Goal: Task Accomplishment & Management: Use online tool/utility

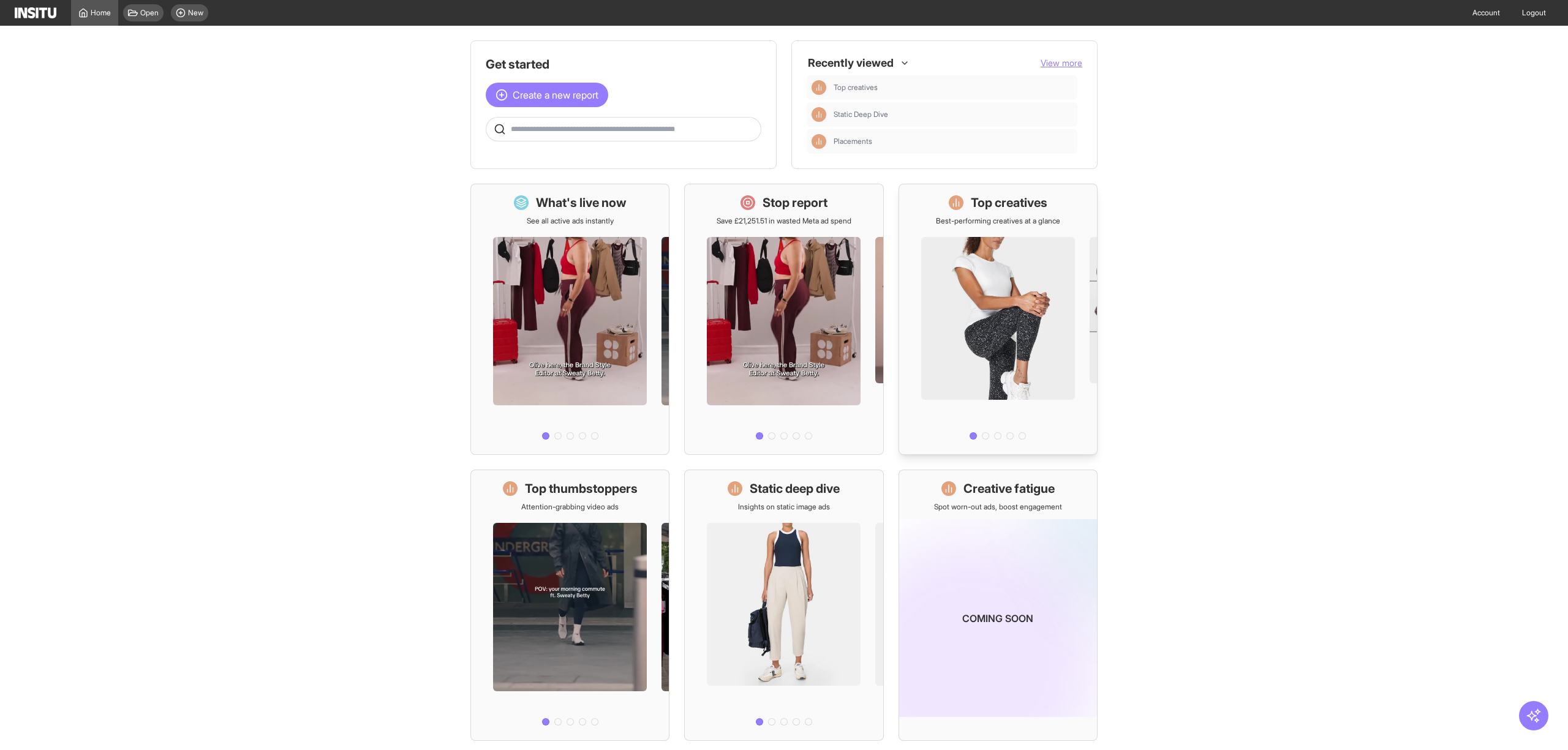
click at [995, 206] on h1 "Top creatives" at bounding box center [1009, 202] width 77 height 17
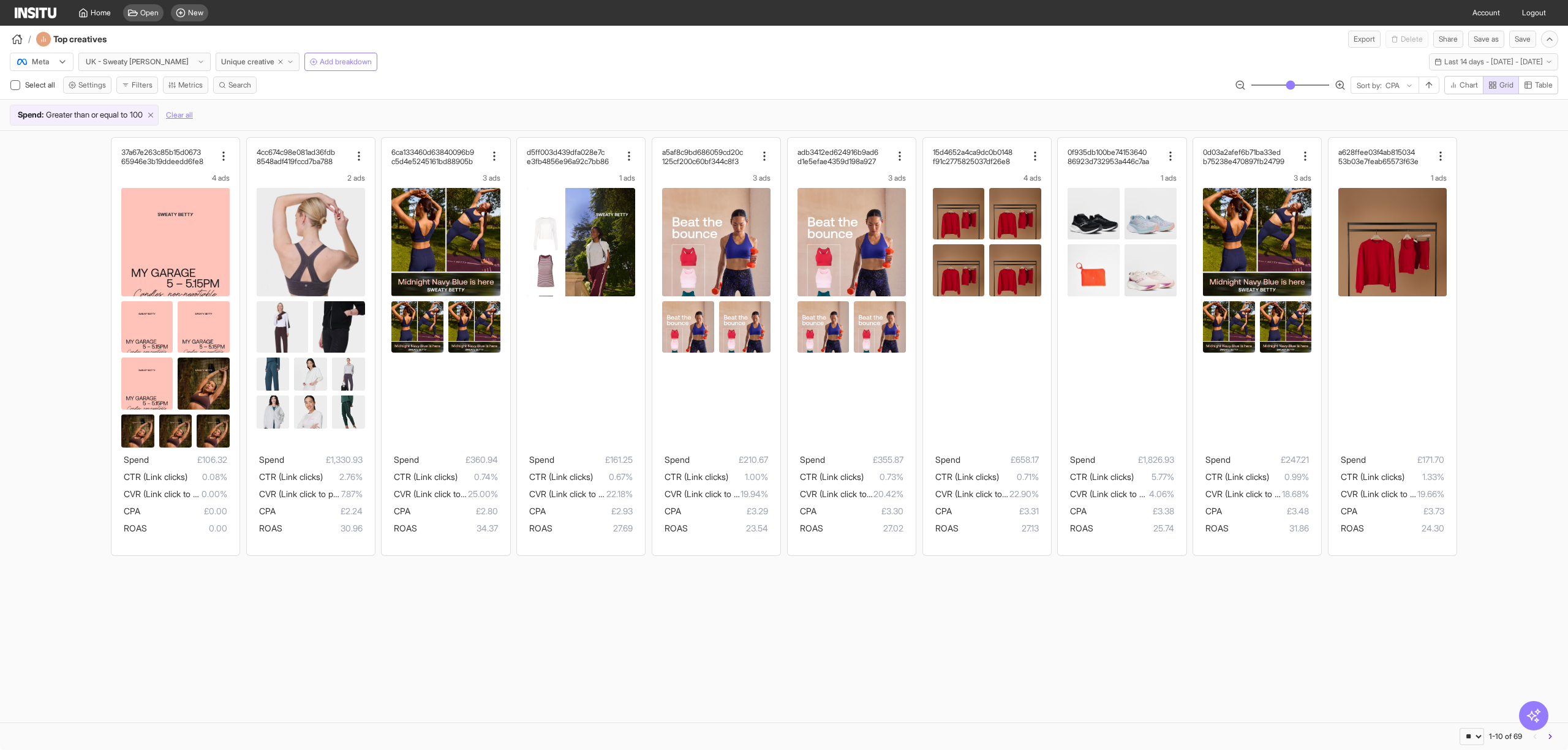
click at [155, 113] on icon at bounding box center [151, 115] width 9 height 9
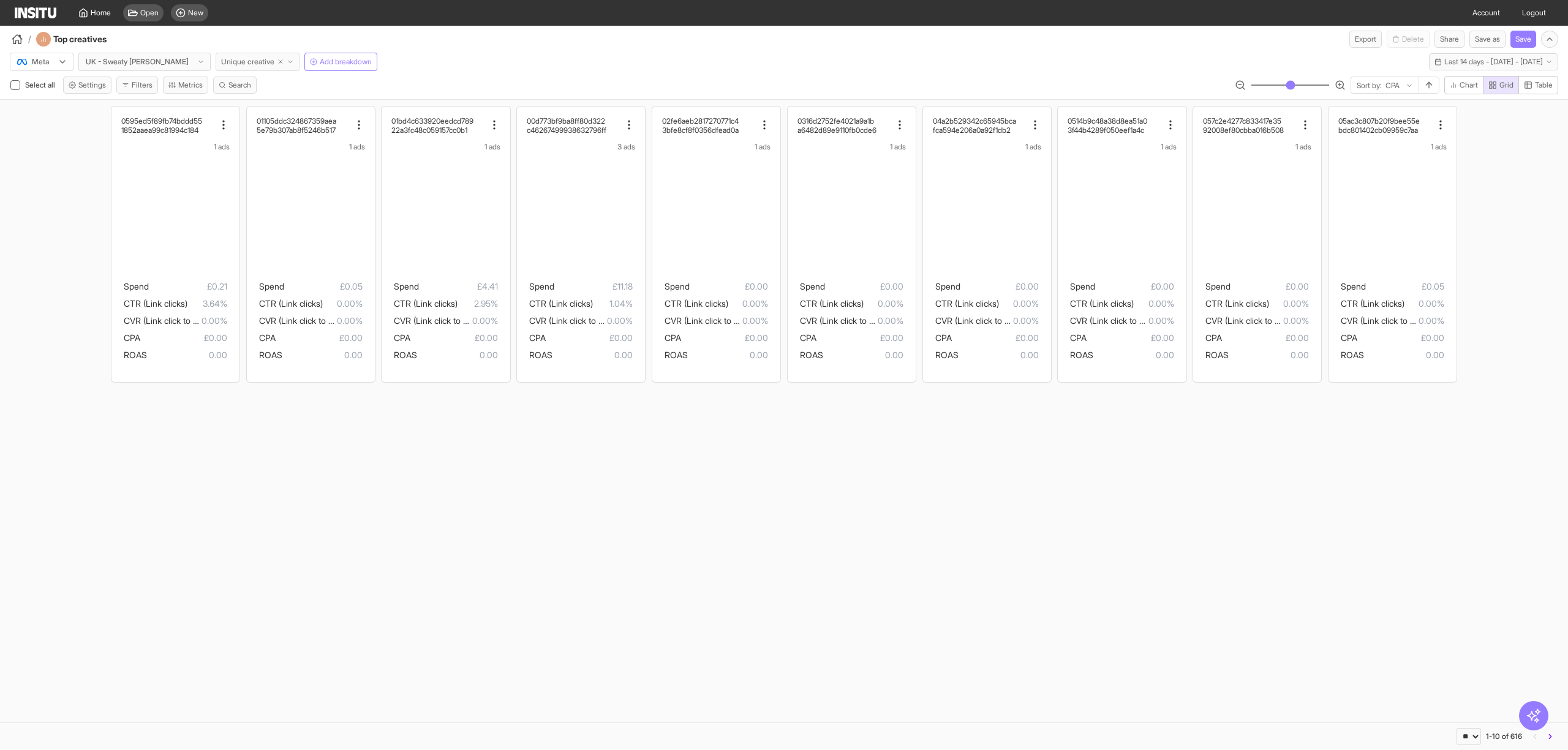
click at [277, 64] on icon "button" at bounding box center [281, 62] width 7 height 7
click at [142, 64] on div at bounding box center [138, 62] width 106 height 12
click at [123, 62] on div at bounding box center [138, 62] width 106 height 12
select select "**"
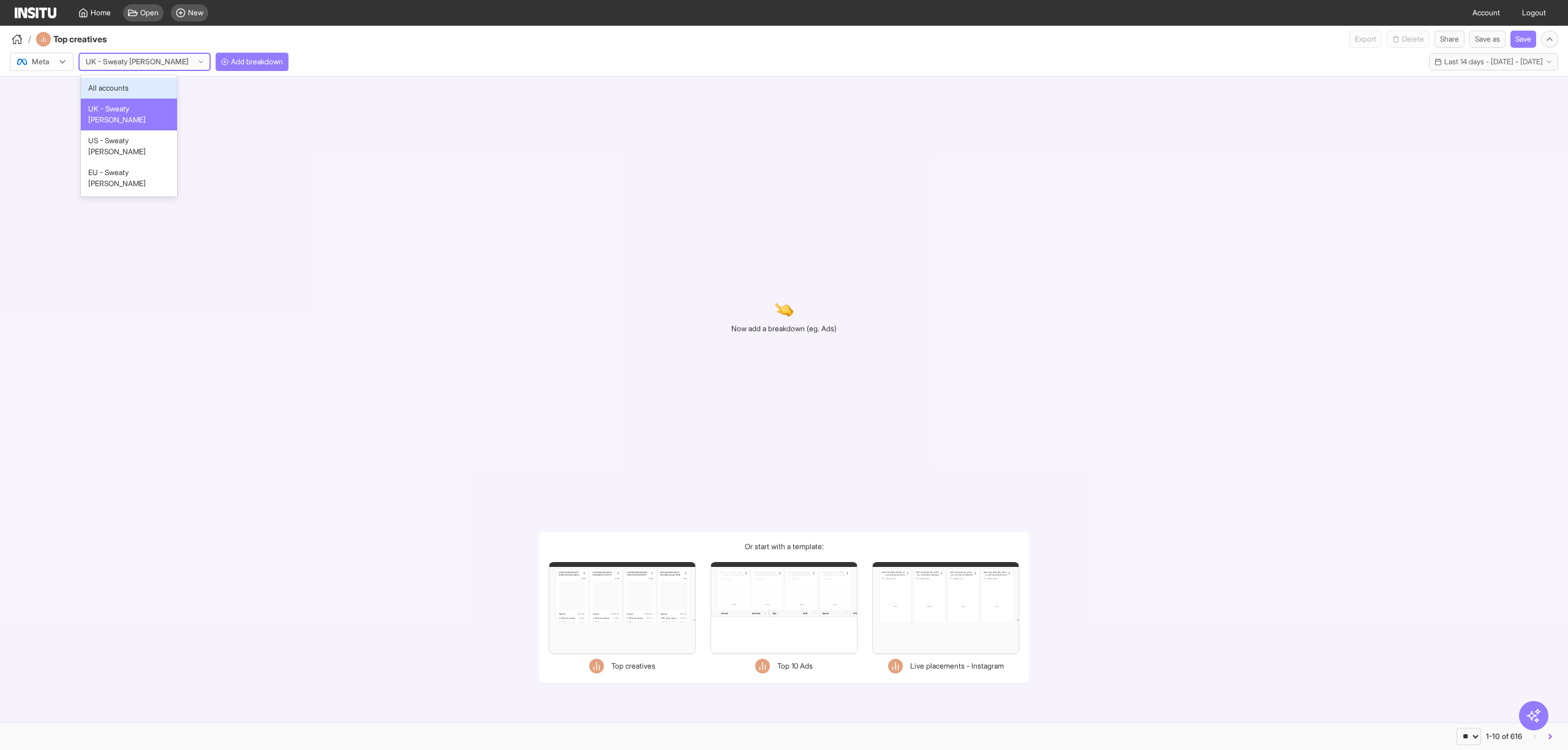
drag, startPoint x: 140, startPoint y: 60, endPoint x: 133, endPoint y: 66, distance: 9.2
click at [138, 60] on div at bounding box center [138, 62] width 106 height 12
click at [125, 167] on span "EU - Sweaty [PERSON_NAME]" at bounding box center [128, 179] width 81 height 22
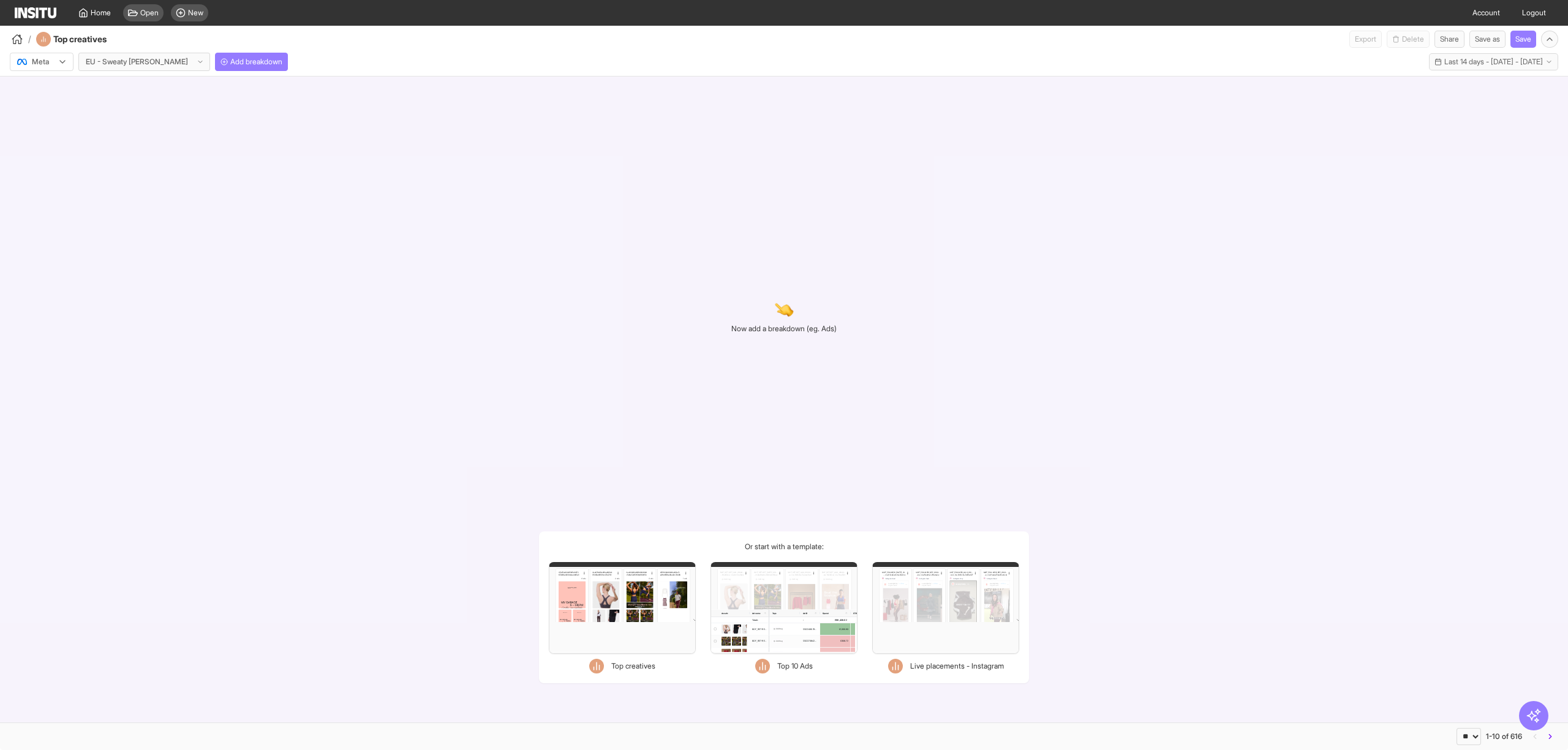
click at [382, 69] on div "Meta EU - Sweaty Betty Add breakdown Last 14 days - Mon 25 Aug - Sun 7 Sep, 202…" at bounding box center [784, 59] width 1568 height 23
click at [235, 64] on span "Add breakdown" at bounding box center [256, 62] width 52 height 10
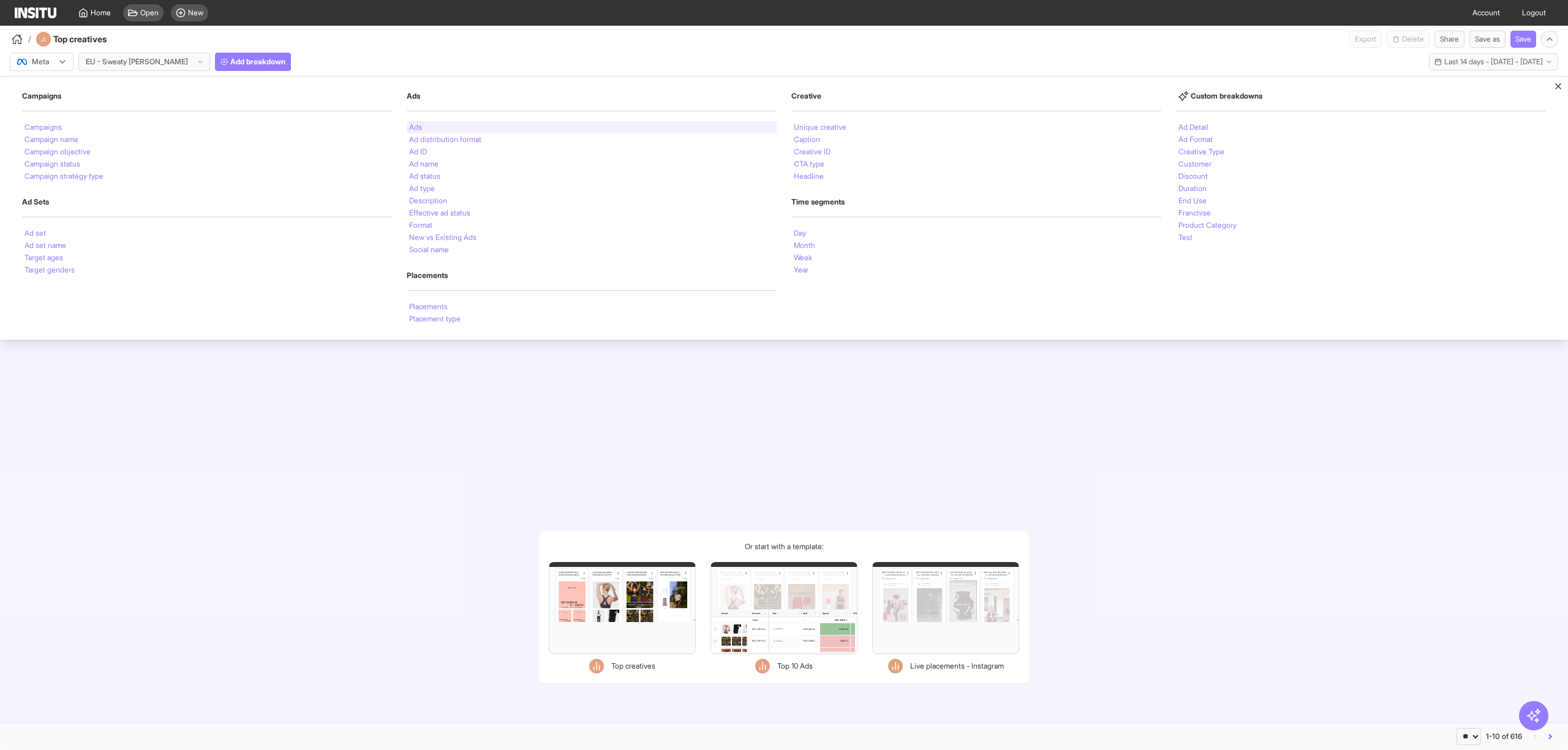
click at [409, 128] on li "Ads" at bounding box center [415, 127] width 13 height 7
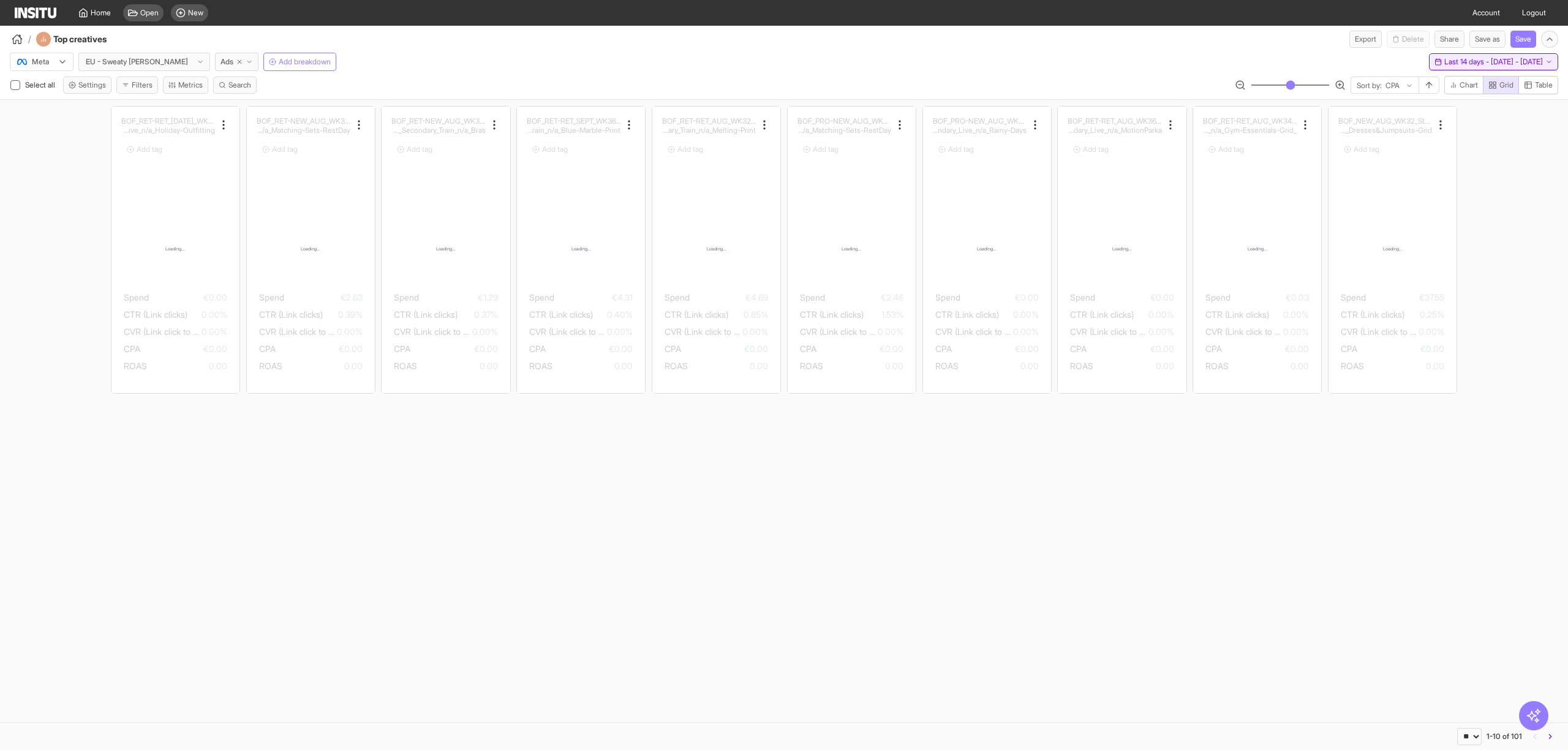
click at [1444, 62] on span "Last 14 days - [DATE] - [DATE]" at bounding box center [1494, 62] width 98 height 10
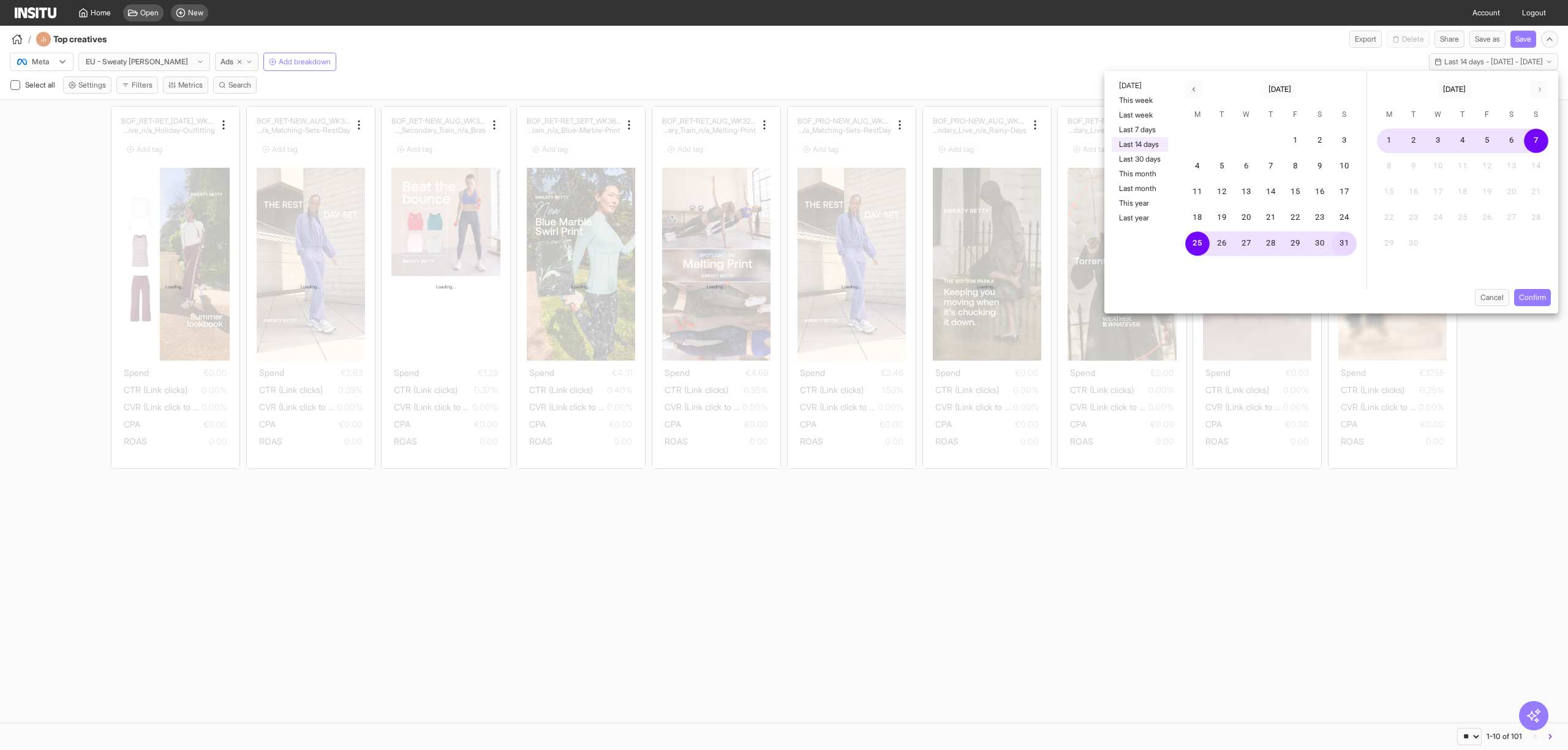
click at [1339, 243] on button "31" at bounding box center [1344, 243] width 25 height 25
click at [1519, 144] on button "6" at bounding box center [1511, 141] width 25 height 25
click at [1537, 294] on button "Confirm" at bounding box center [1532, 297] width 36 height 17
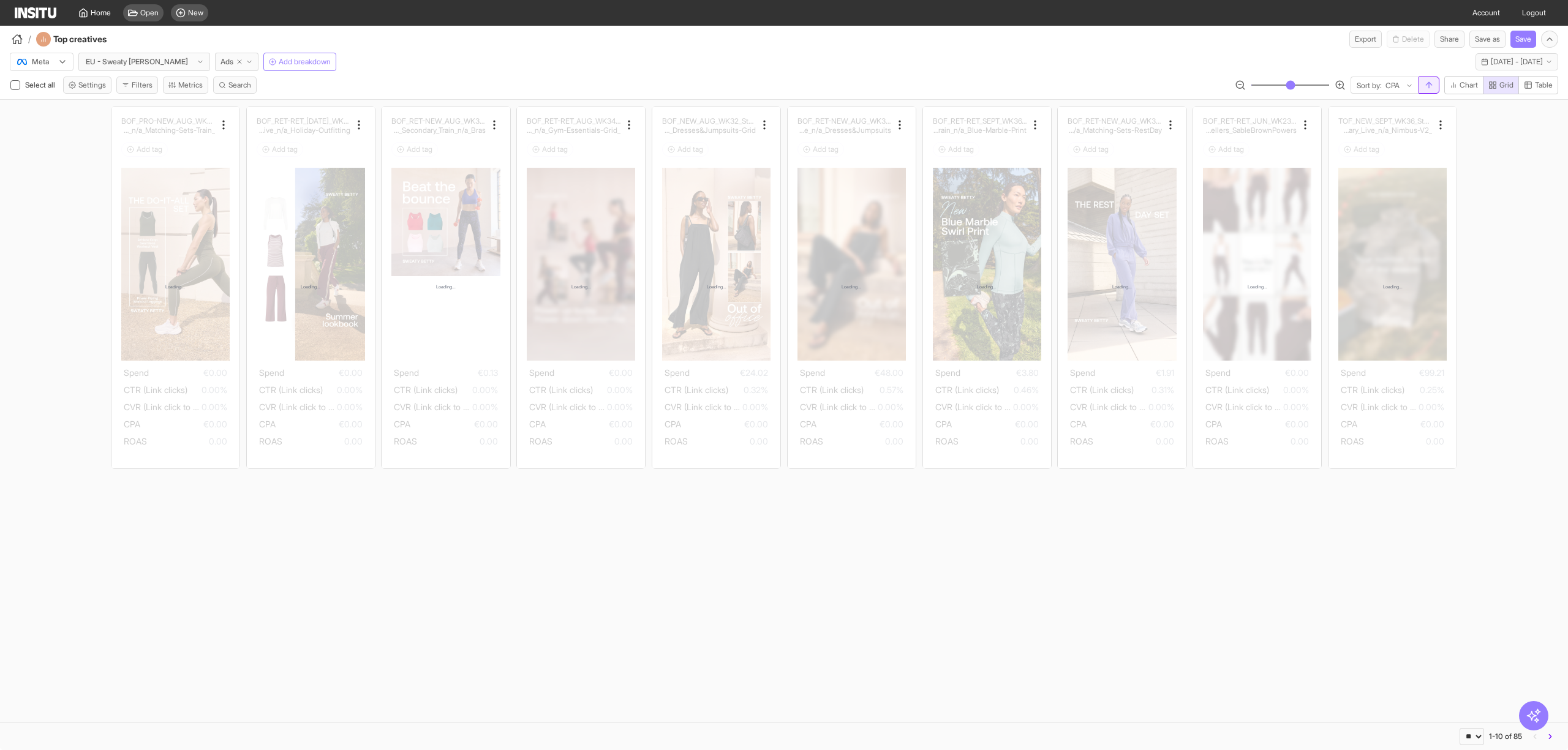
click at [1424, 86] on icon "button" at bounding box center [1429, 85] width 10 height 10
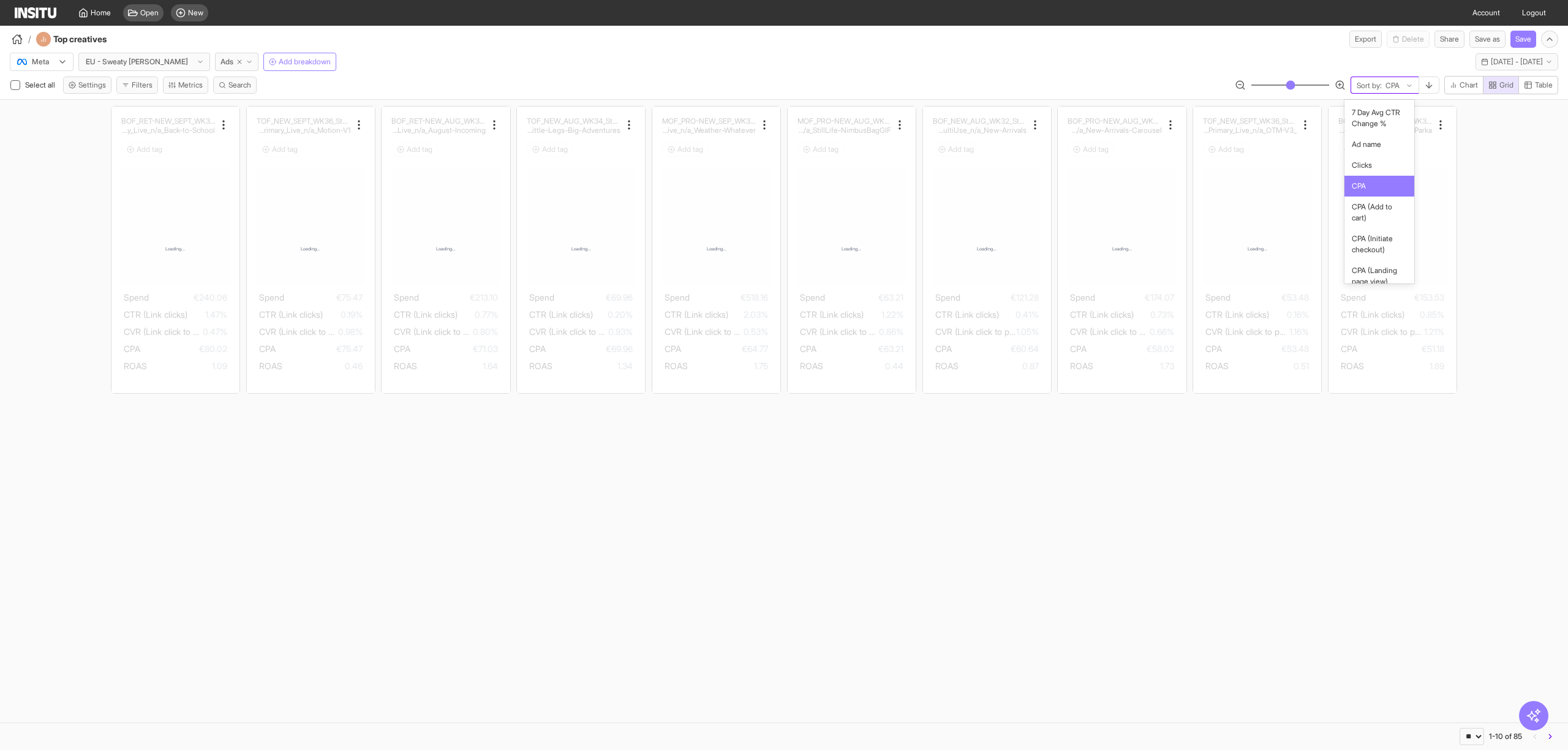
click at [1384, 88] on input "text" at bounding box center [1385, 86] width 1 height 10
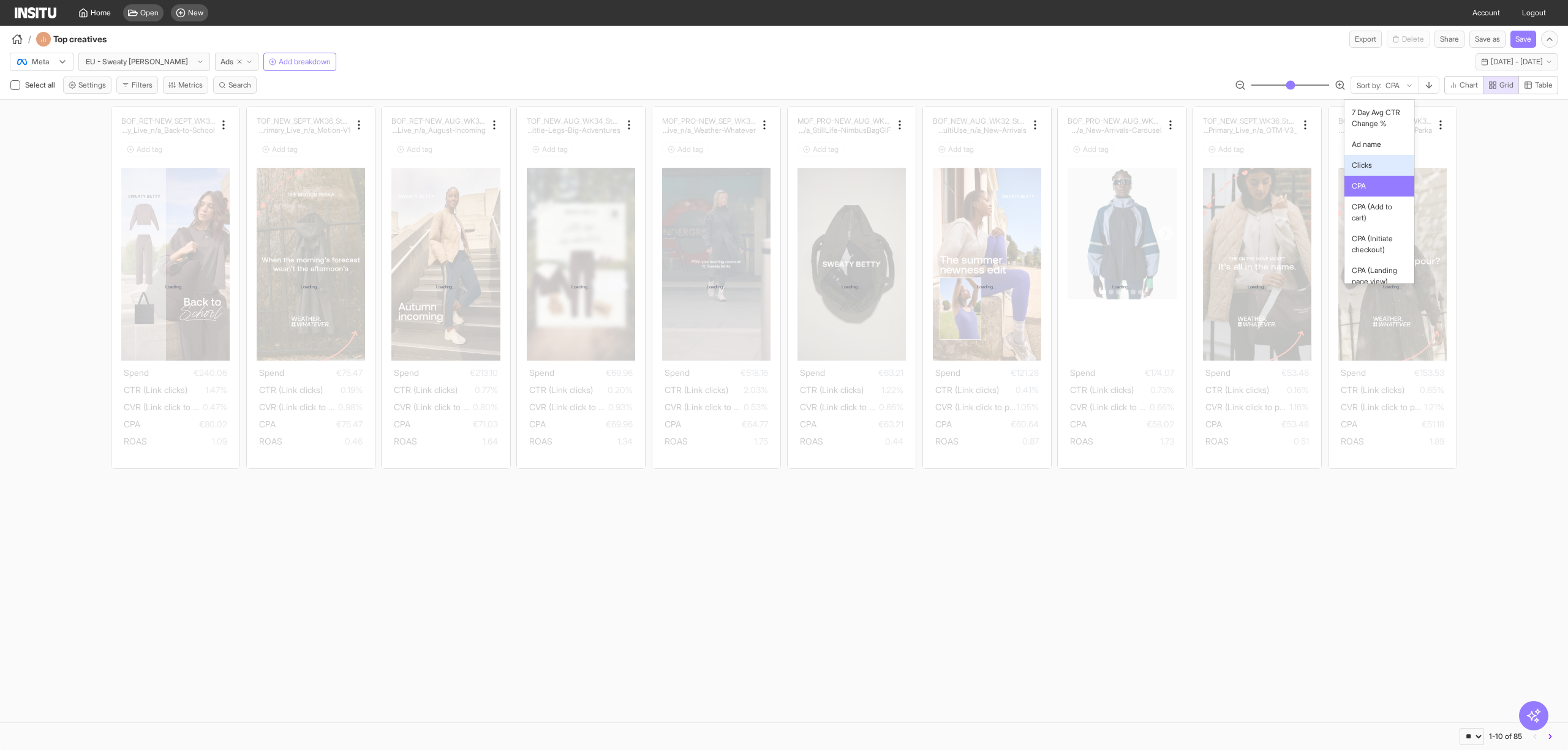
click at [1374, 171] on span "Clicks" at bounding box center [1380, 165] width 56 height 11
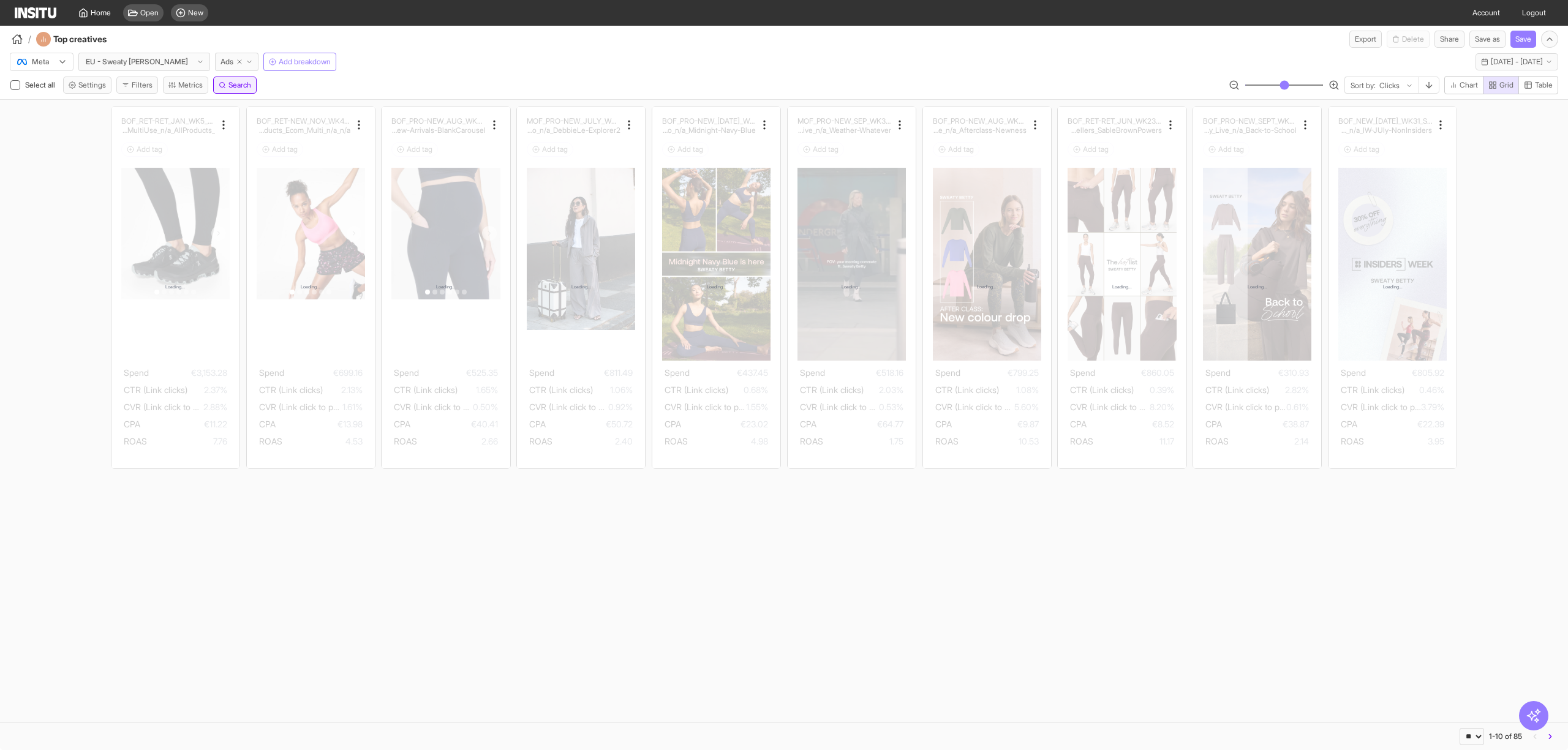
click at [243, 85] on span "Search" at bounding box center [240, 85] width 22 height 10
click at [407, 83] on div "Select all Settings Filters Metrics Search option Clicks, selected. Sort by: Cl…" at bounding box center [784, 87] width 1568 height 23
click at [136, 89] on button "Filters" at bounding box center [137, 85] width 42 height 17
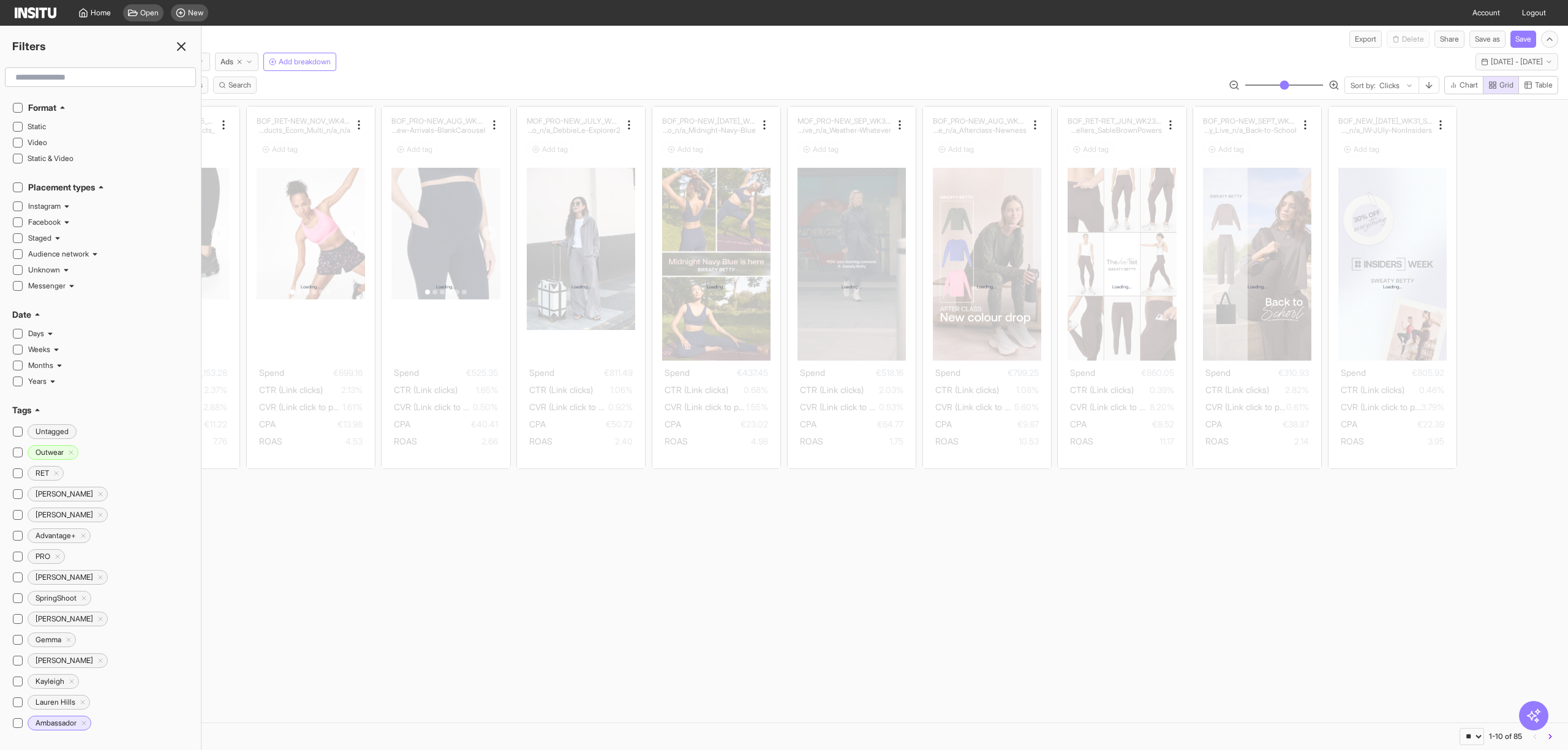
click at [66, 81] on input "text" at bounding box center [101, 77] width 180 height 22
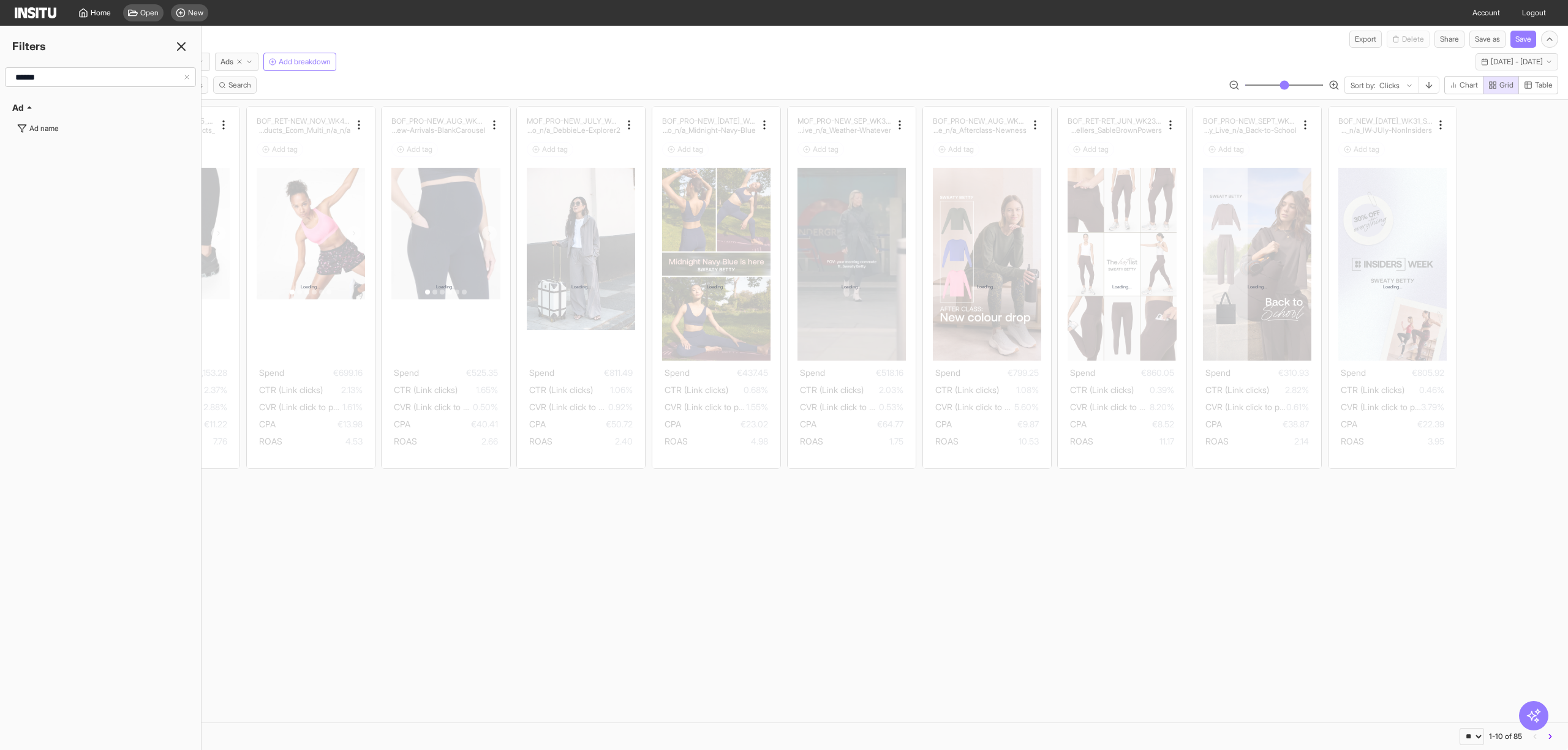
type input "******"
drag, startPoint x: 55, startPoint y: 114, endPoint x: 54, endPoint y: 127, distance: 13.0
click at [54, 126] on div "Ad Ad name" at bounding box center [101, 120] width 201 height 47
click at [54, 127] on div "Ad name" at bounding box center [43, 128] width 29 height 10
click at [109, 102] on button "Select values" at bounding box center [100, 103] width 176 height 17
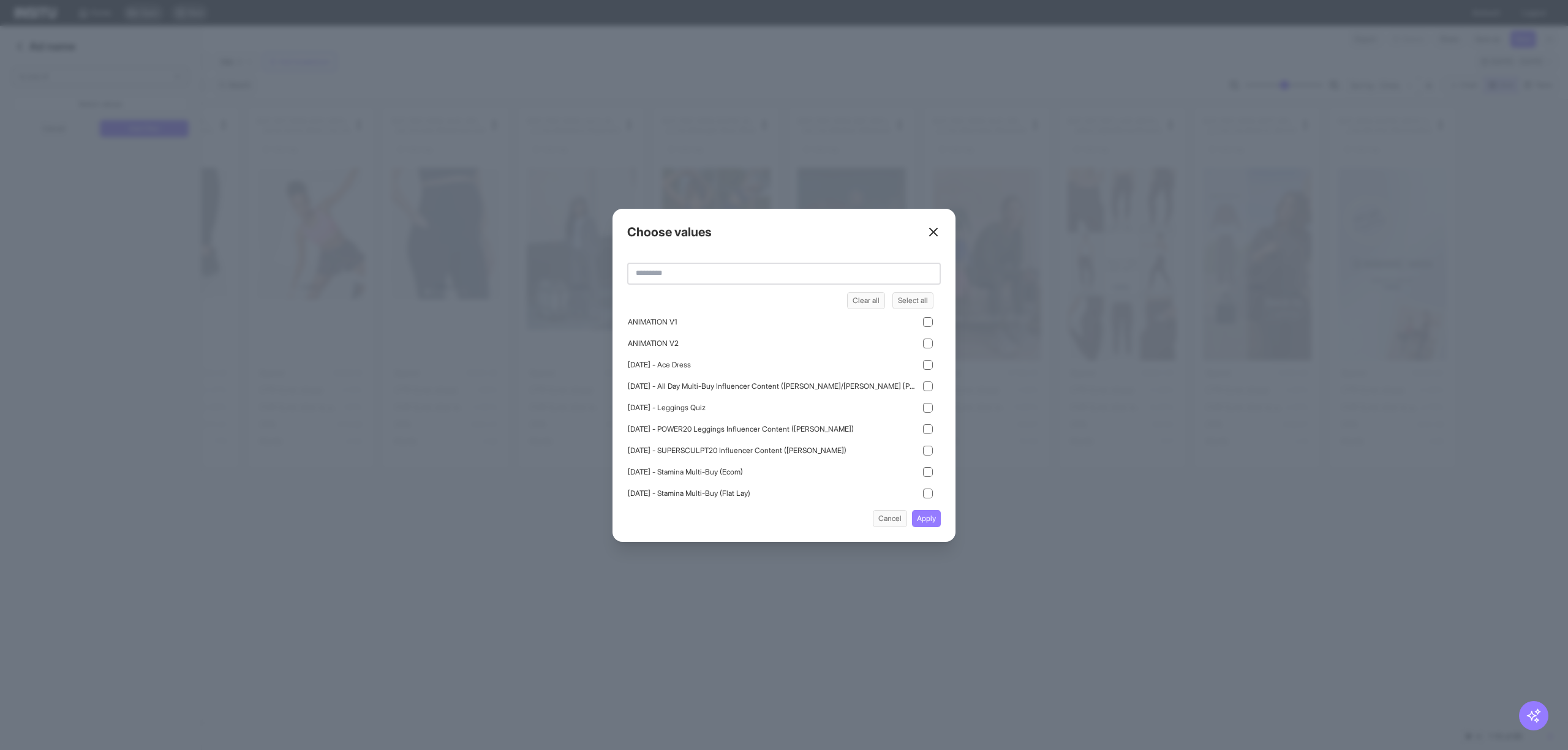
click at [941, 233] on div "Choose values Clear all Select all ANIMATION V1 ANIMATION V2 Apr21 - Ace Dress …" at bounding box center [784, 376] width 343 height 333
click at [936, 235] on line at bounding box center [934, 232] width 7 height 7
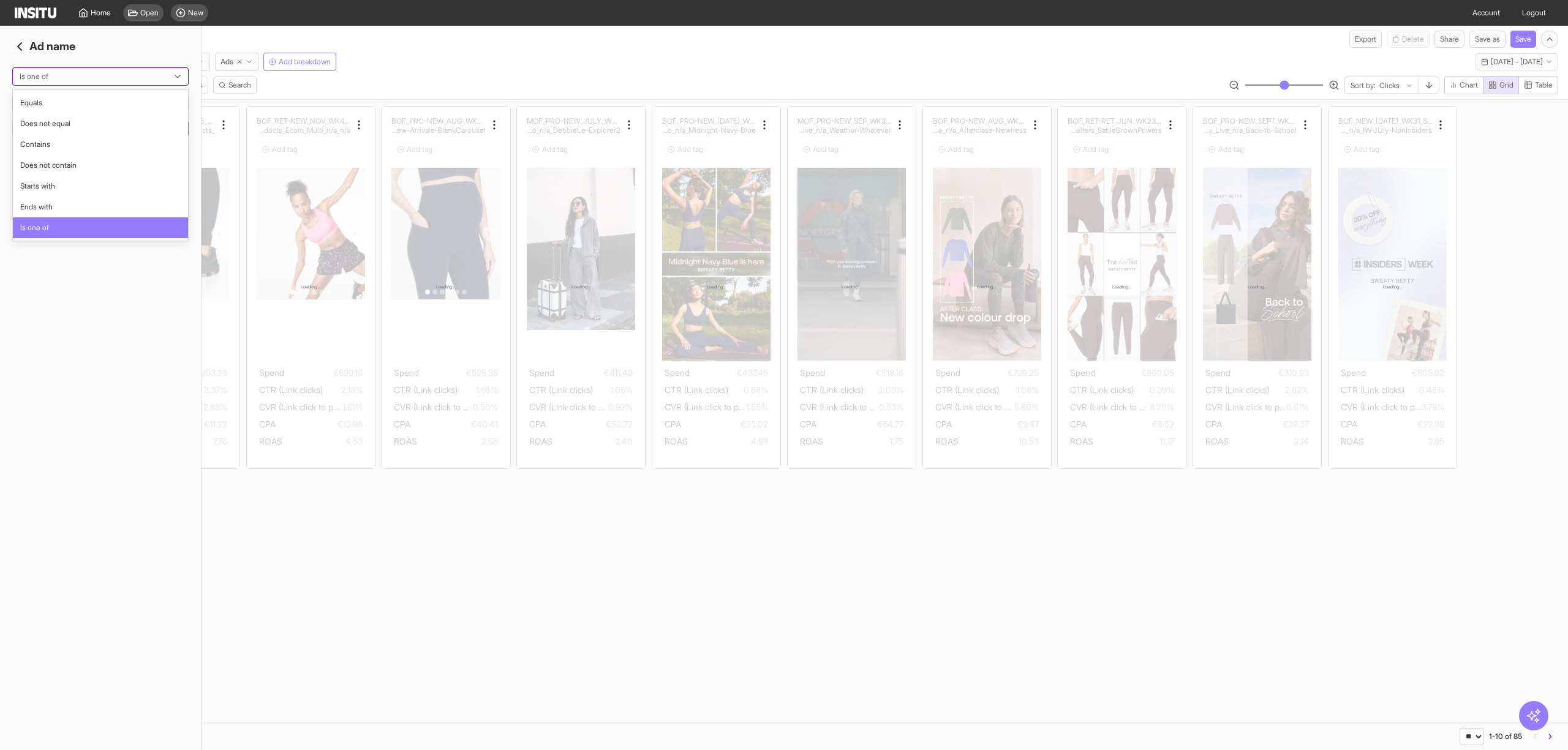
click at [68, 70] on div "Is one of" at bounding box center [100, 76] width 175 height 17
click at [72, 167] on span "Does not contain" at bounding box center [48, 165] width 57 height 11
type input "***"
click at [124, 147] on button "Add filter" at bounding box center [144, 155] width 89 height 17
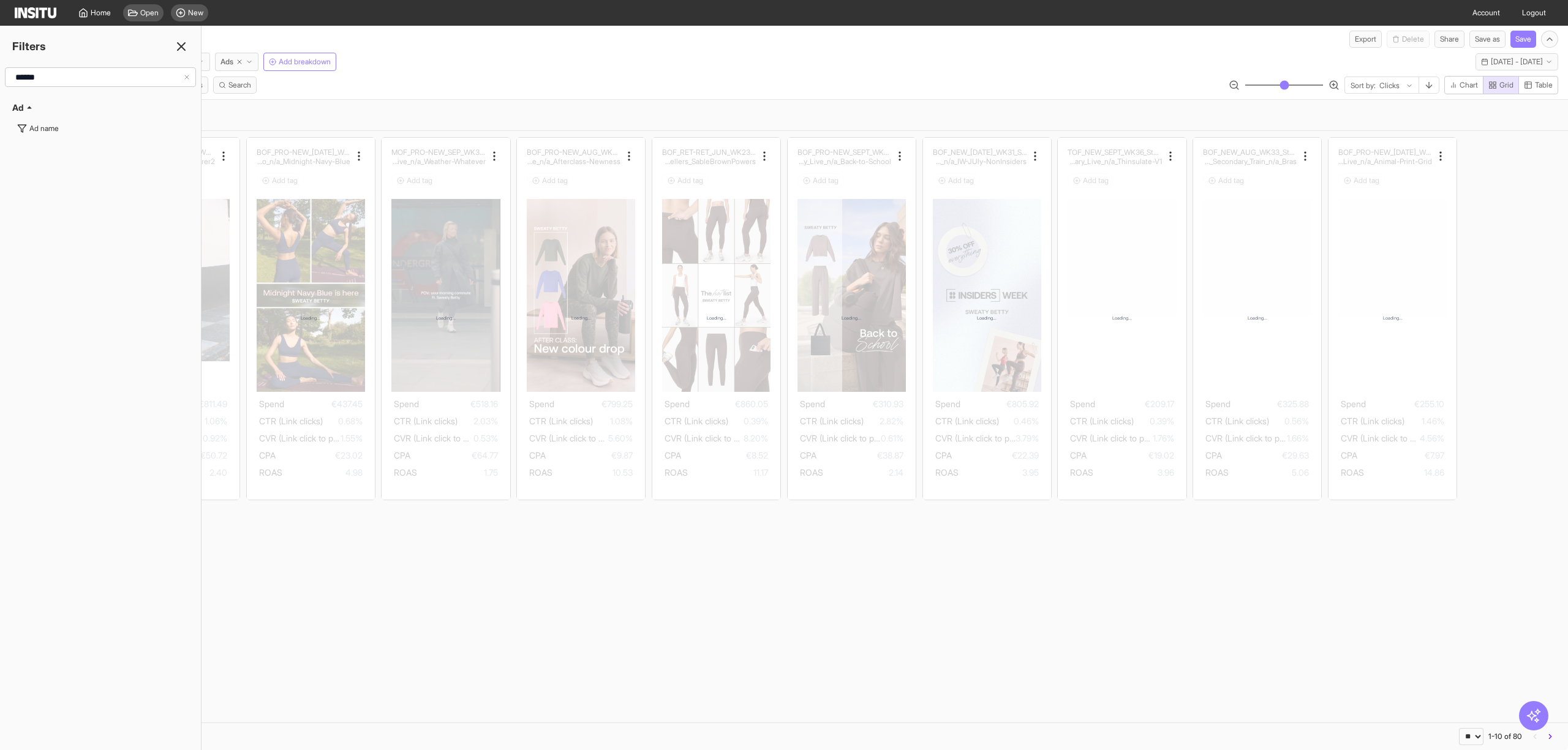
click at [402, 62] on div "Meta EU - Sweaty Betty Ads Add breakdown Sun 31 Aug - Sat 6 Sep, 2025 31 Aug 25…" at bounding box center [784, 59] width 1568 height 23
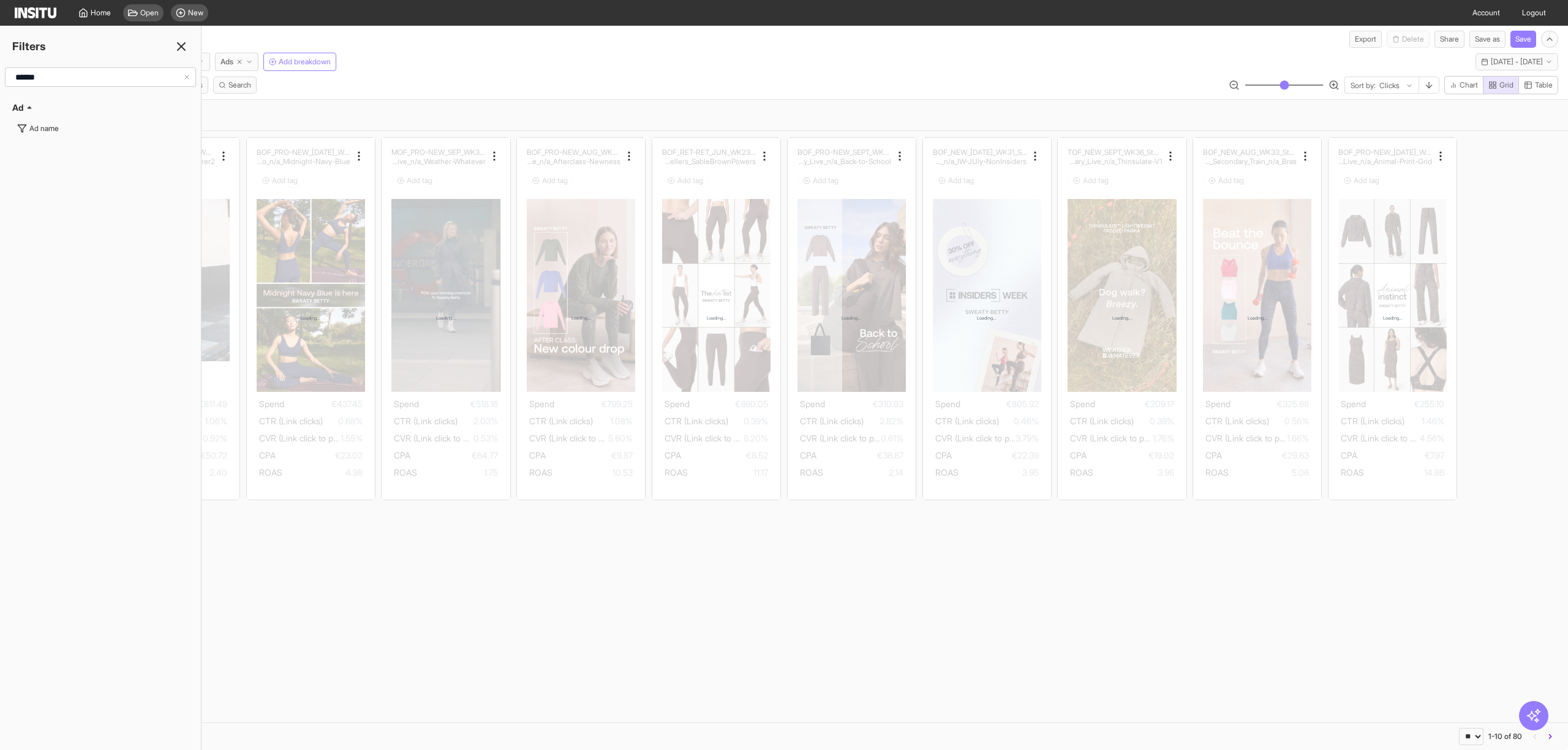
click at [446, 51] on div "Meta EU - Sweaty Betty Ads Add breakdown Sun 31 Aug - Sat 6 Sep, 2025 31 Aug 25…" at bounding box center [784, 59] width 1568 height 23
click at [184, 49] on line at bounding box center [182, 47] width 7 height 7
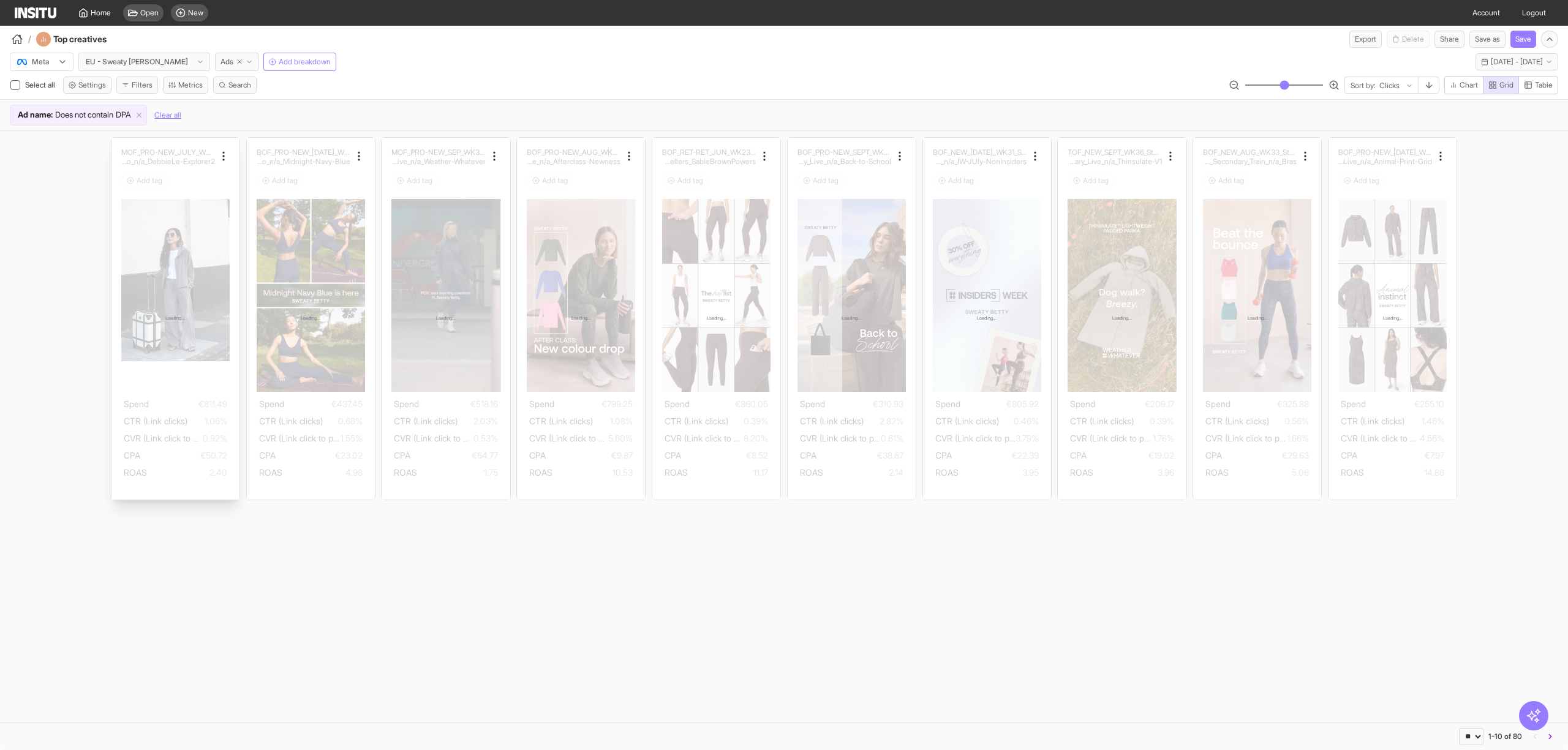
click at [169, 258] on div "Loading..." at bounding box center [176, 318] width 128 height 362
click at [306, 167] on div "Loading..." at bounding box center [311, 318] width 128 height 362
click at [448, 160] on div "Loading..." at bounding box center [446, 318] width 128 height 362
click at [576, 147] on div "Loading..." at bounding box center [581, 318] width 128 height 362
click at [702, 175] on div "Loading..." at bounding box center [716, 318] width 128 height 362
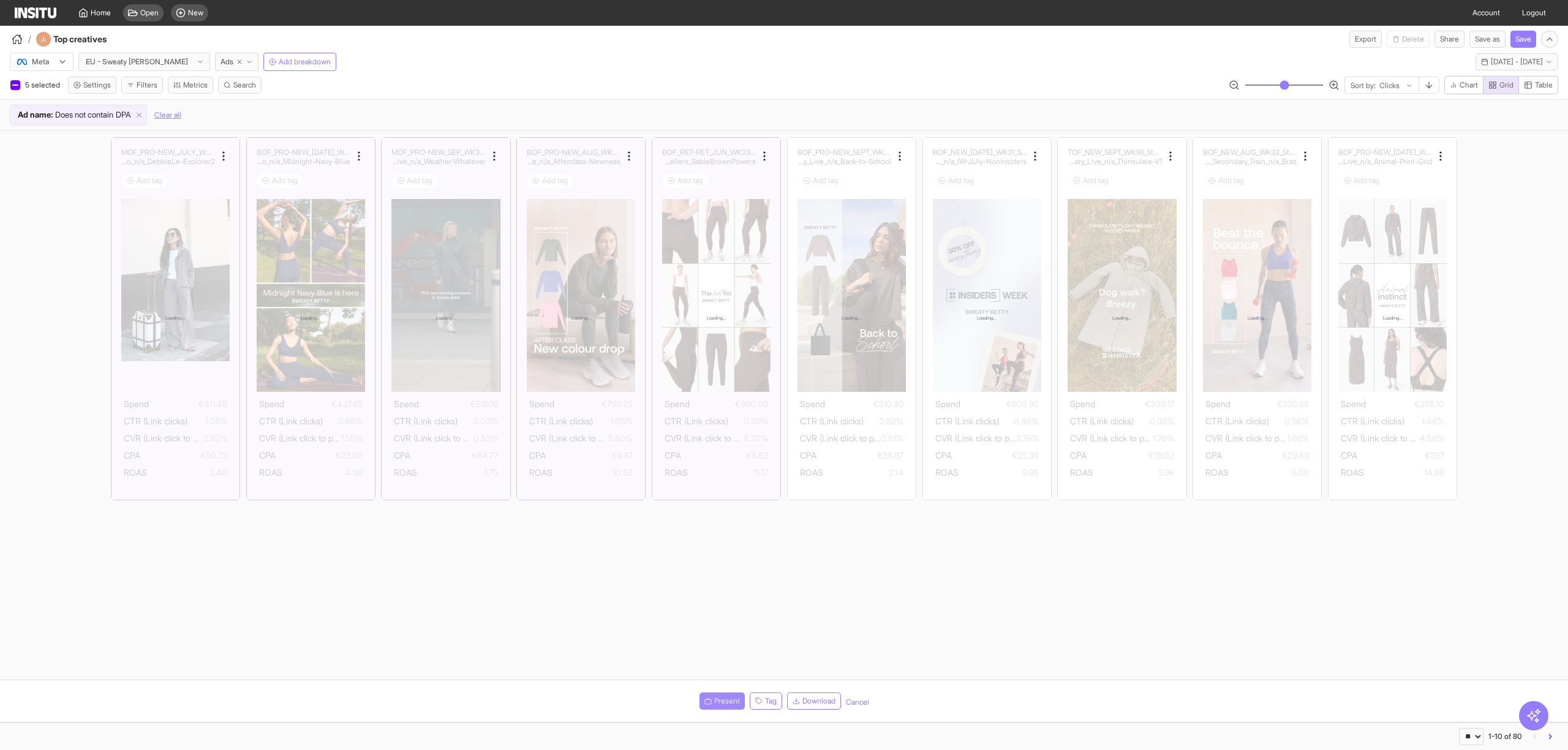
click at [716, 702] on span "Present" at bounding box center [727, 700] width 26 height 10
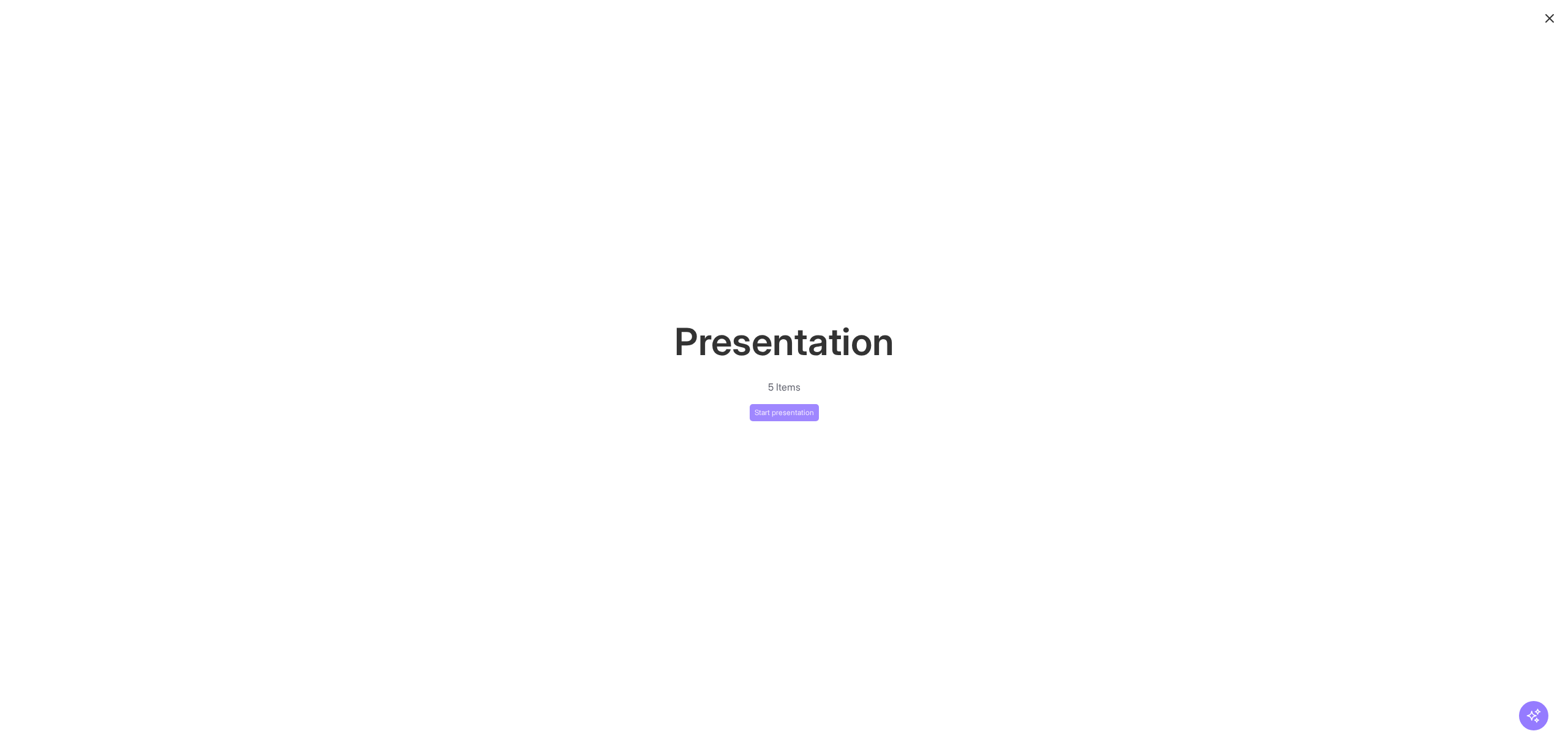
click at [769, 415] on button "Start presentation" at bounding box center [784, 412] width 69 height 17
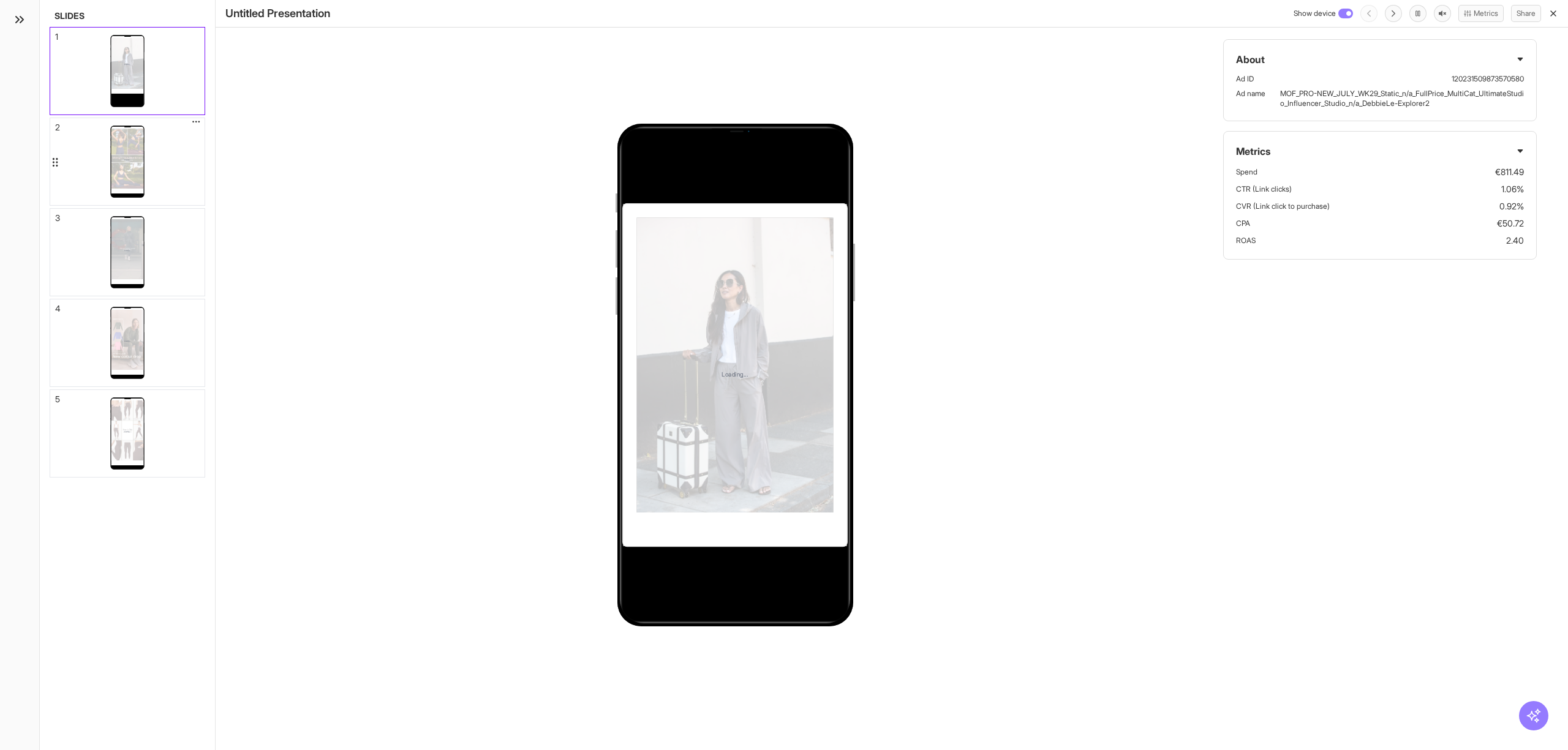
click at [182, 158] on div "Loading..." at bounding box center [127, 161] width 154 height 87
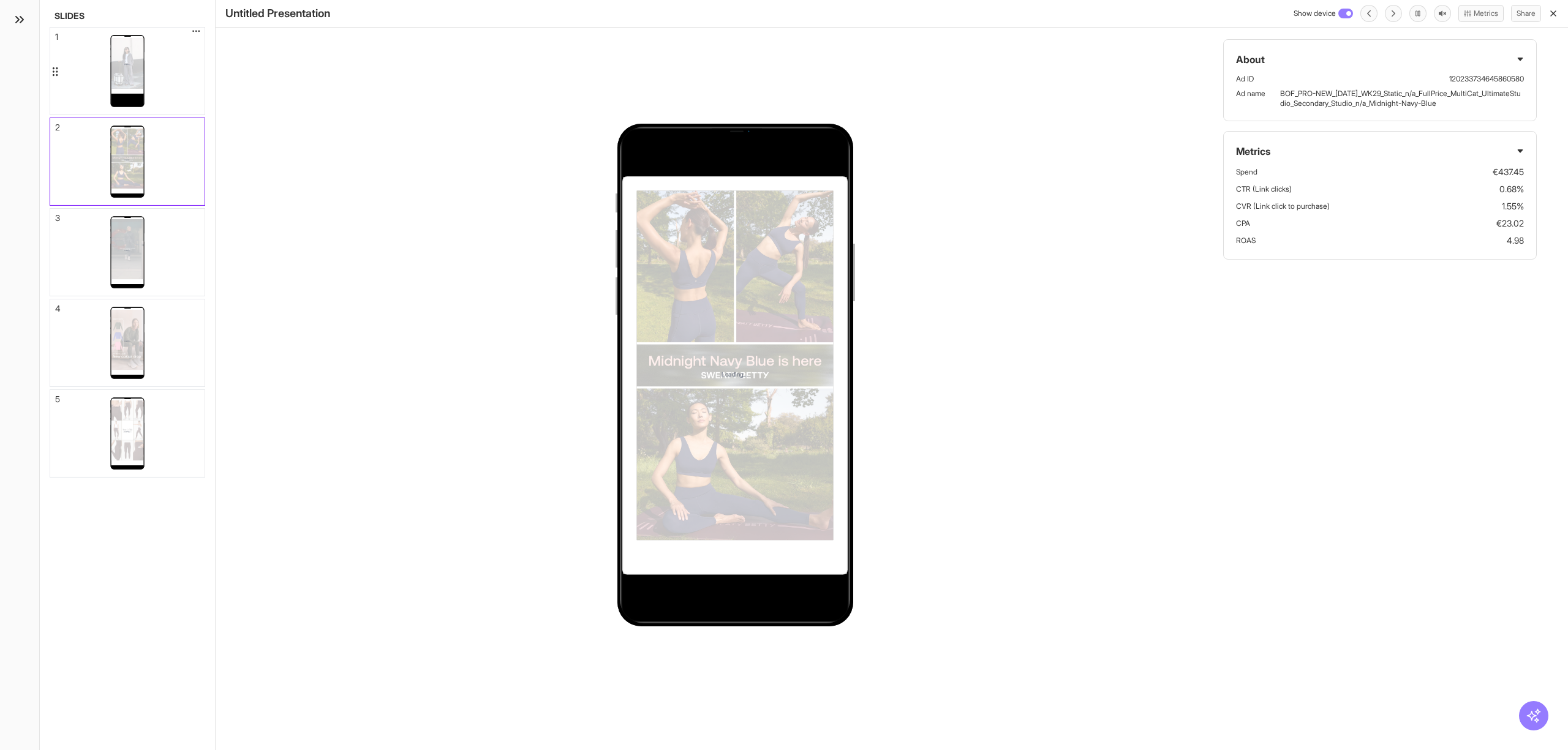
click at [155, 57] on div "Loading..." at bounding box center [127, 71] width 154 height 87
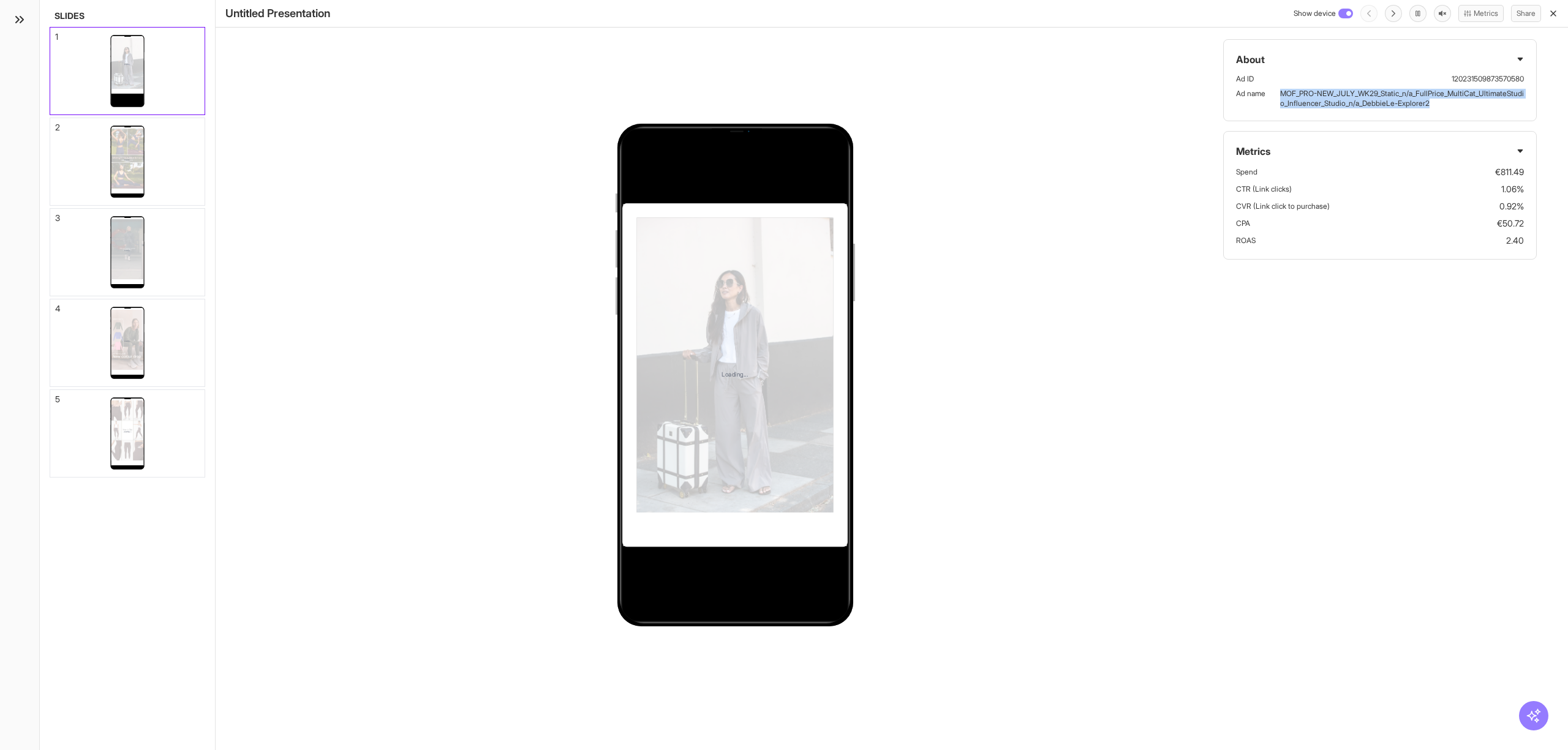
drag, startPoint x: 1282, startPoint y: 89, endPoint x: 1469, endPoint y: 109, distance: 188.1
click at [1469, 109] on div "About Ad ID 120231509873570580 Ad name MOF_PRO-NEW_JULY_WK29_Static_n/a_FullPri…" at bounding box center [1380, 80] width 313 height 82
copy p "MOF_PRO-NEW_JULY_WK29_Static_n/a_FullPrice_MultiCat_UltimateStudio_Influencer_S…"
click at [177, 169] on div "Loading..." at bounding box center [127, 161] width 154 height 87
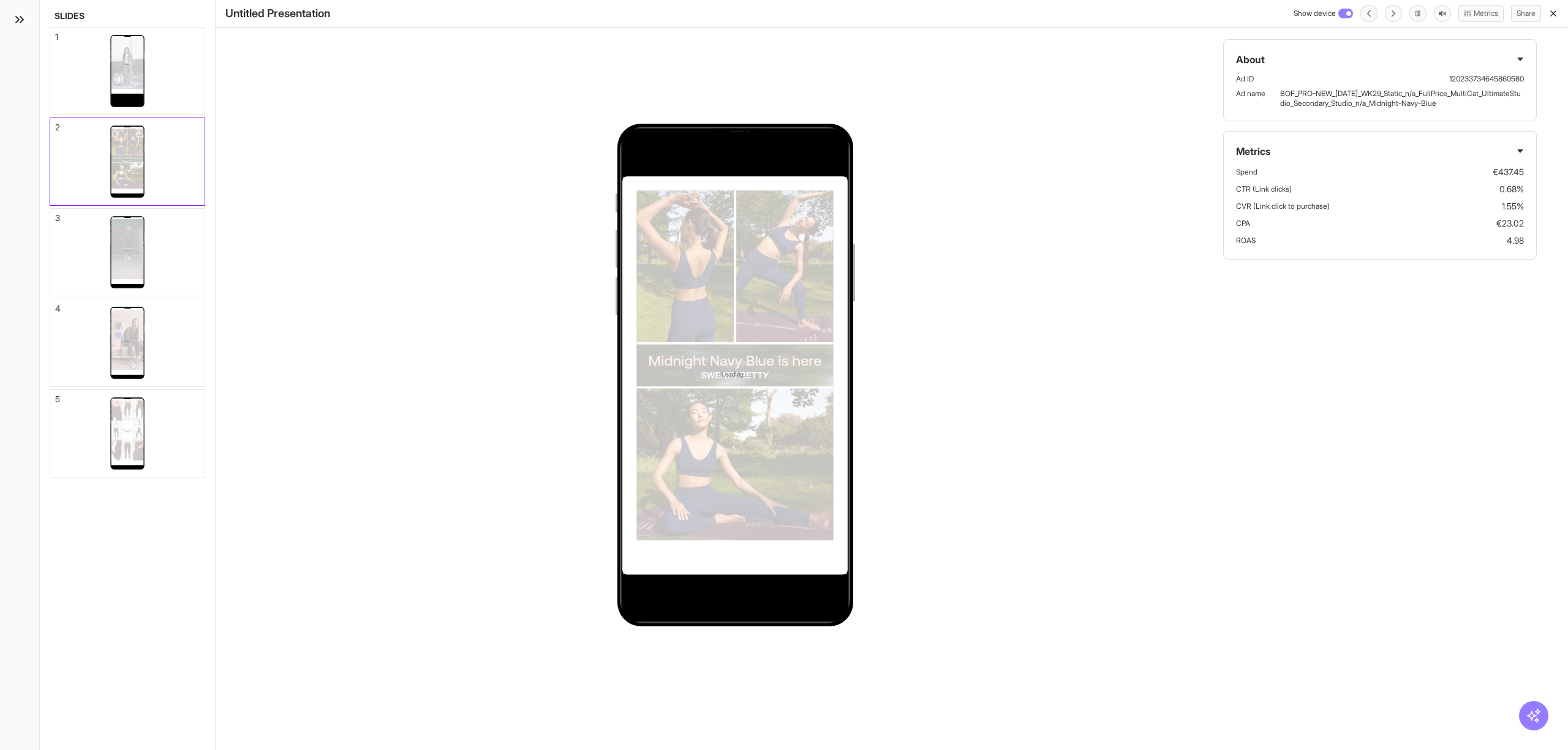
click at [1467, 98] on p "BOF_PRO-NEW_JUL_WK29_Static_n/a_FullPrice_MultiCat_UltimateStudio_Secondary_Stu…" at bounding box center [1402, 98] width 243 height 19
drag, startPoint x: 1467, startPoint y: 106, endPoint x: 1283, endPoint y: 91, distance: 184.6
click at [1283, 91] on p "BOF_PRO-NEW_JUL_WK29_Static_n/a_FullPrice_MultiCat_UltimateStudio_Secondary_Stu…" at bounding box center [1402, 98] width 243 height 19
copy p "BOF_PRO-NEW_JUL_WK29_Static_n/a_FullPrice_MultiCat_UltimateStudio_Secondary_Stu…"
click at [177, 254] on div "Loading..." at bounding box center [127, 252] width 154 height 87
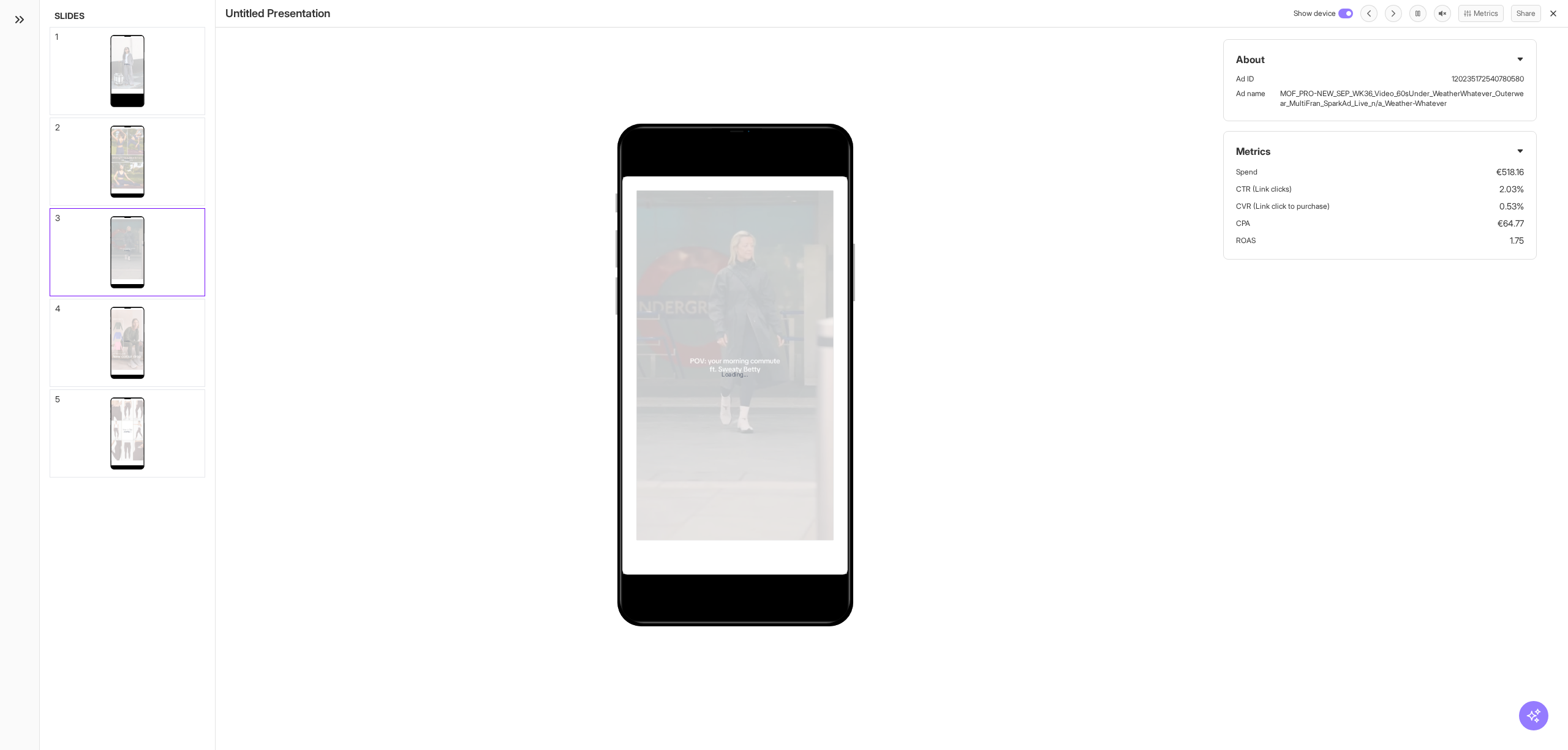
click at [1348, 99] on p "MOF_PRO-NEW_SEP_WK36_Video_60sUnder_WeatherWhatever_Outerwear_MultiFran_SparkAd…" at bounding box center [1402, 98] width 243 height 19
copy p "MOF_PRO-NEW_SEP_WK36_Video_60sUnder_WeatherWhatever_Outerwear_MultiFran_SparkAd…"
click at [197, 342] on div "Loading..." at bounding box center [127, 342] width 154 height 87
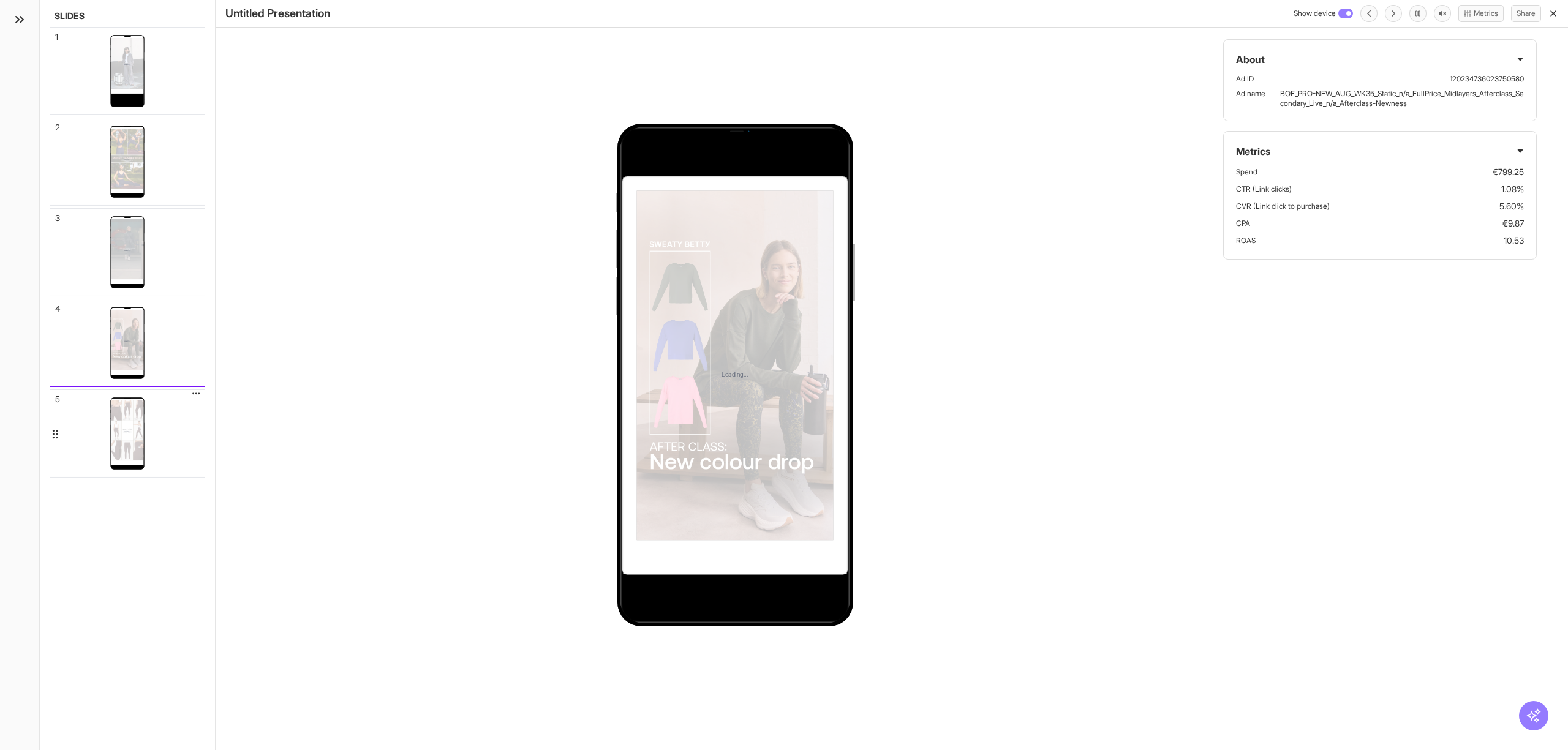
click at [174, 443] on div "Loading..." at bounding box center [127, 433] width 154 height 87
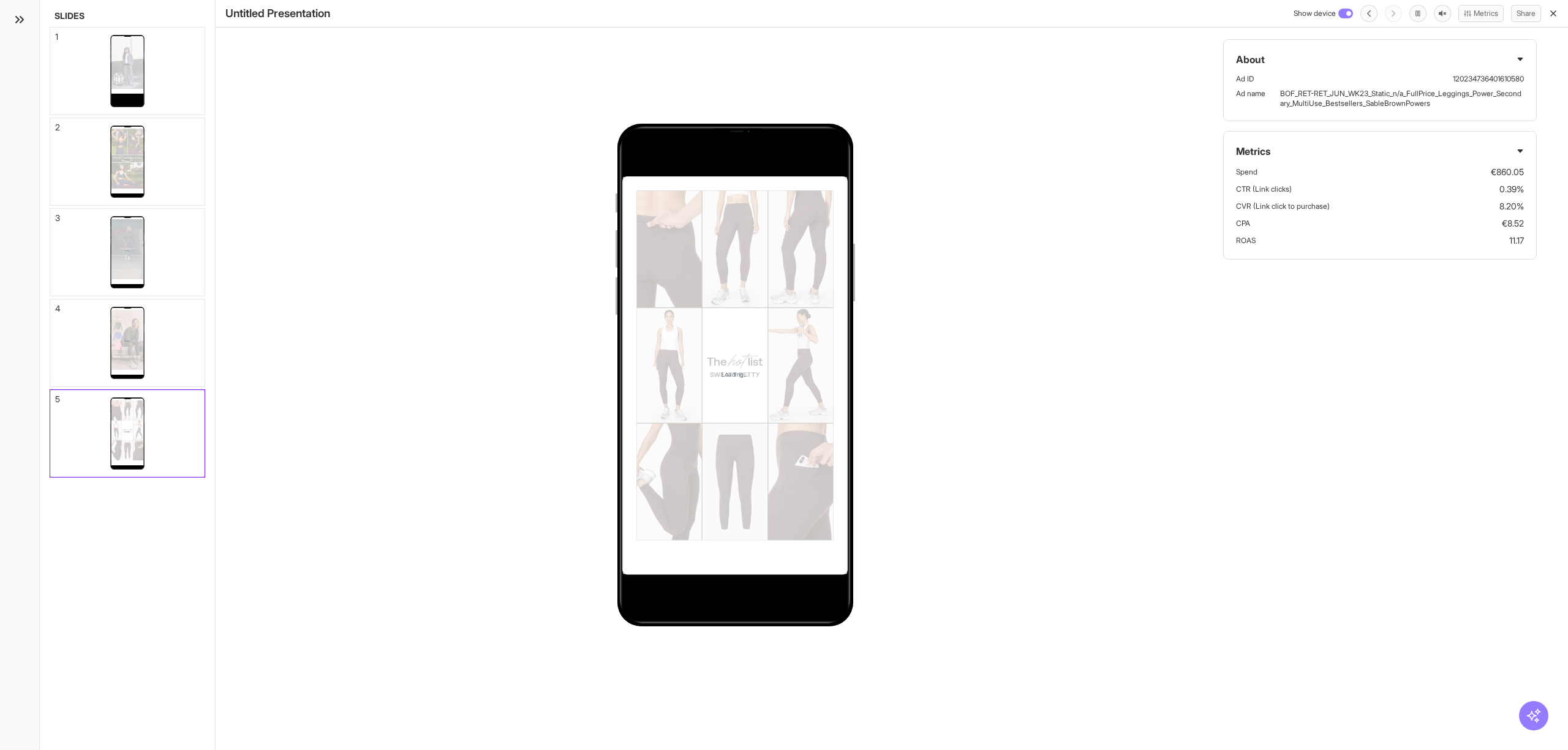
click at [1556, 5] on div "Show device Metrics Share" at bounding box center [1426, 13] width 264 height 17
click at [1552, 16] on icon "button" at bounding box center [1553, 13] width 10 height 10
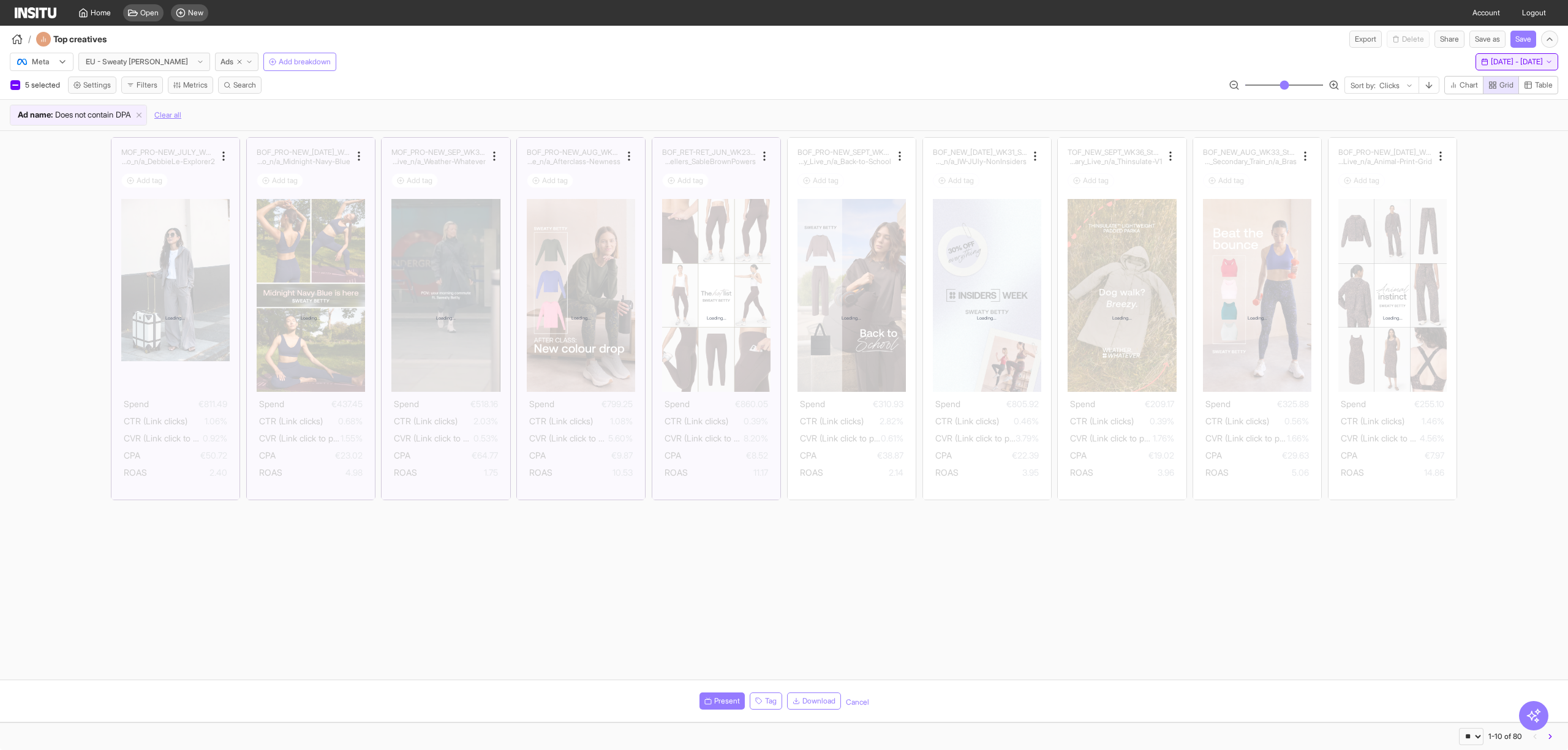
click at [1491, 64] on span "Sun 31 Aug - Sat 6 Sep, 2025" at bounding box center [1517, 62] width 52 height 10
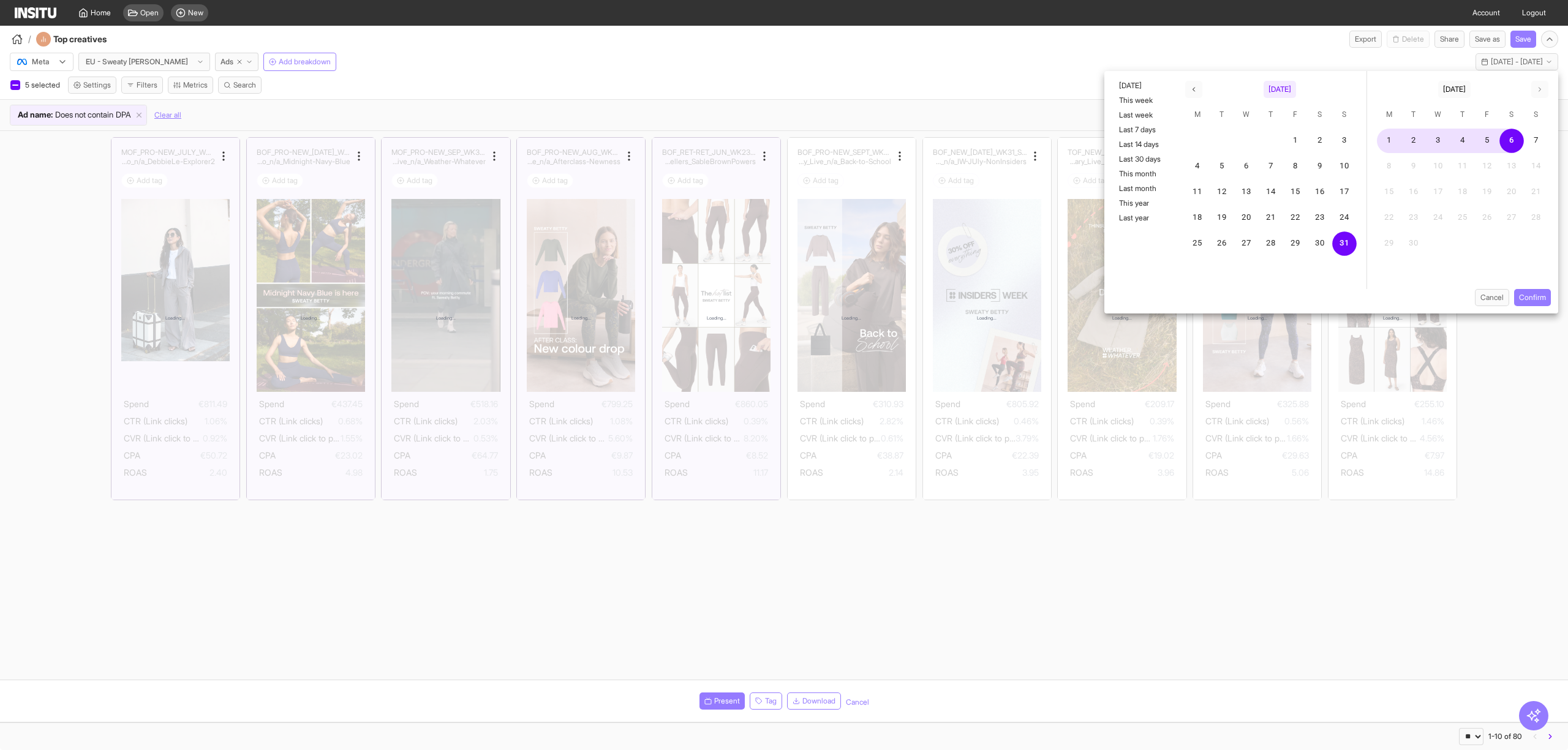
click at [1270, 81] on button "August 2025" at bounding box center [1280, 89] width 33 height 17
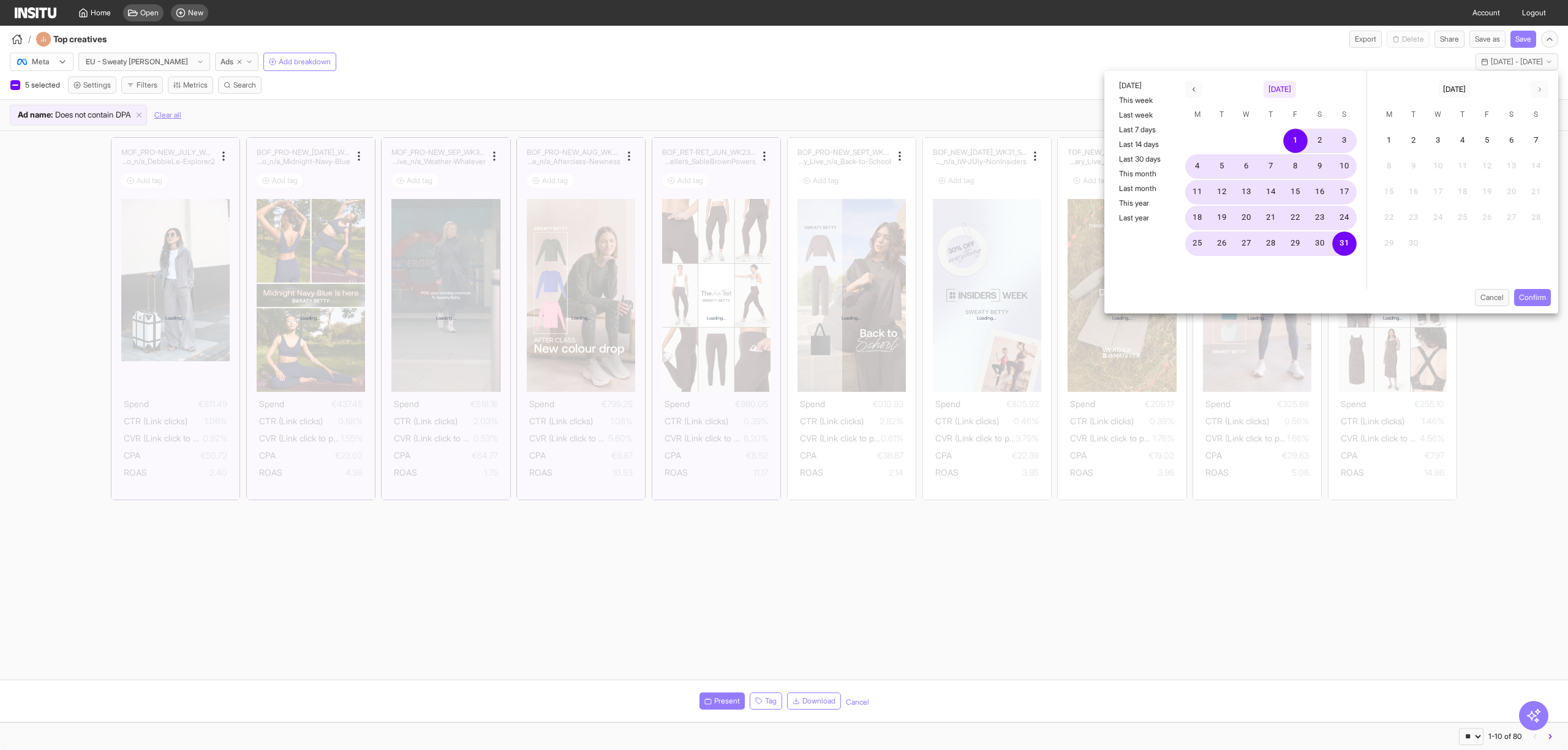
click at [1291, 93] on span "August 2025" at bounding box center [1280, 89] width 22 height 10
click at [1191, 93] on button "button" at bounding box center [1193, 89] width 17 height 17
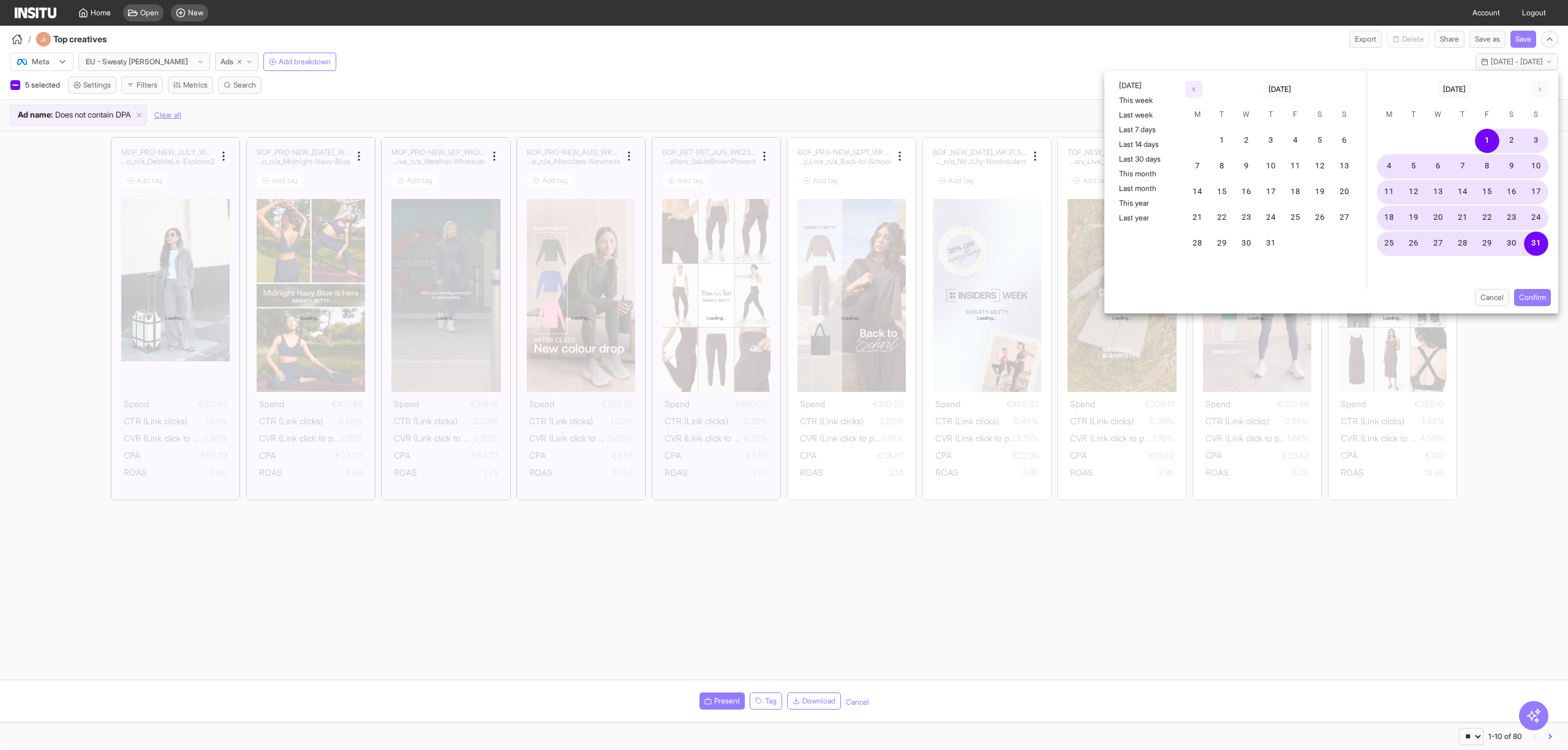
click at [1191, 93] on button "button" at bounding box center [1193, 89] width 17 height 17
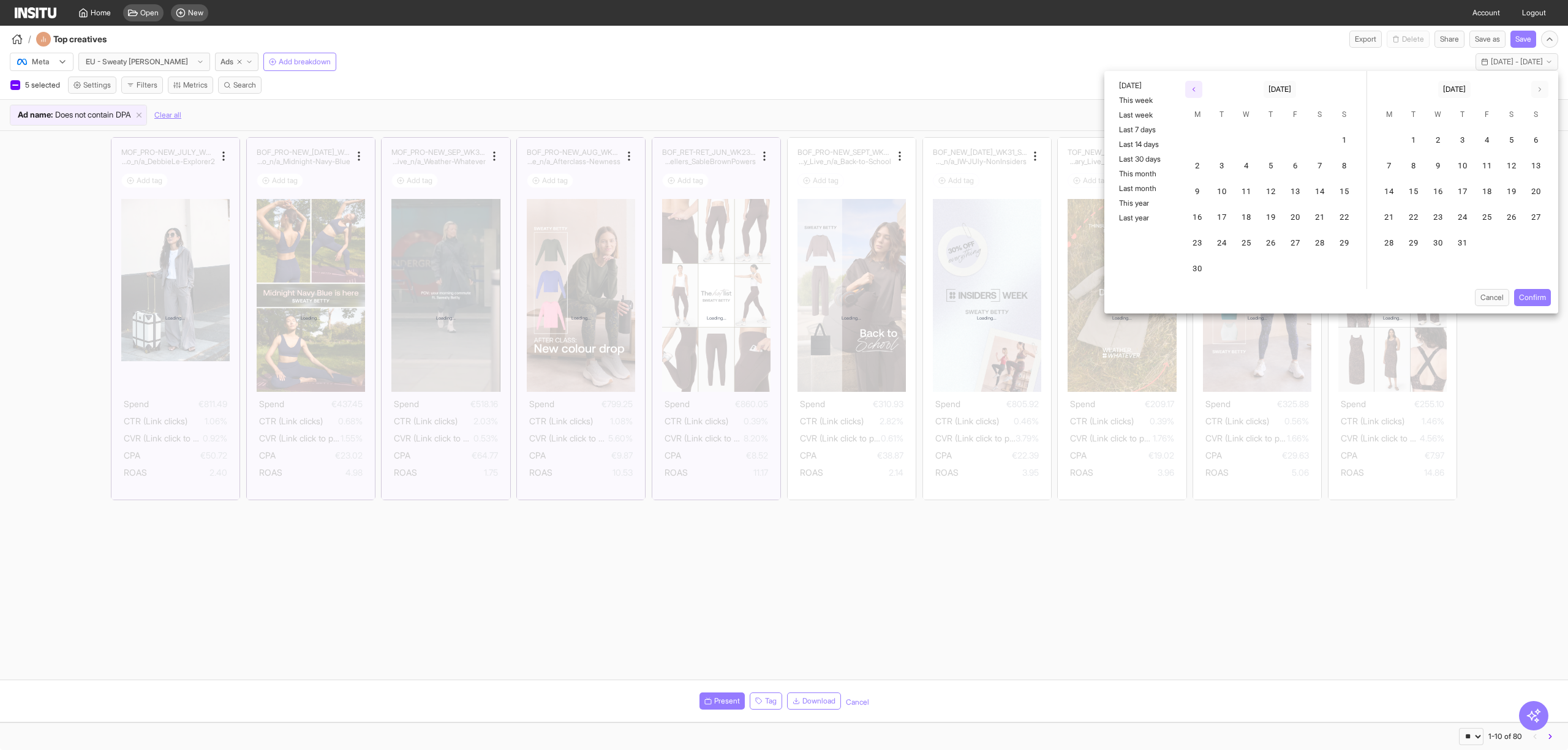
click at [1191, 93] on button "button" at bounding box center [1193, 89] width 17 height 17
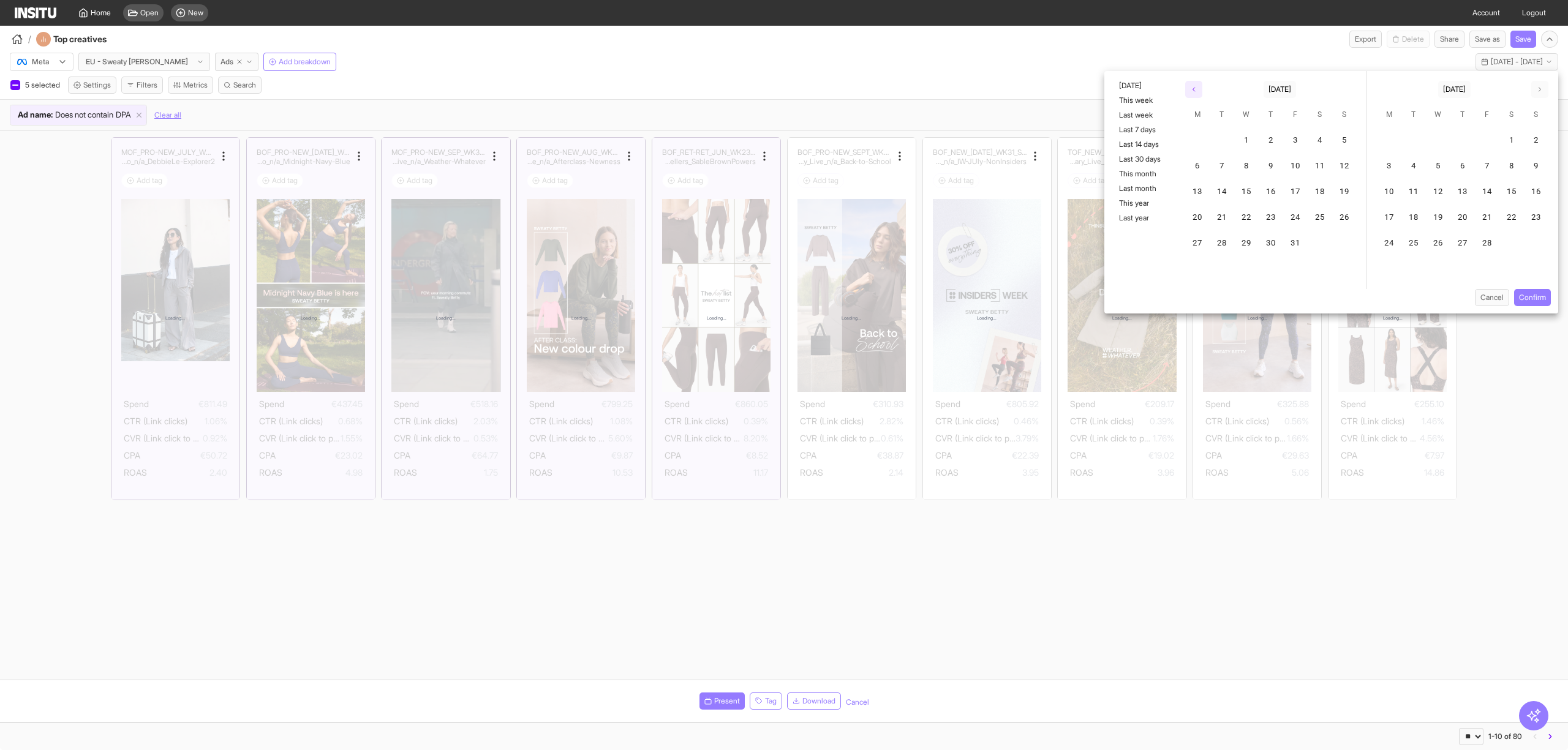
click at [1191, 93] on button "button" at bounding box center [1193, 89] width 17 height 17
click at [1336, 240] on button "29" at bounding box center [1344, 243] width 25 height 25
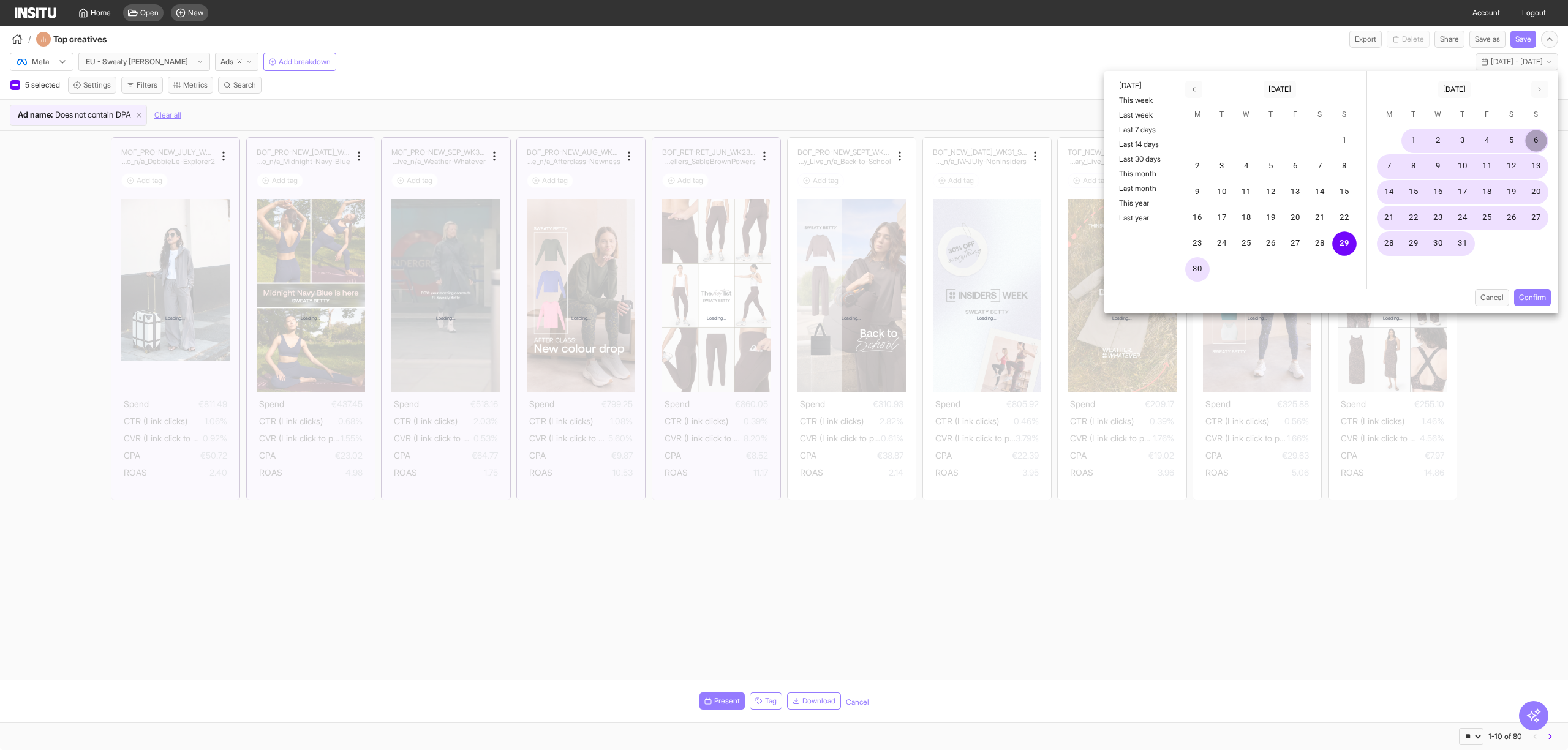
click at [1529, 140] on button "6" at bounding box center [1536, 141] width 25 height 25
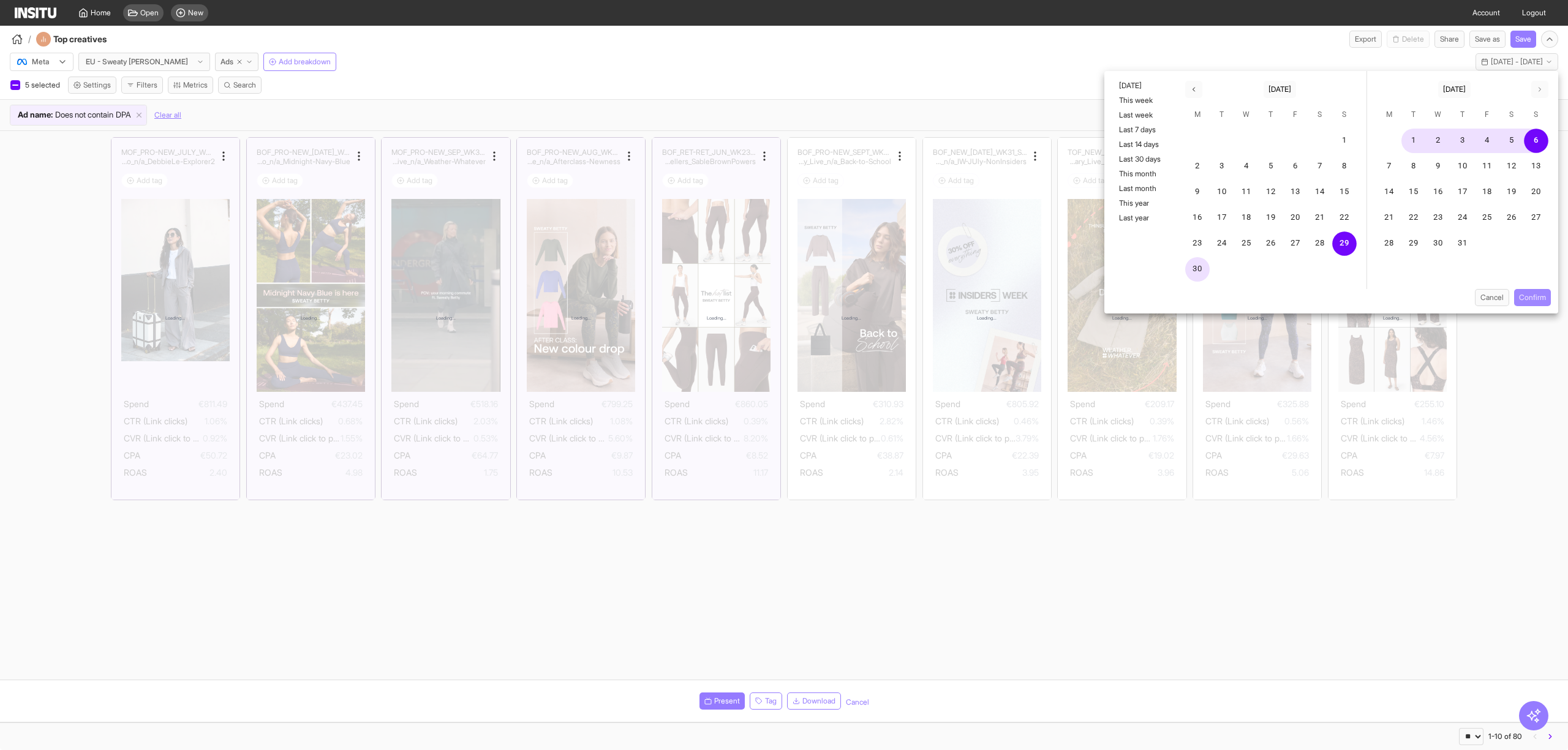
click at [1523, 299] on button "Confirm" at bounding box center [1532, 297] width 36 height 17
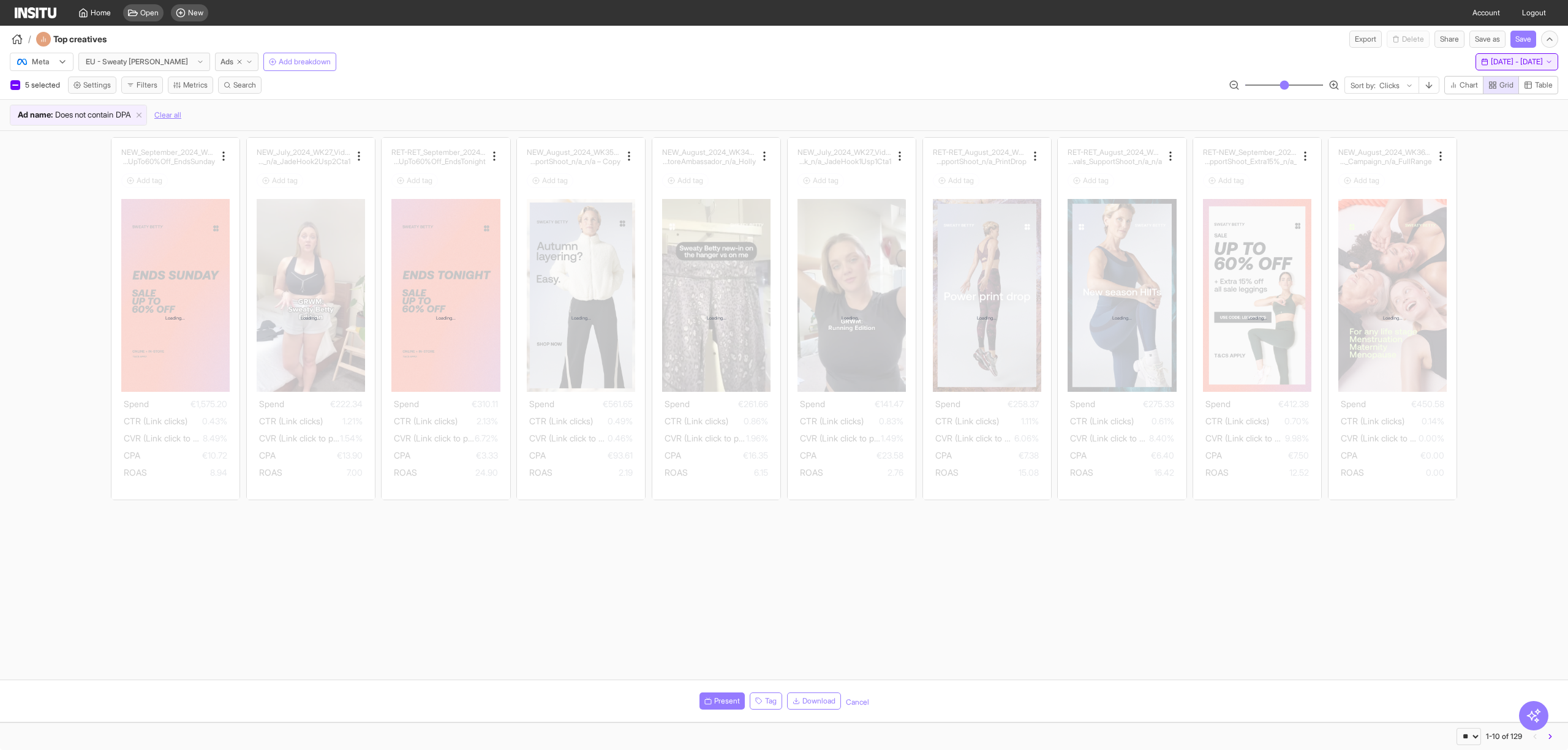
click at [1520, 62] on span "Sun 29 Sep - Sun 6 Oct, 2024" at bounding box center [1517, 62] width 52 height 10
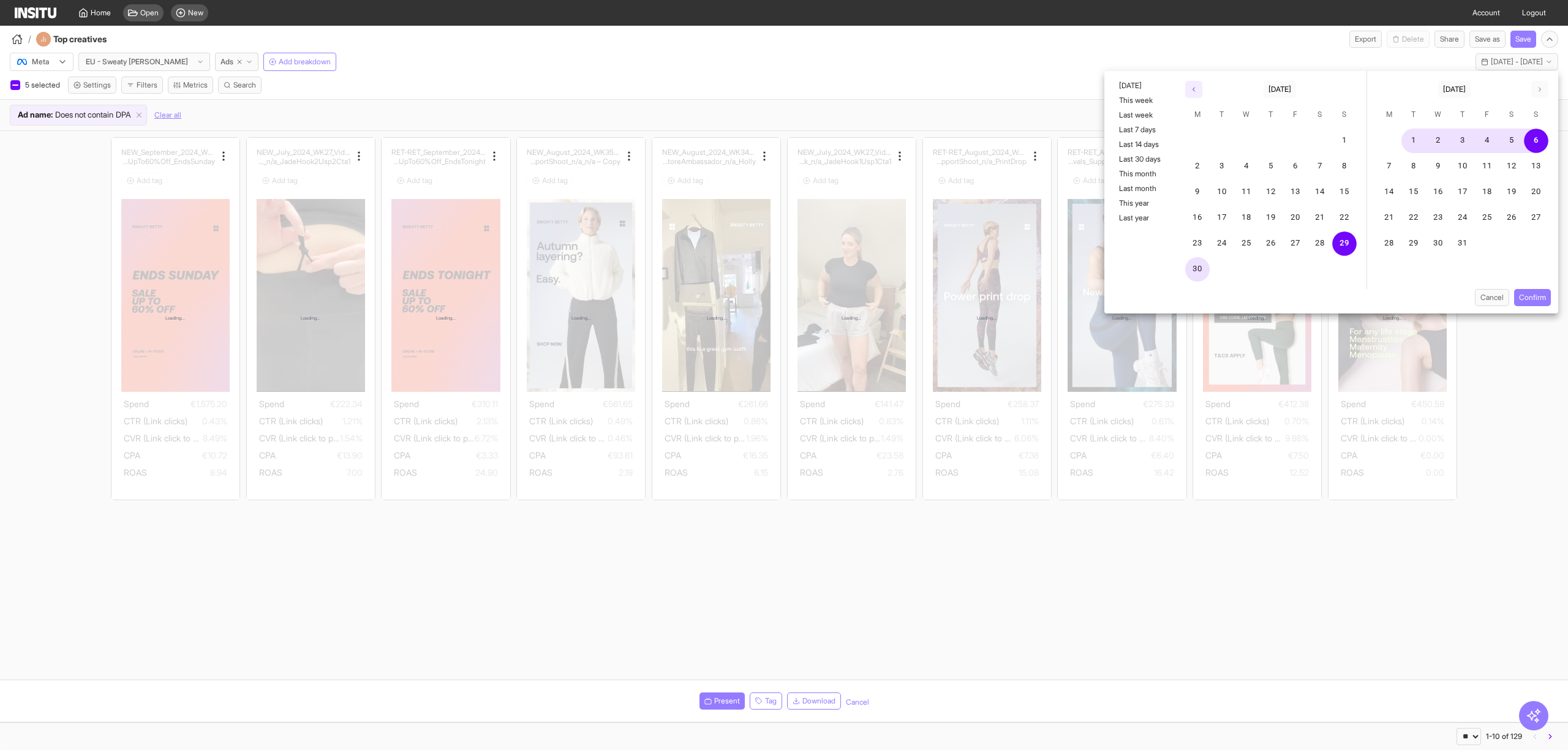
click at [1191, 86] on icon "button" at bounding box center [1194, 89] width 7 height 7
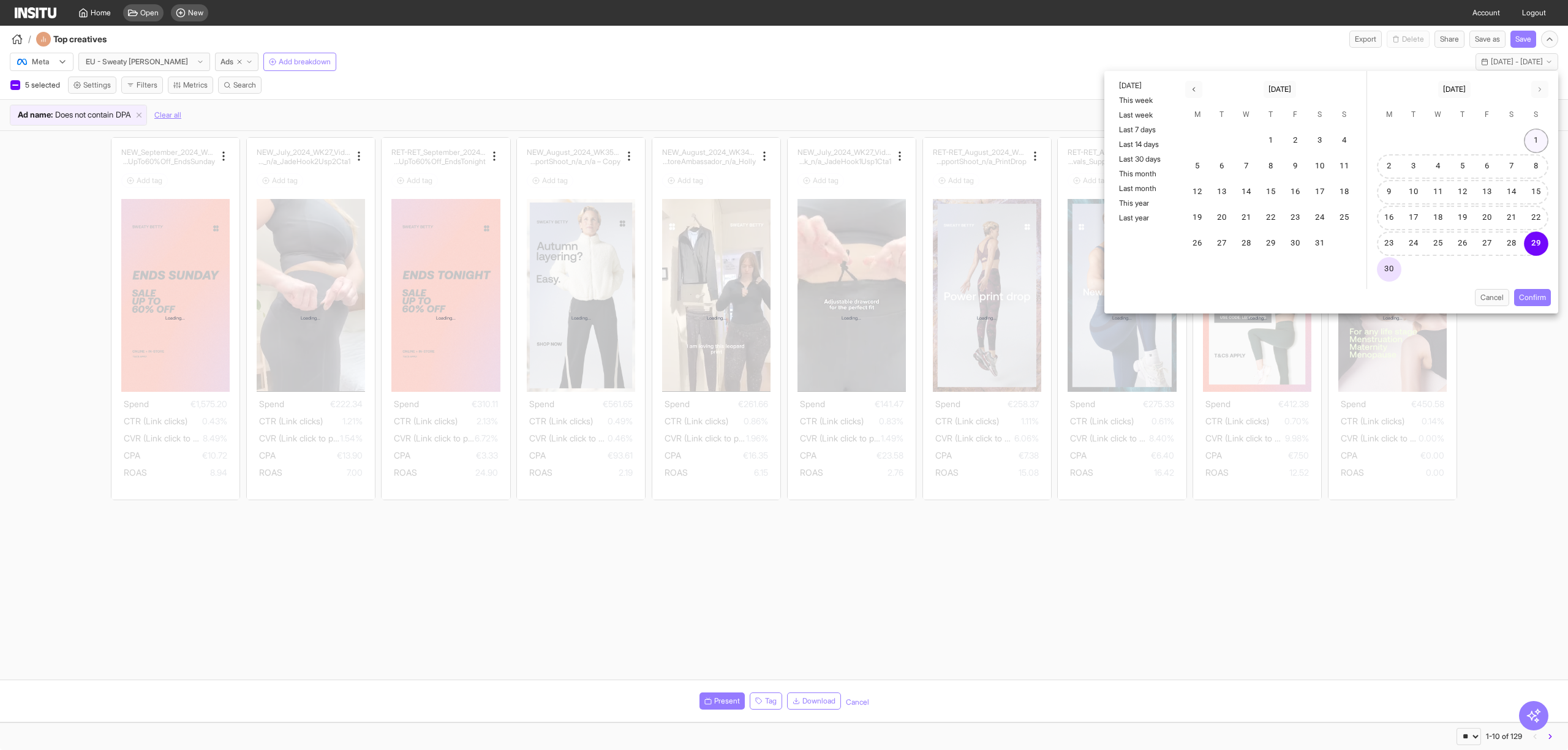
click at [1533, 137] on button "1" at bounding box center [1536, 141] width 25 height 25
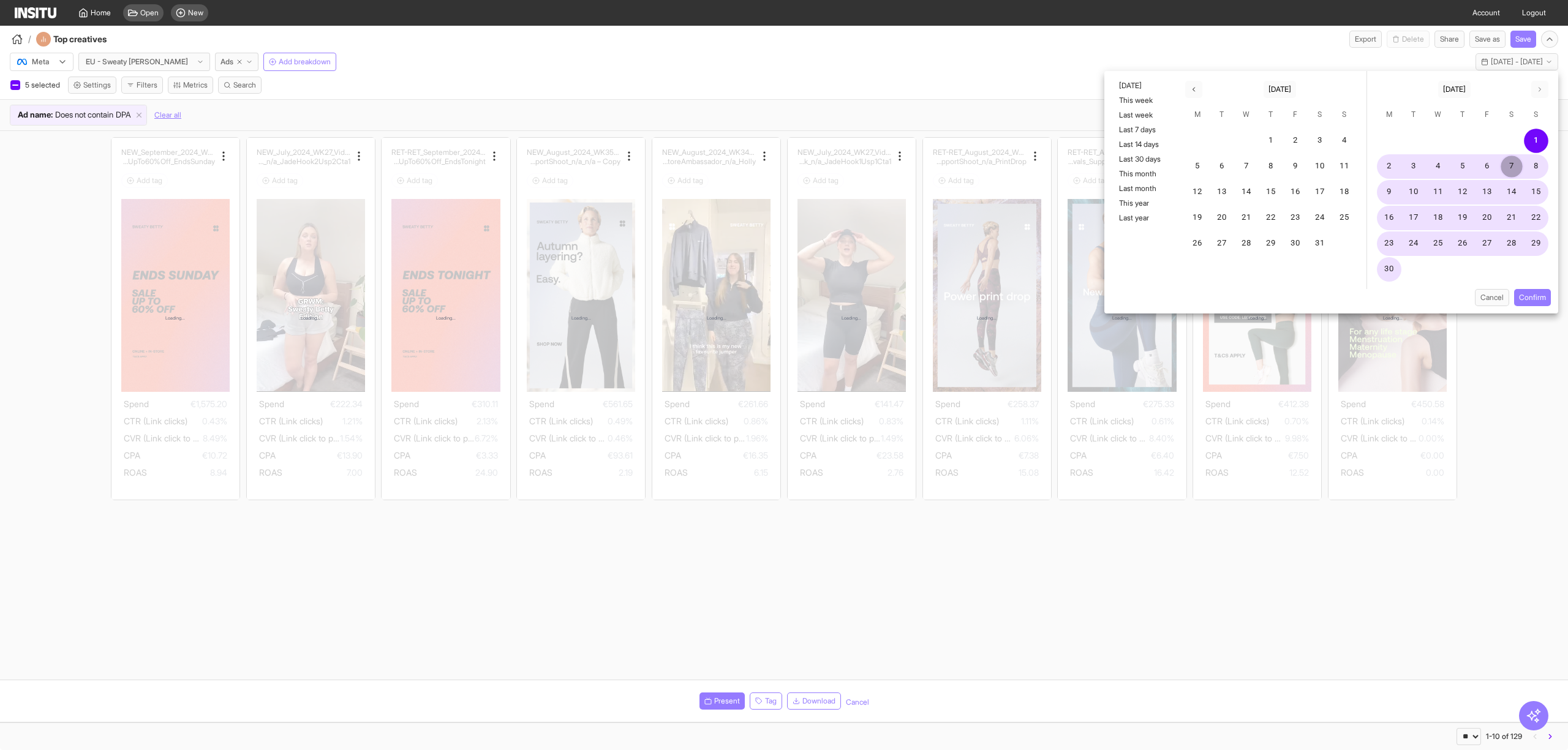
click at [1503, 167] on button "7" at bounding box center [1511, 166] width 25 height 25
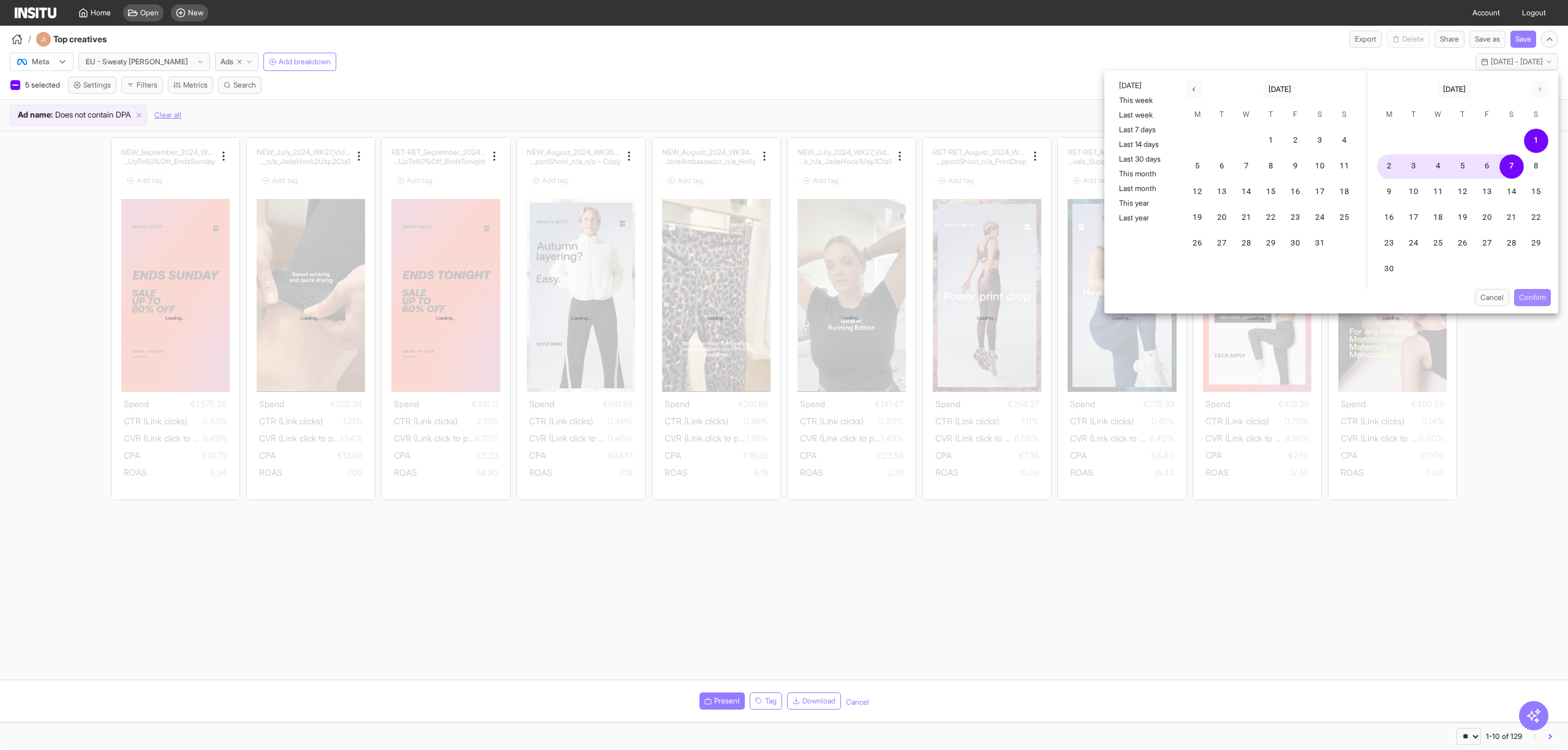
click at [1533, 299] on button "Confirm" at bounding box center [1532, 297] width 36 height 17
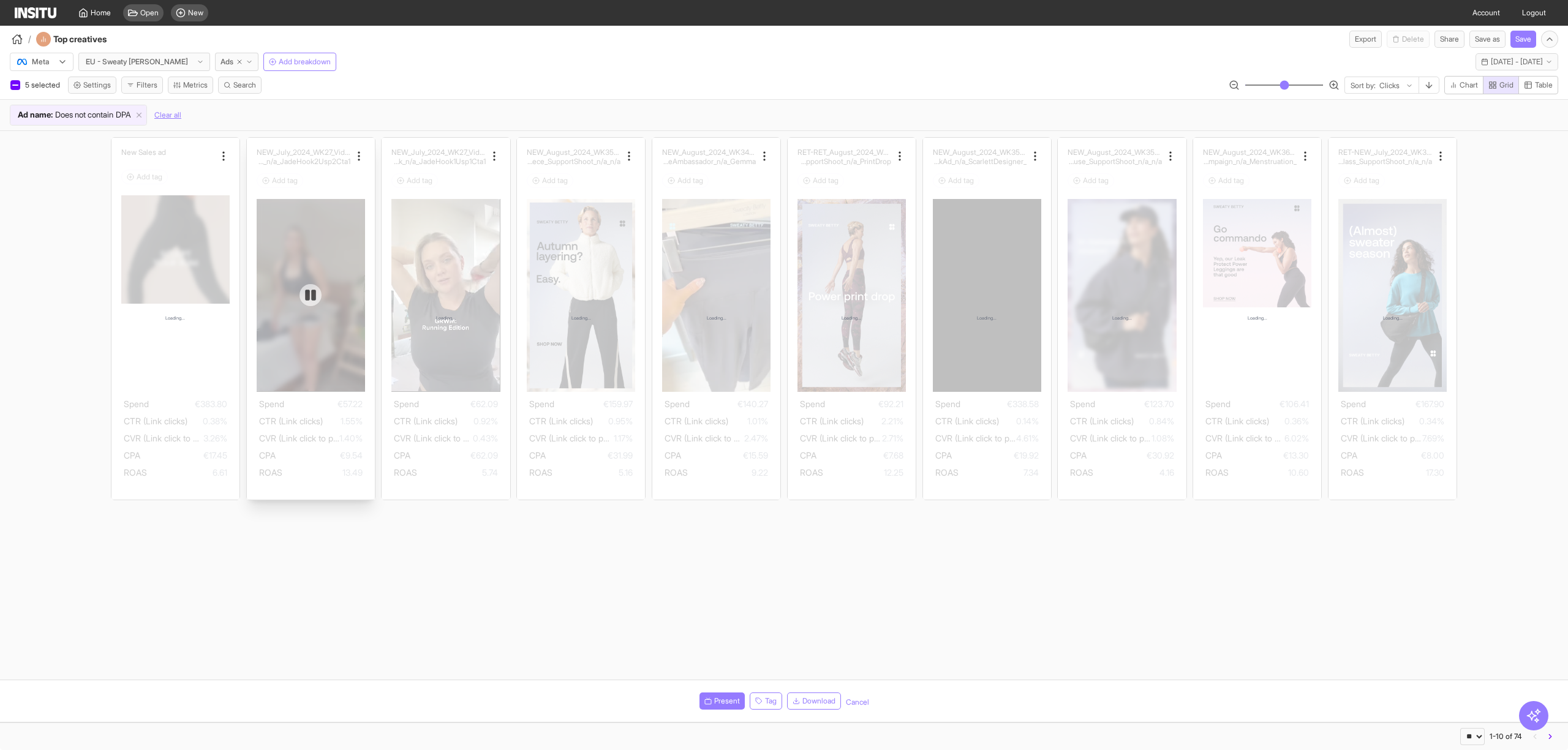
click at [307, 233] on div at bounding box center [311, 295] width 109 height 192
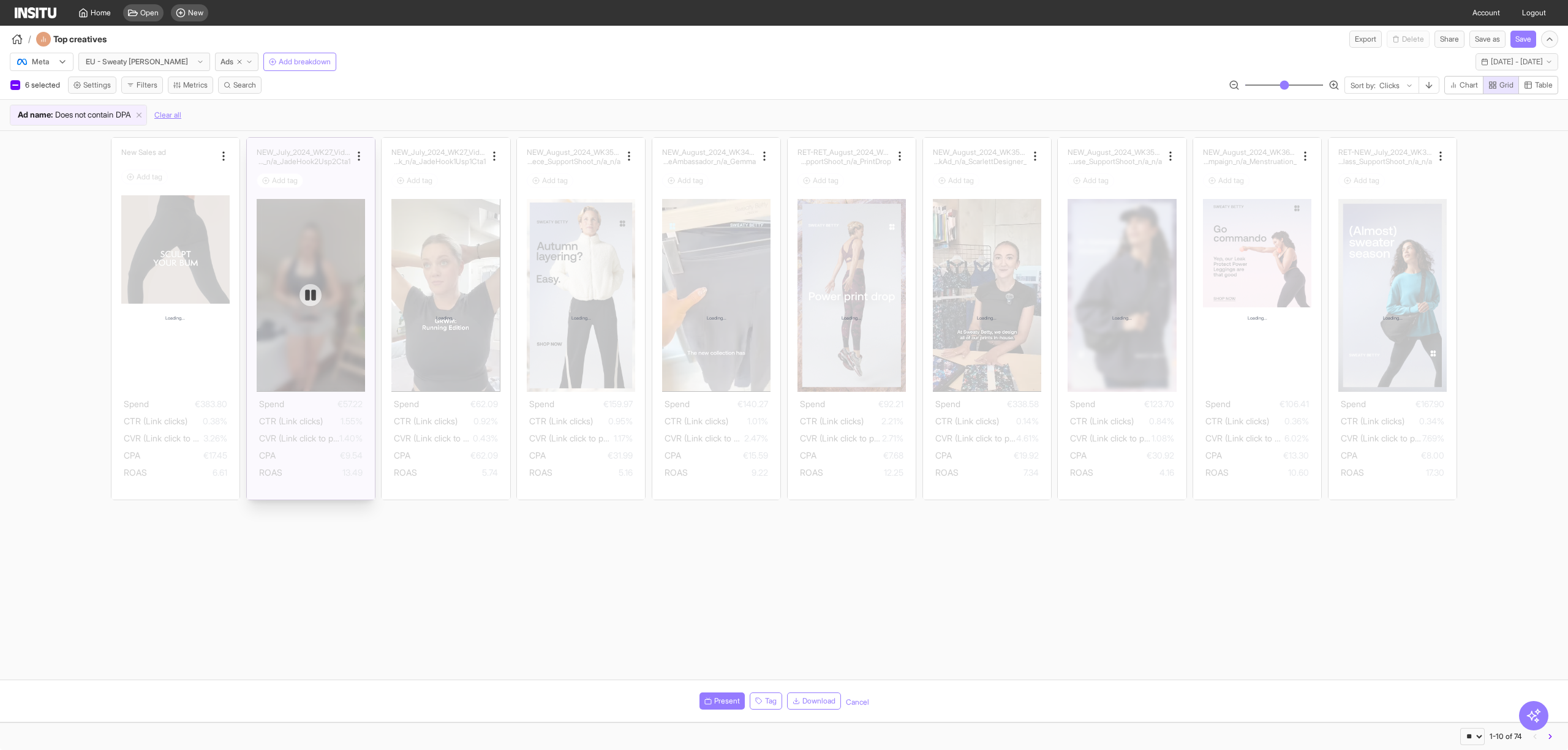
click at [307, 233] on div at bounding box center [311, 295] width 109 height 192
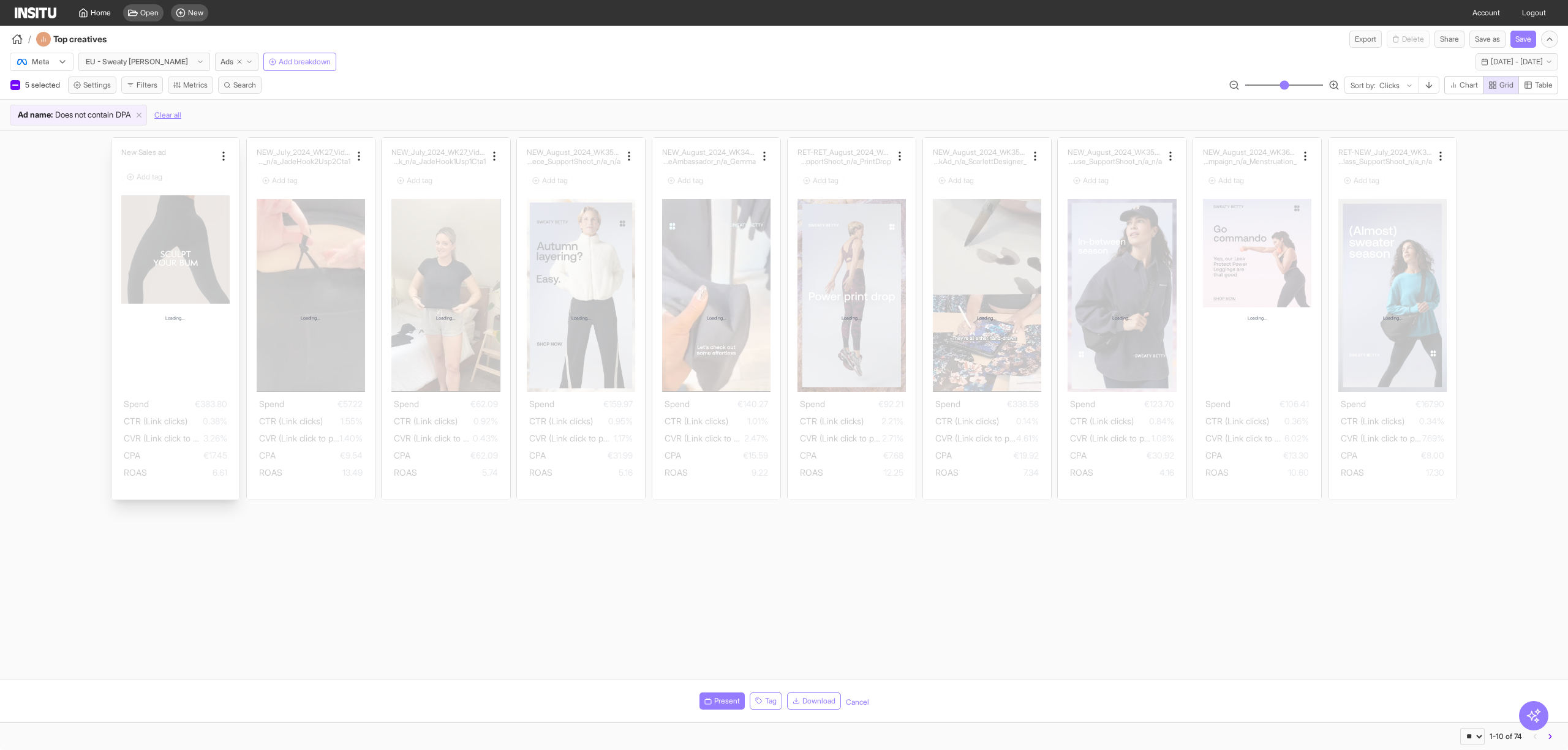
click at [185, 271] on div "Loading..." at bounding box center [176, 318] width 128 height 362
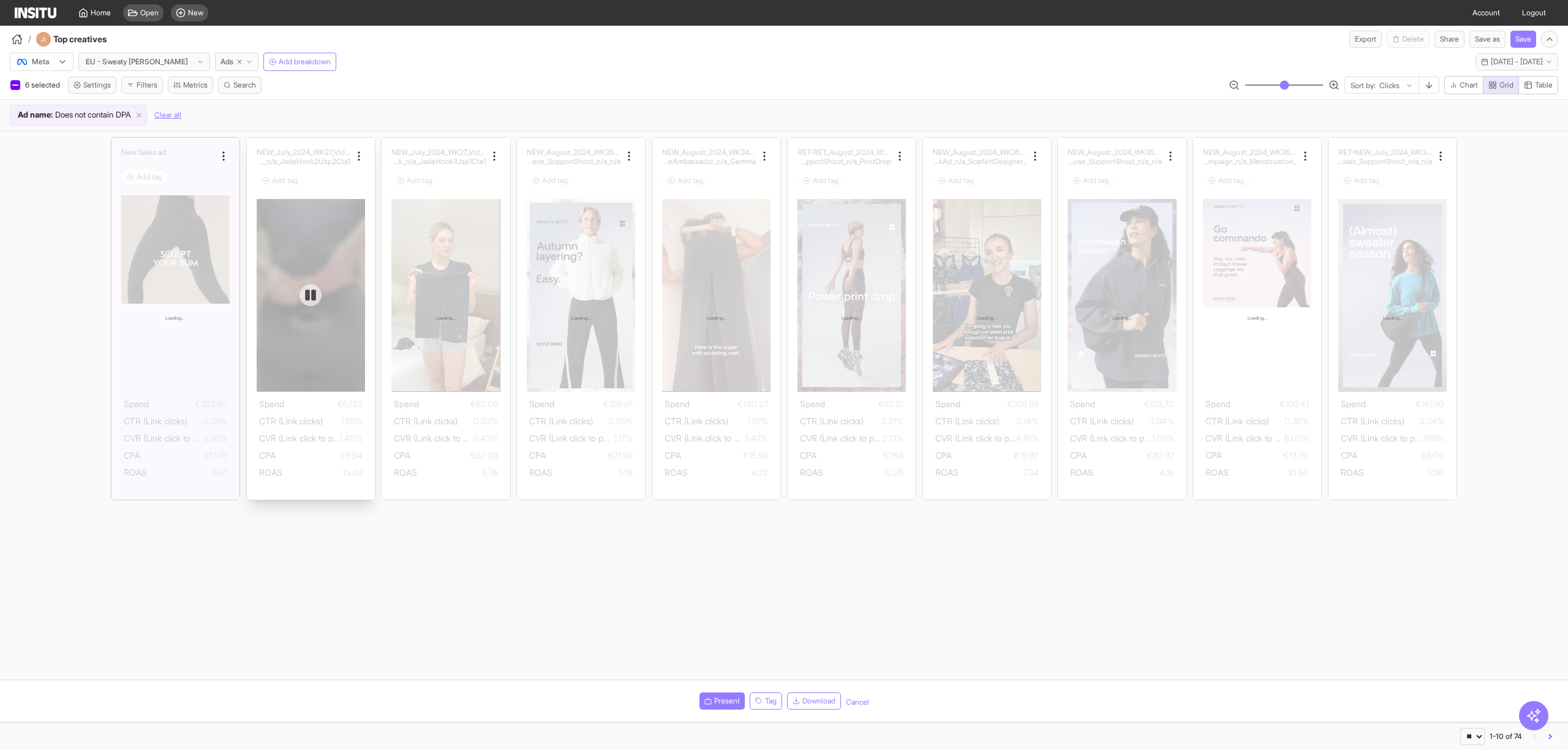
click at [309, 256] on div at bounding box center [311, 295] width 109 height 192
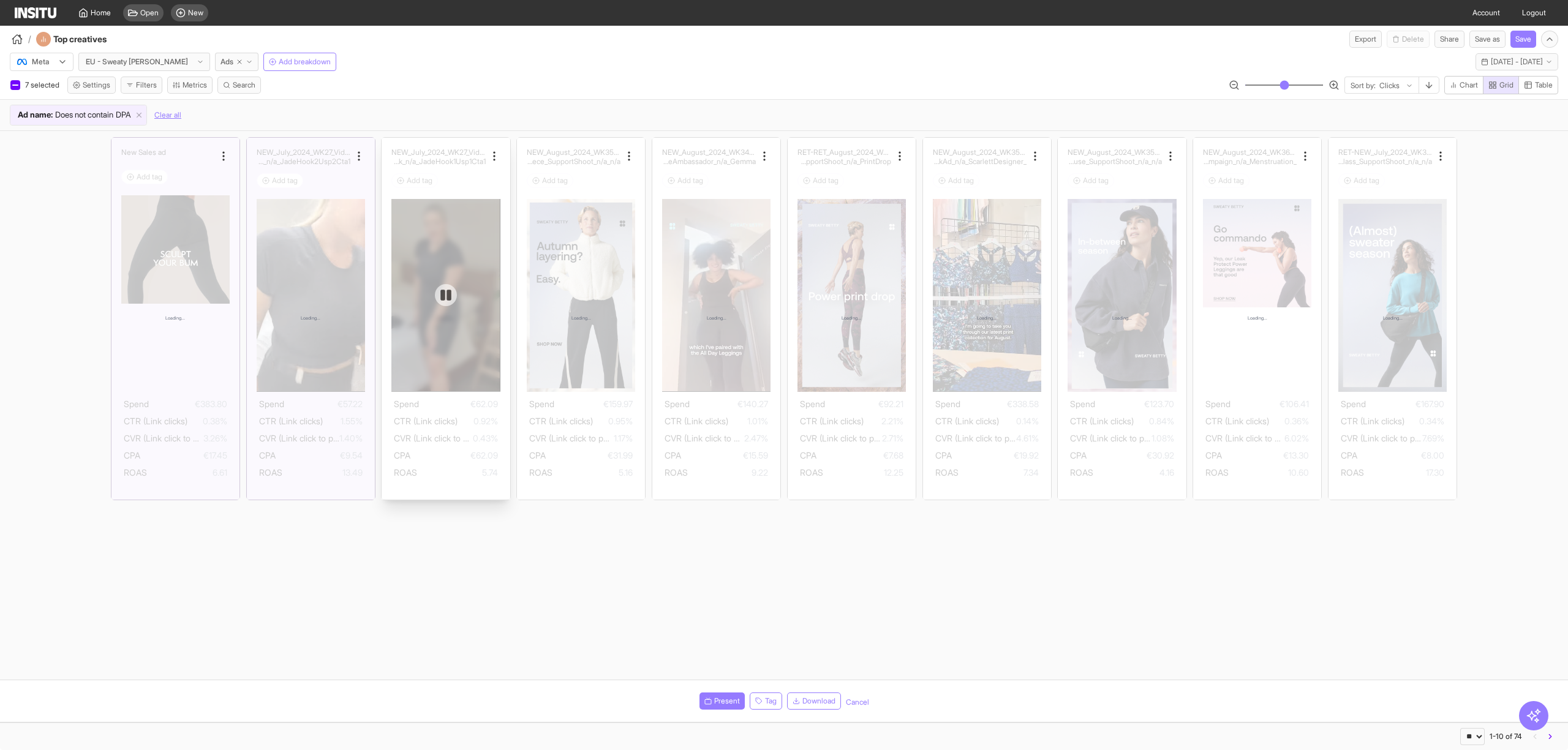
click at [392, 241] on div at bounding box center [446, 295] width 109 height 192
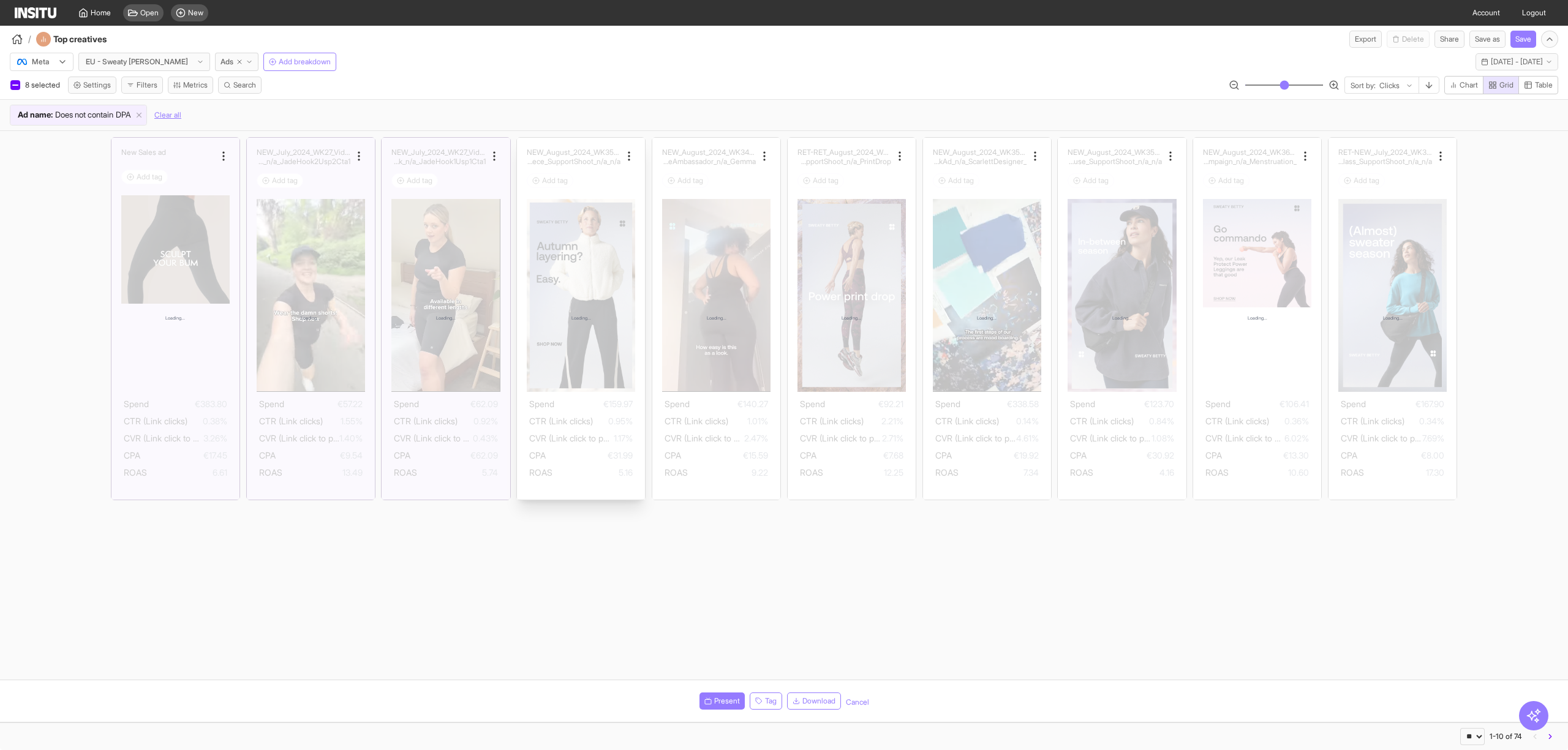
click at [546, 248] on div "Loading..." at bounding box center [581, 318] width 128 height 362
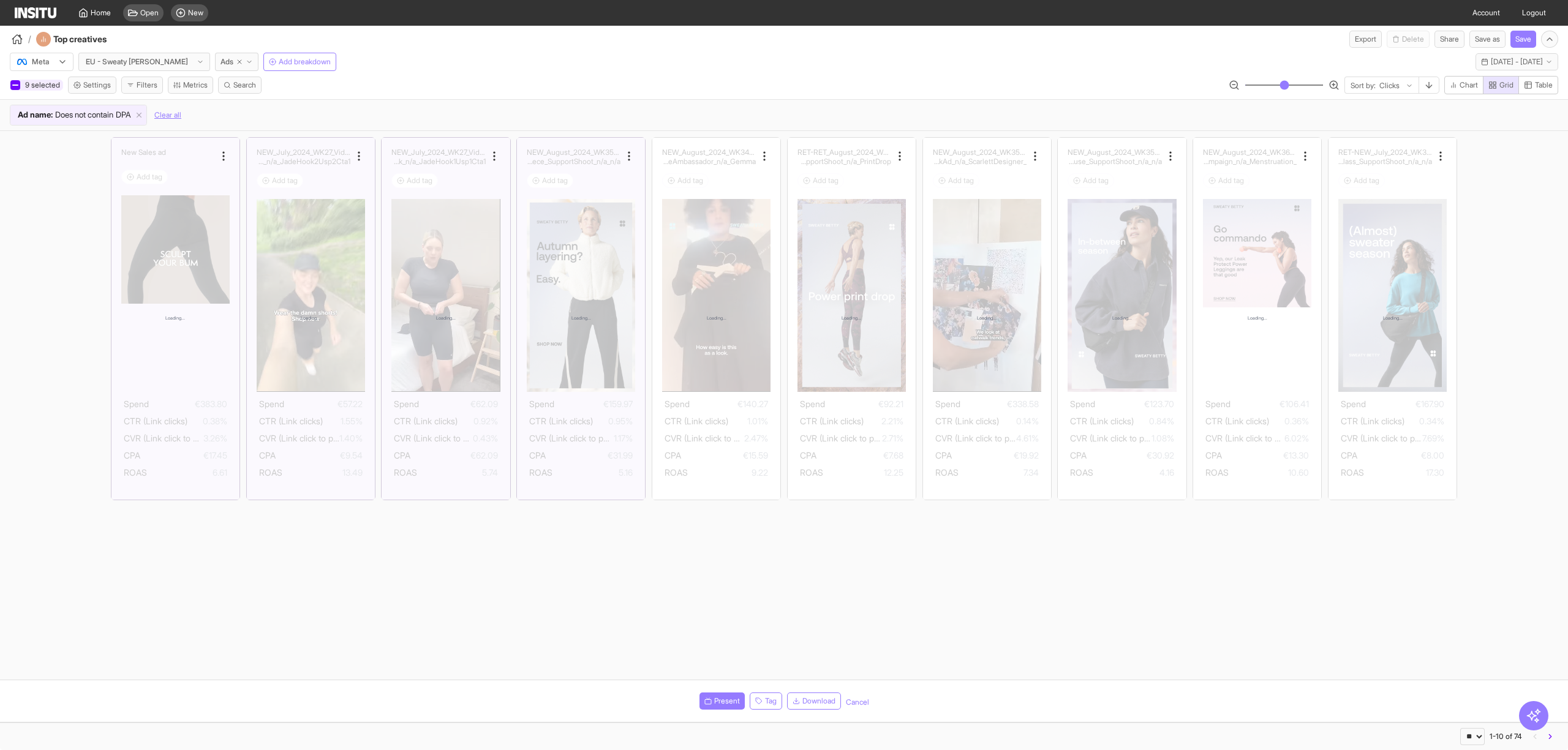
click at [16, 81] on div at bounding box center [15, 85] width 10 height 10
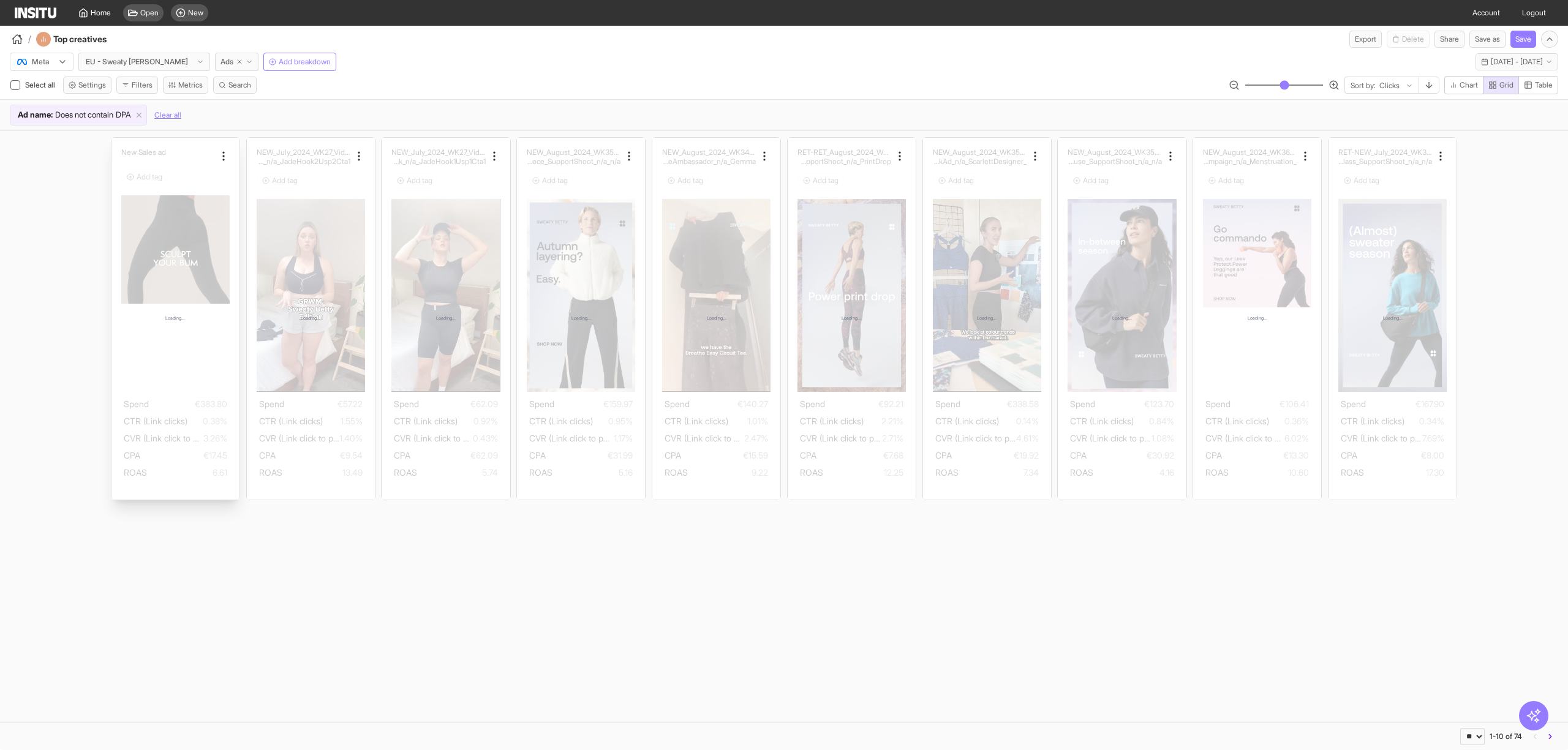
click at [192, 194] on div "Loading..." at bounding box center [176, 318] width 128 height 362
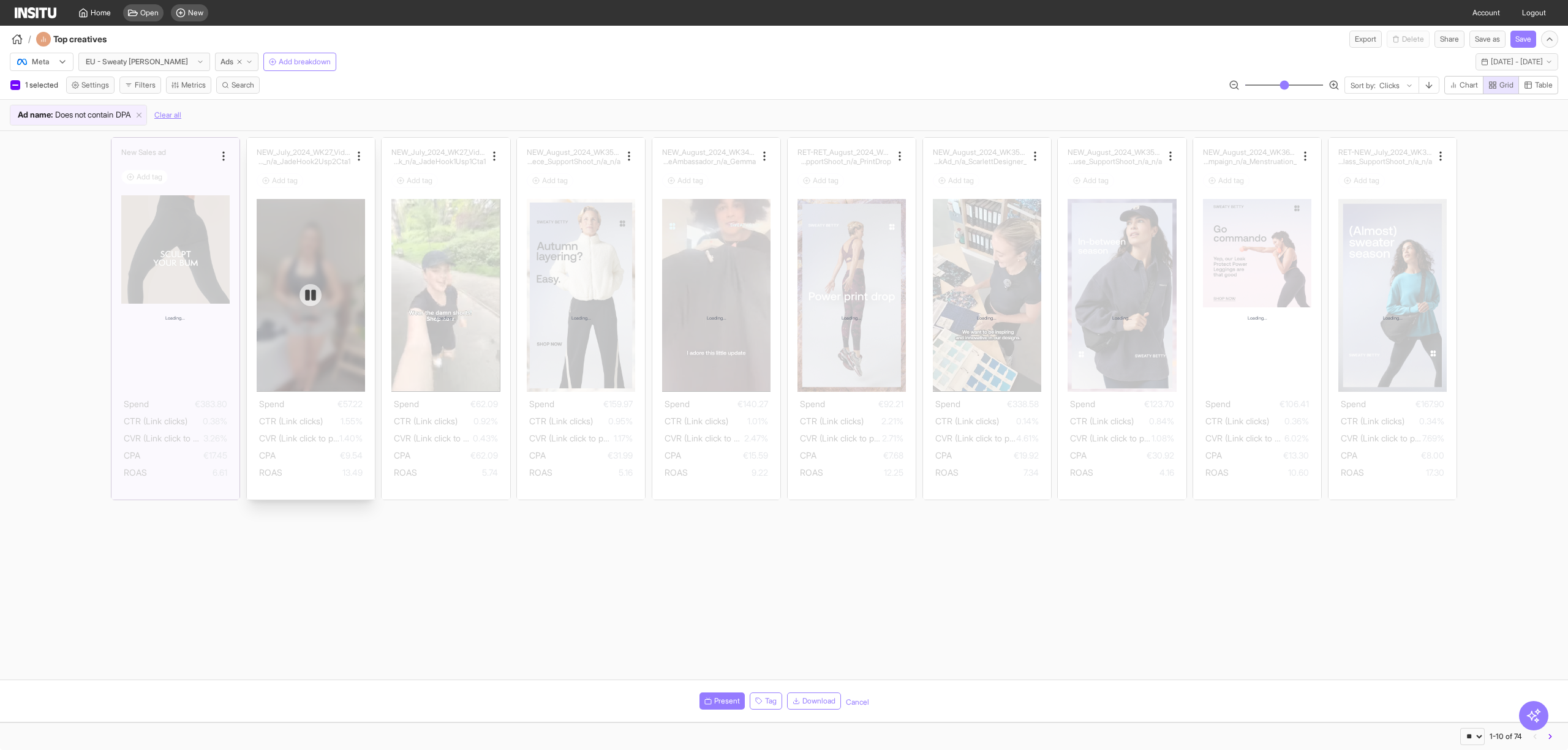
click at [327, 202] on div at bounding box center [311, 295] width 109 height 192
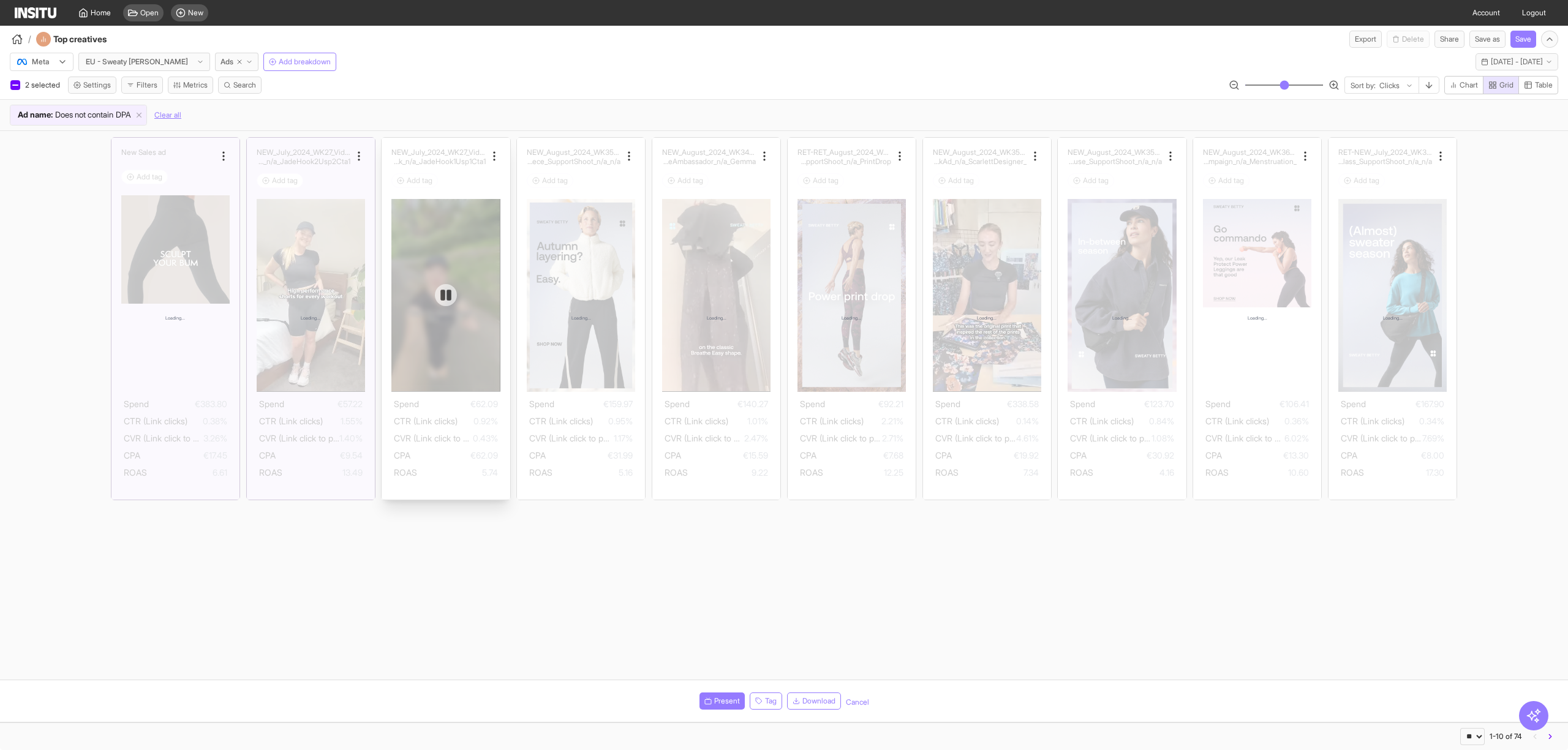
click at [436, 206] on div at bounding box center [446, 295] width 109 height 192
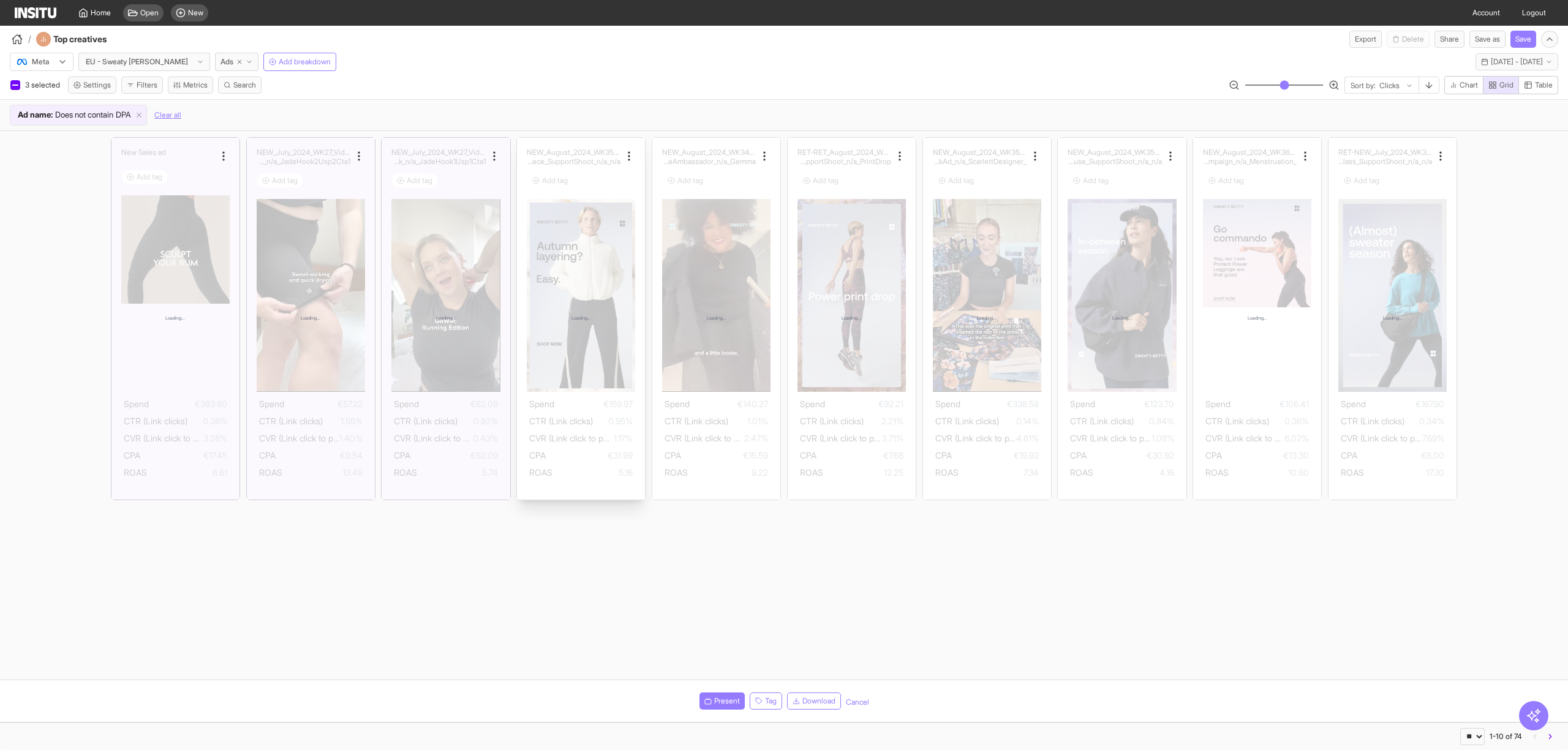
click at [544, 211] on div "Loading..." at bounding box center [581, 318] width 128 height 362
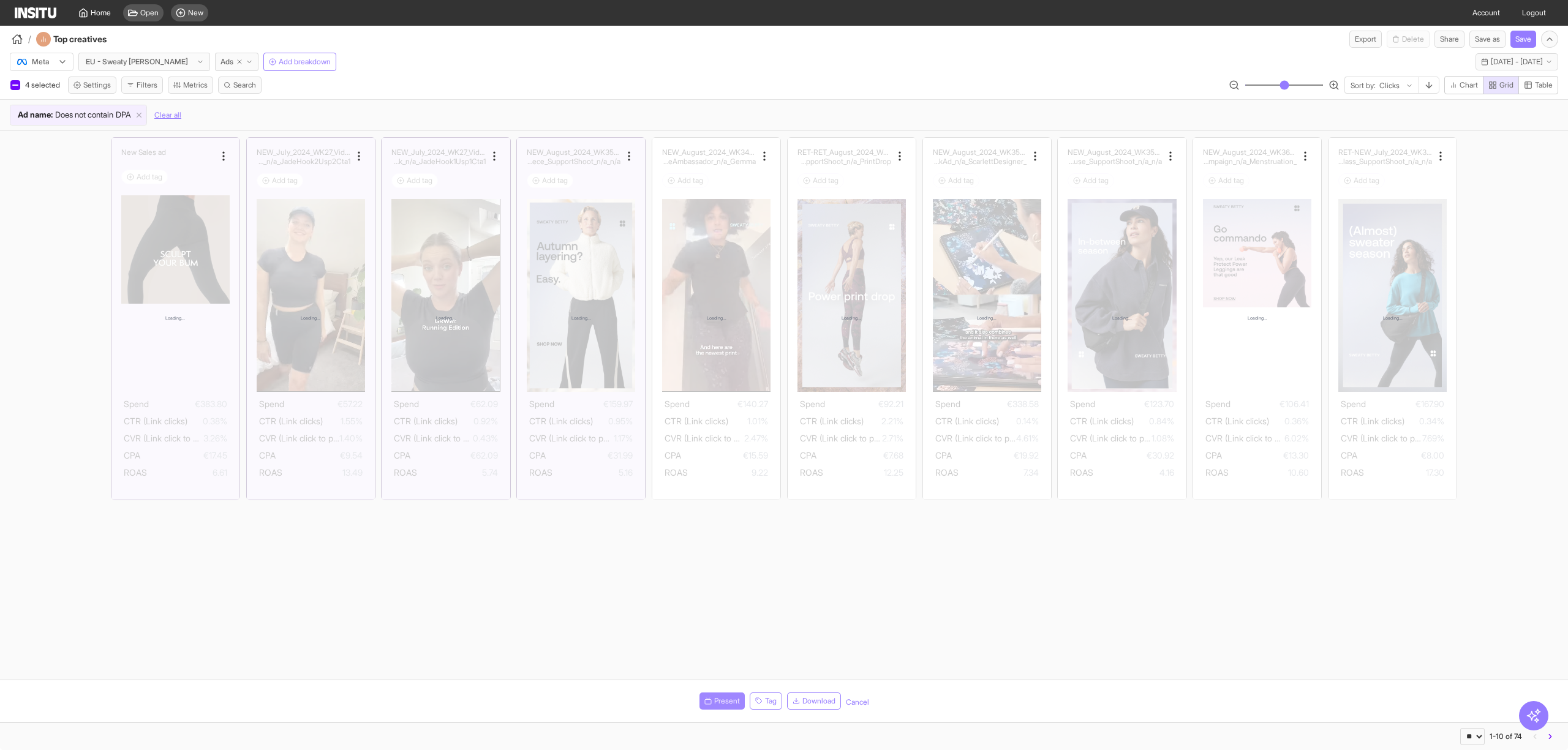
click at [738, 699] on button "Present" at bounding box center [722, 701] width 45 height 17
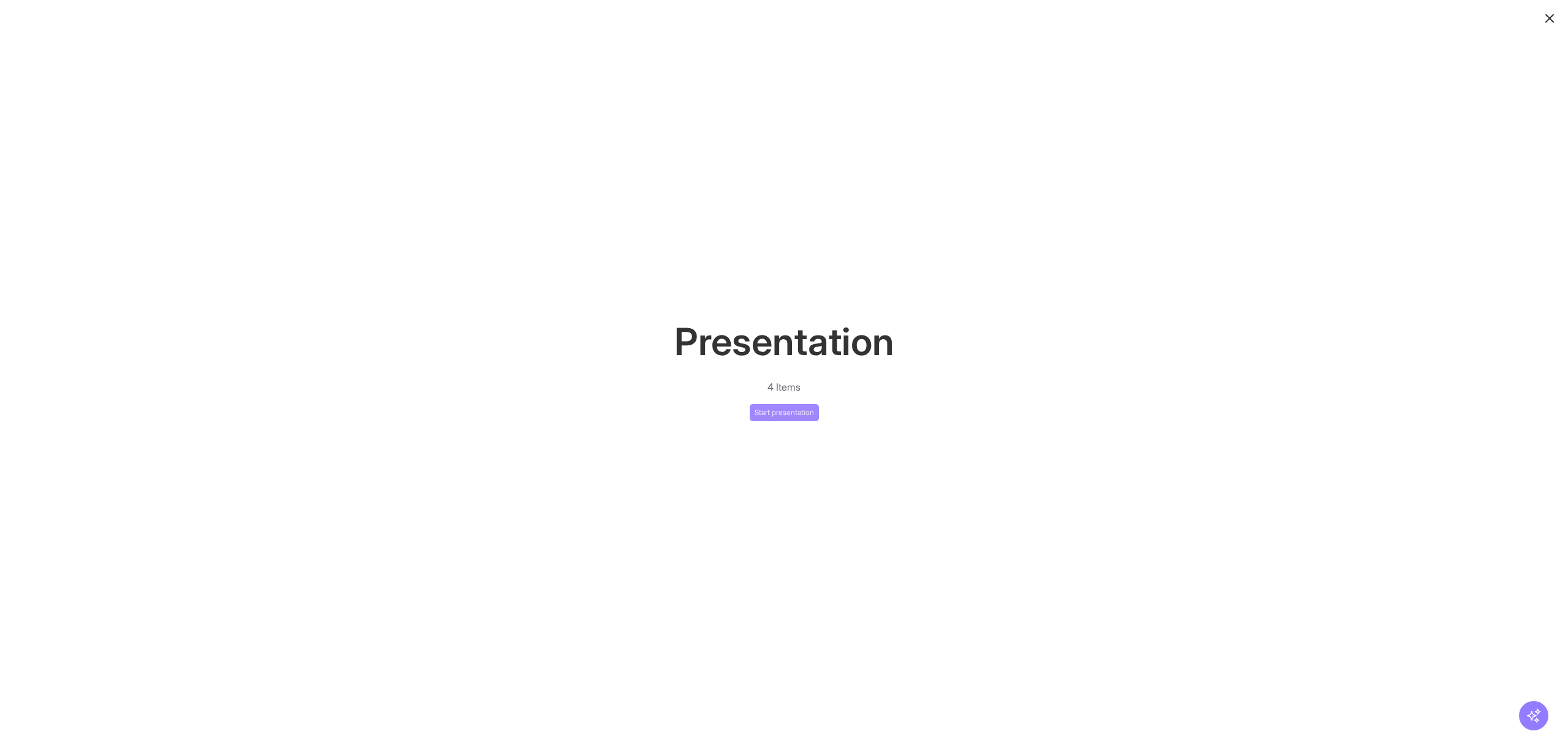
click at [795, 405] on button "Start presentation" at bounding box center [784, 412] width 69 height 17
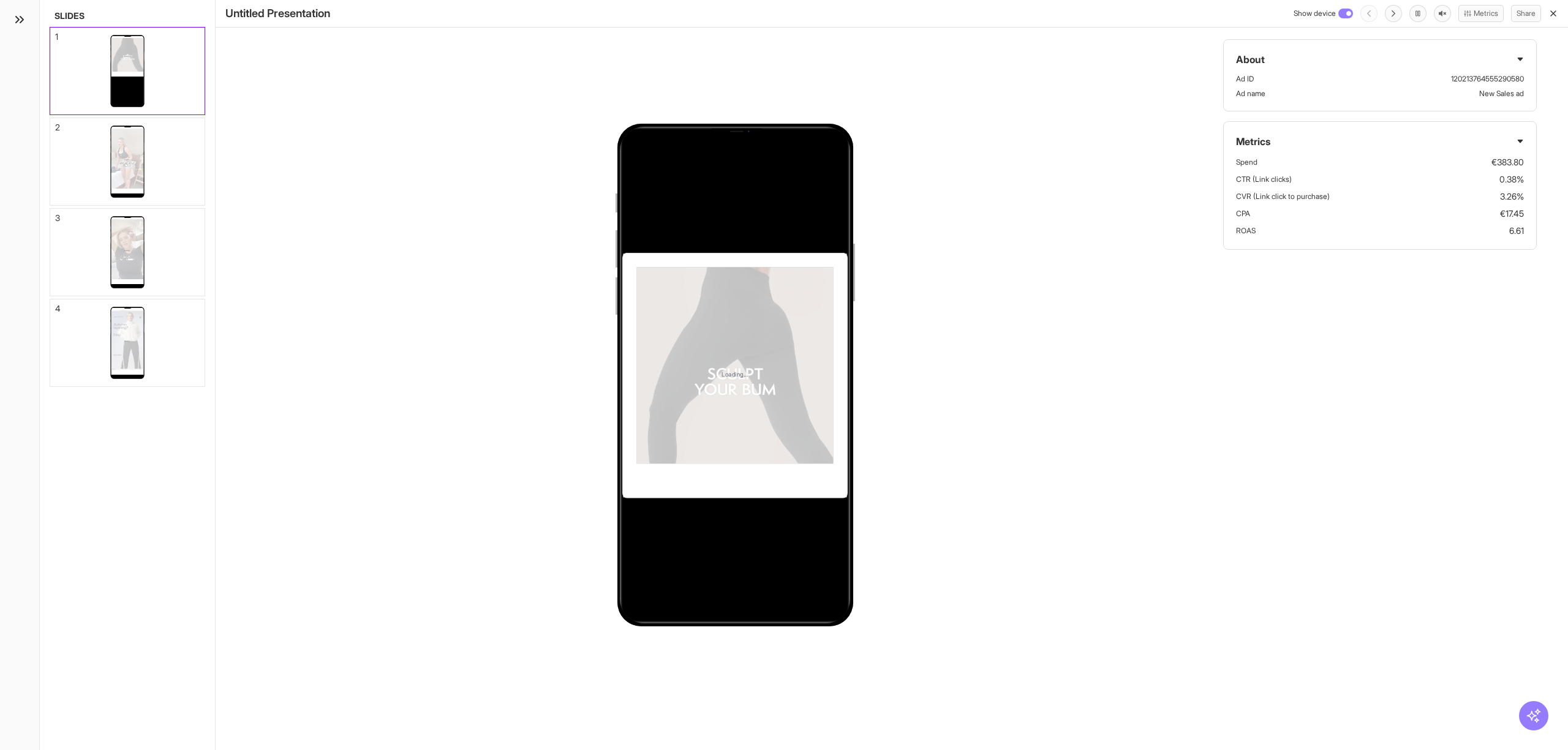
click at [16, 17] on icon at bounding box center [19, 19] width 15 height 15
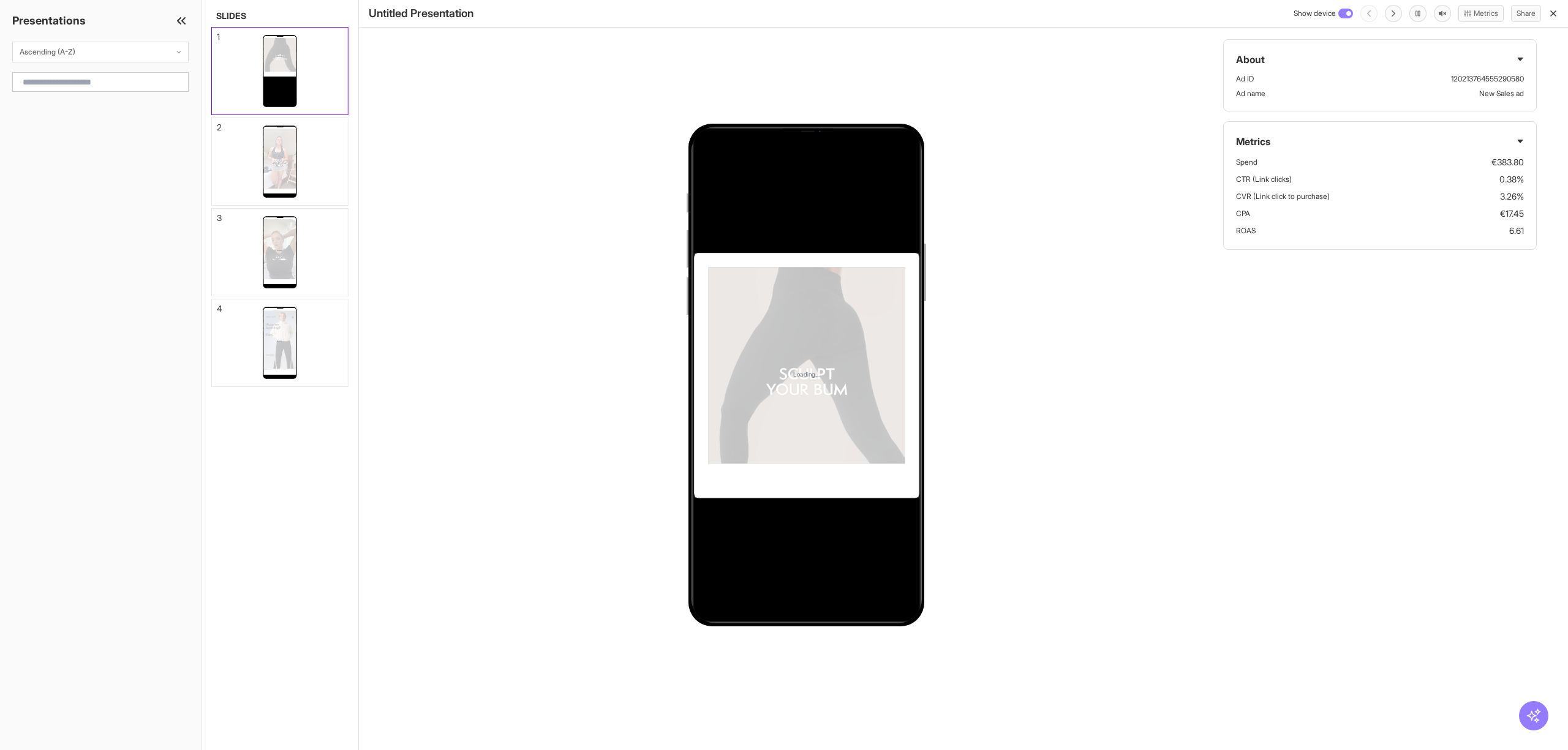
click at [197, 21] on div "Presentations" at bounding box center [101, 20] width 201 height 17
click at [1554, 13] on line "button" at bounding box center [1553, 13] width 5 height 5
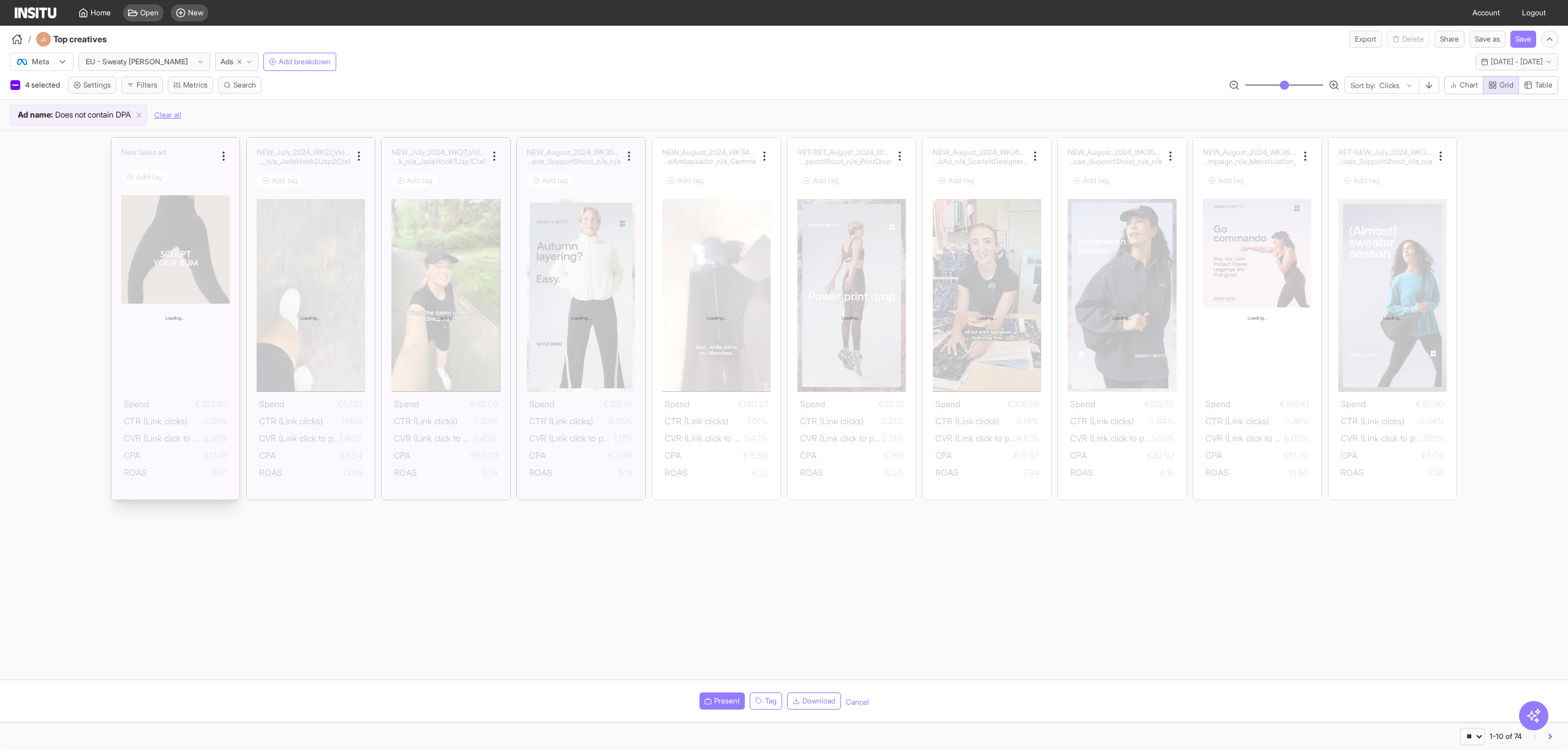
click at [169, 161] on div "Loading..." at bounding box center [176, 318] width 128 height 362
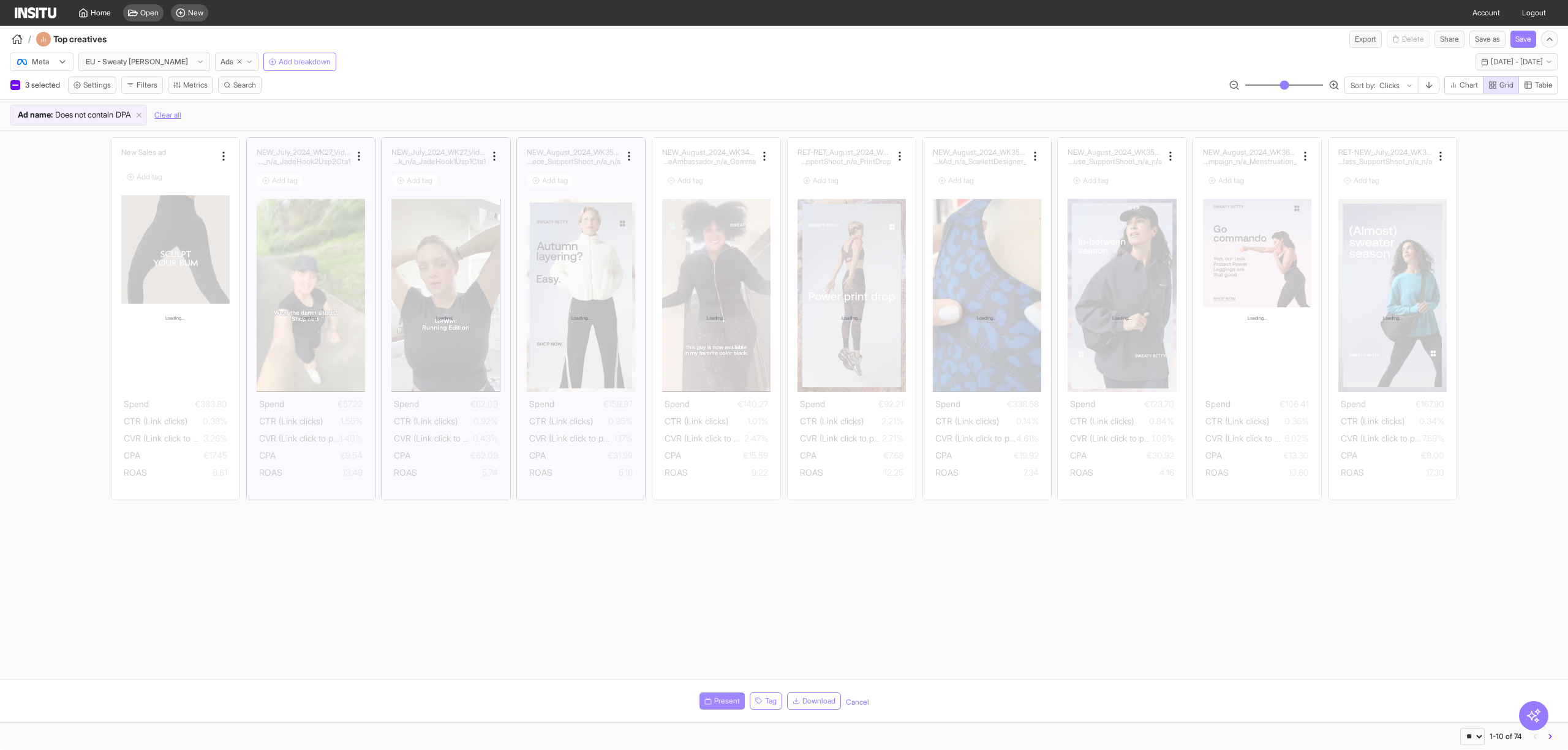
click at [730, 703] on span "Present" at bounding box center [727, 700] width 26 height 10
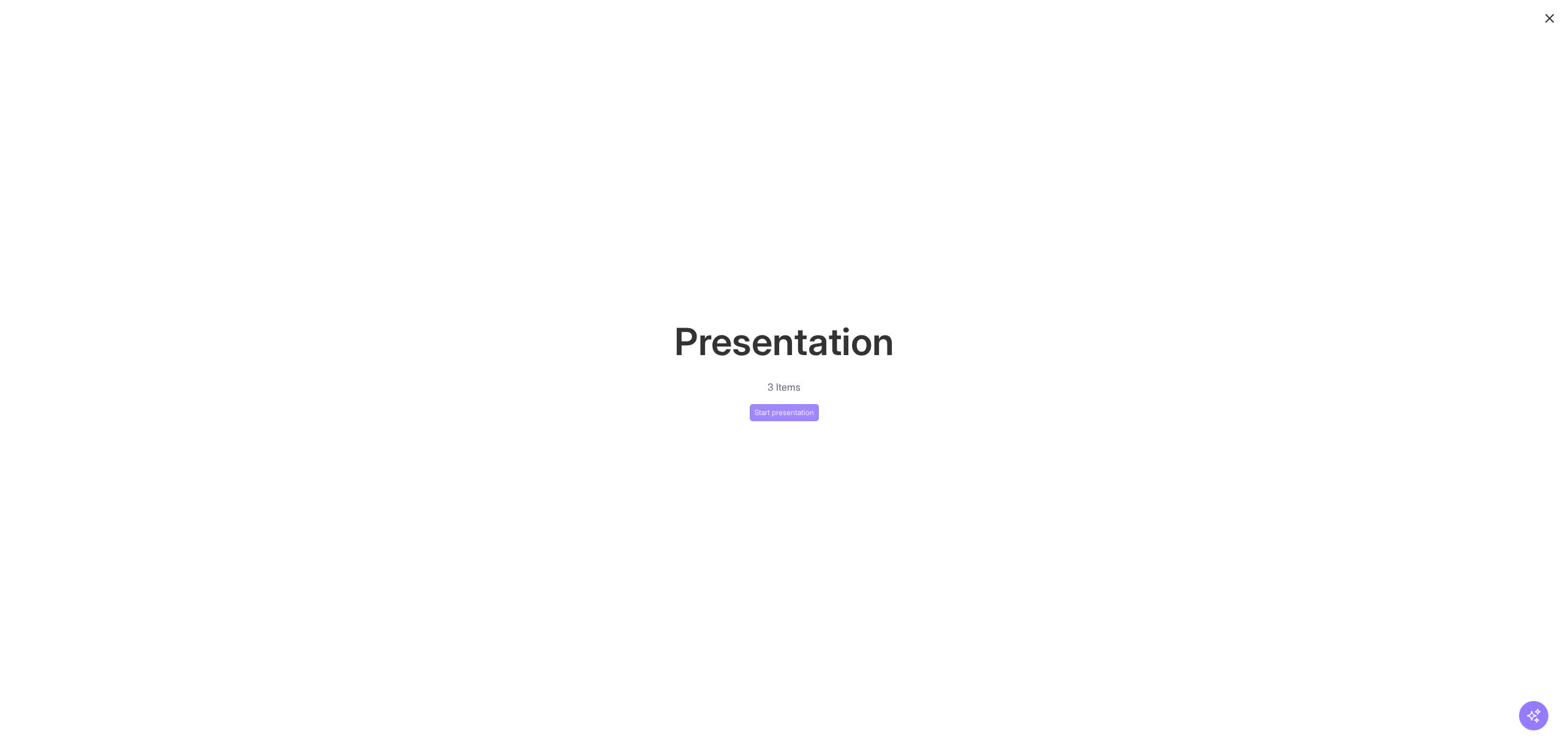
click at [782, 409] on button "Start presentation" at bounding box center [784, 412] width 69 height 17
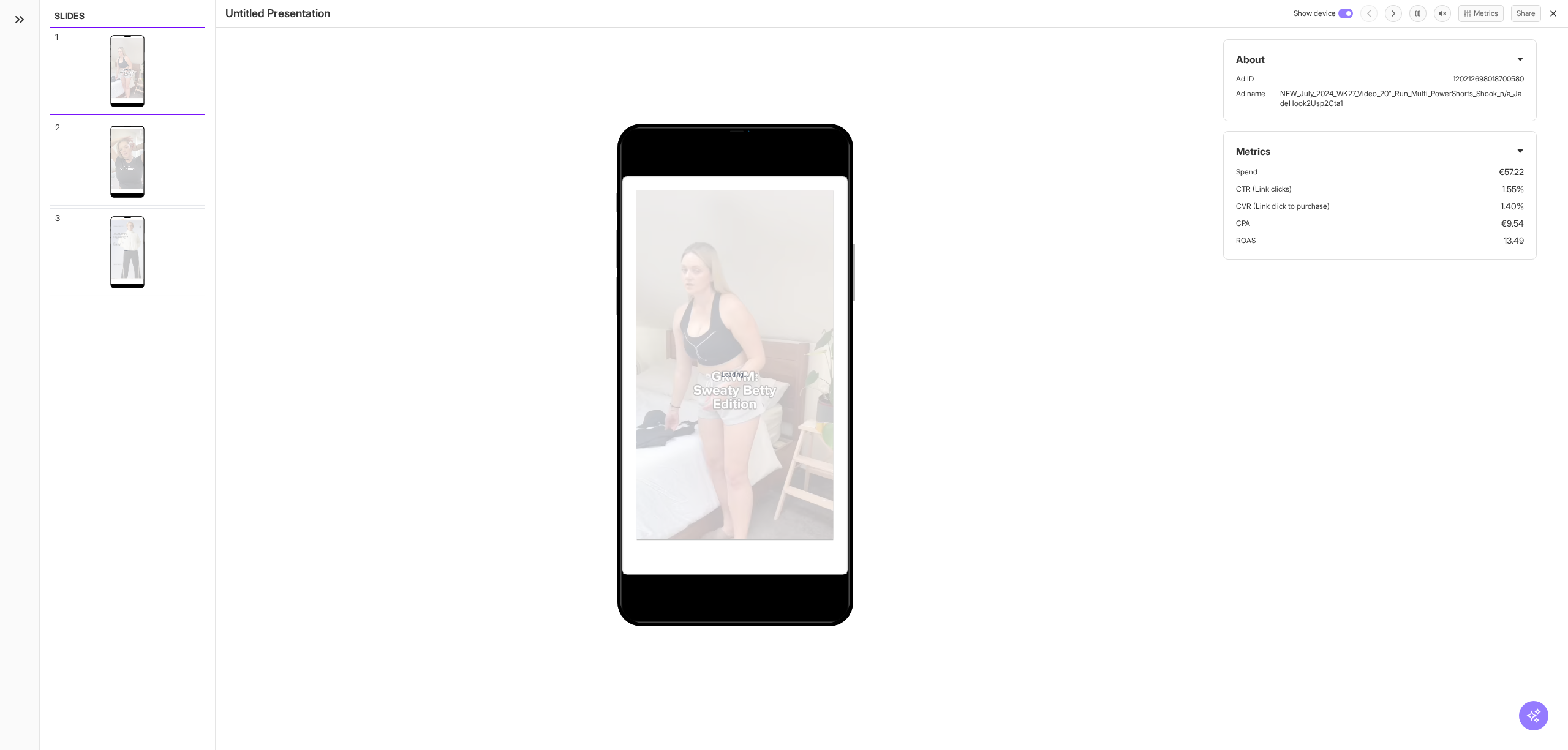
click at [1351, 95] on p "NEW_July_2024_WK27_Video_20"_Run_Multi_PowerShorts_Shook_n/a_JadeHook2Usp2Cta1" at bounding box center [1402, 98] width 243 height 19
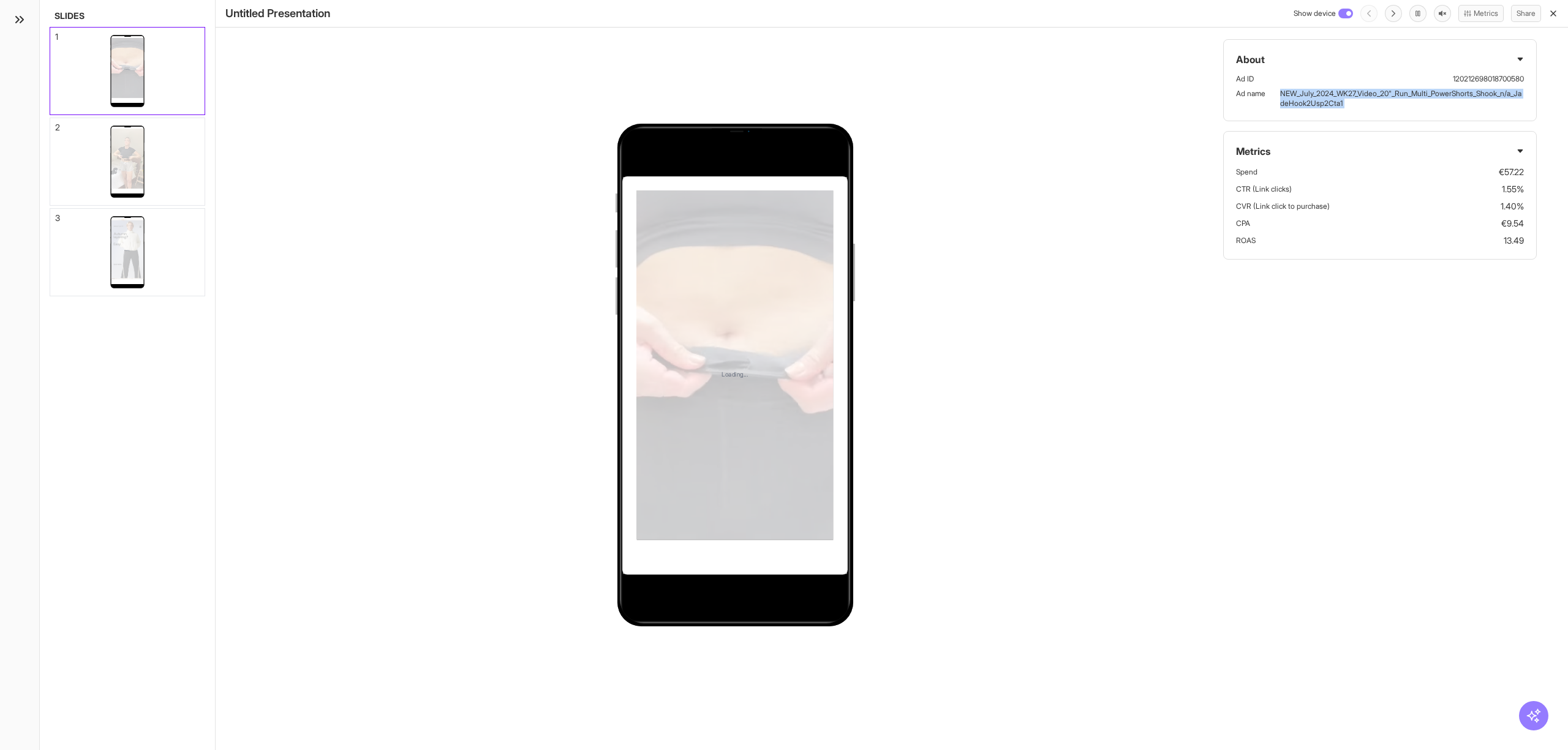
copy p "NEW_July_2024_WK27_Video_20"_Run_Multi_PowerShorts_Shook_n/a_JadeHook2Usp2Cta1"
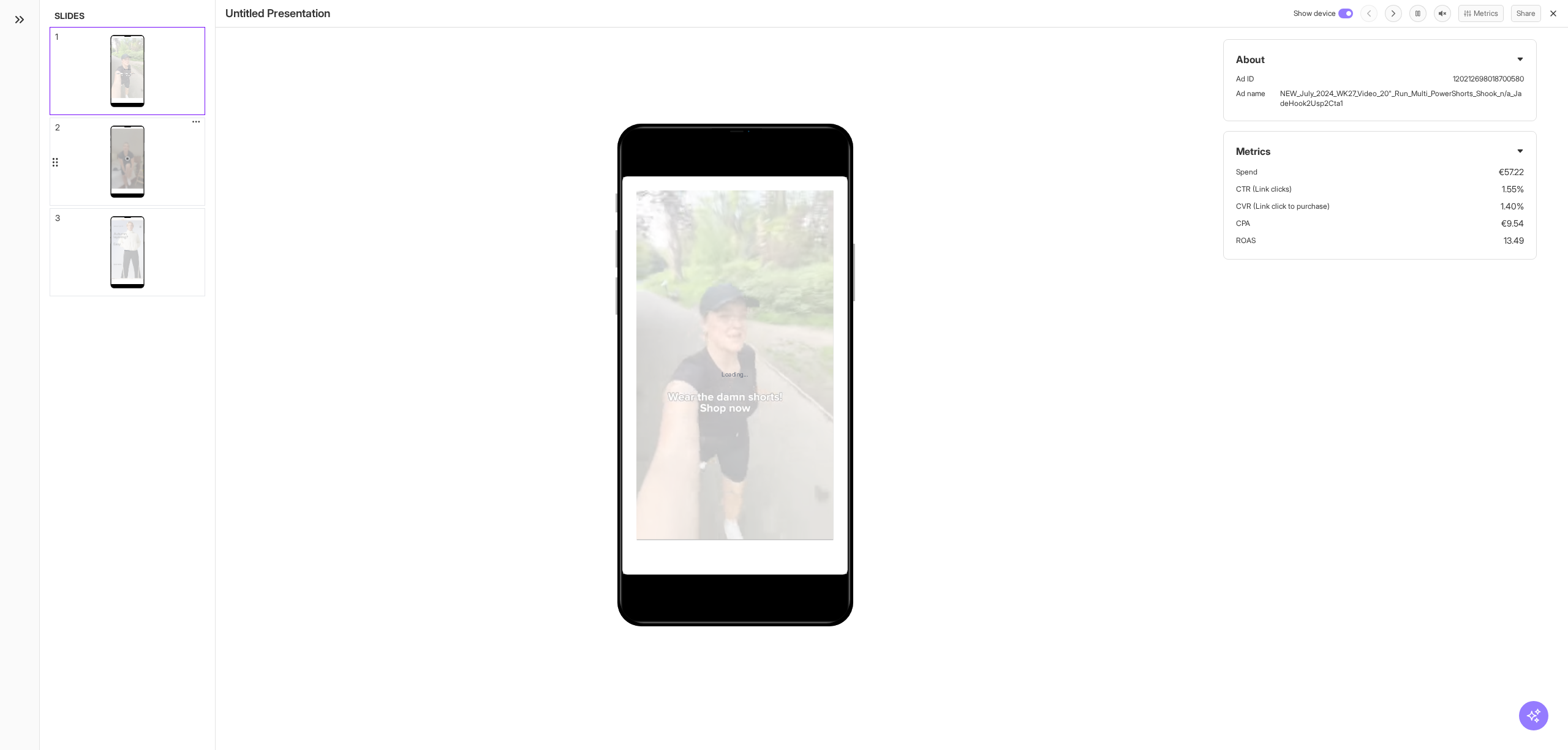
click at [162, 177] on div "Loading..." at bounding box center [127, 161] width 154 height 87
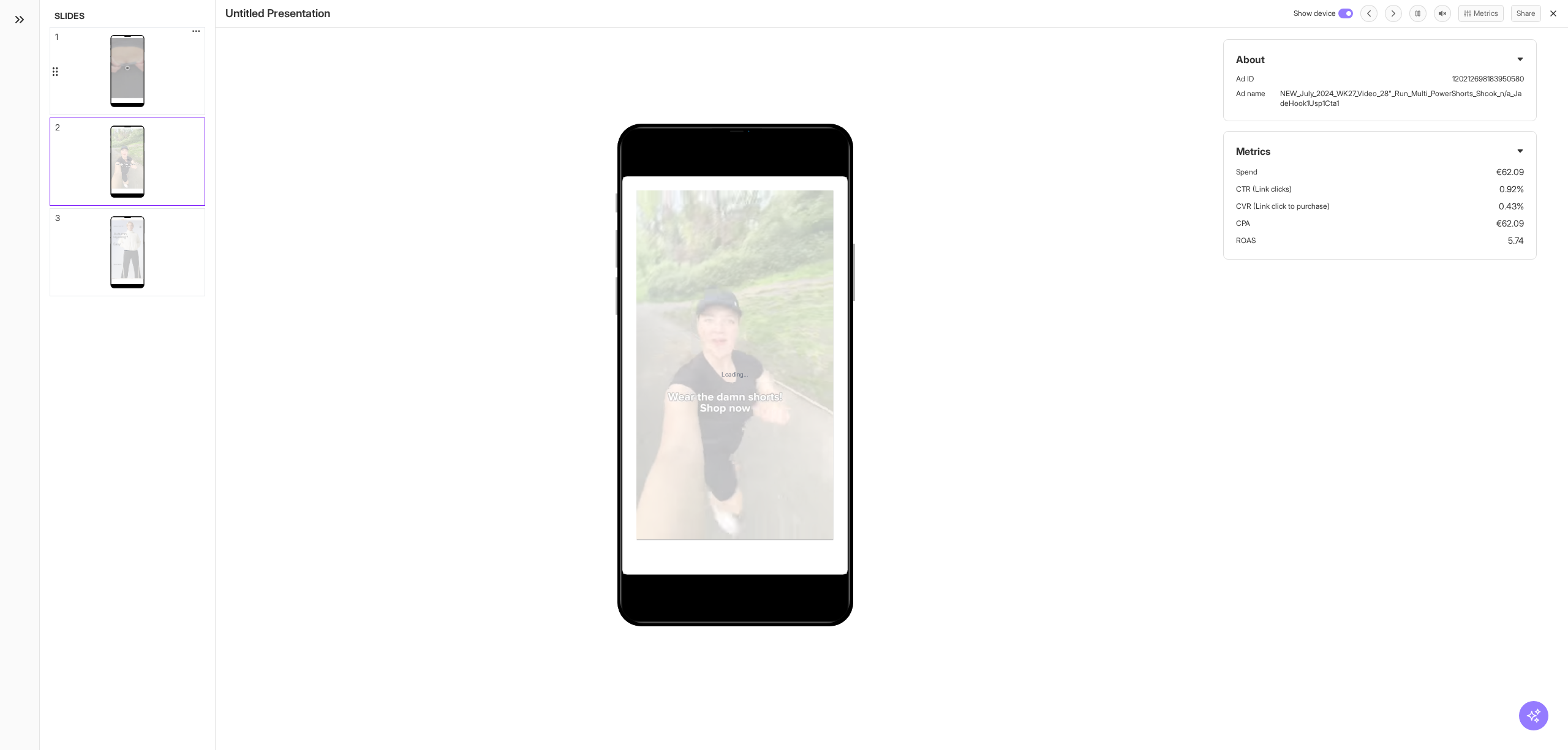
click at [182, 81] on div "Loading..." at bounding box center [127, 71] width 154 height 87
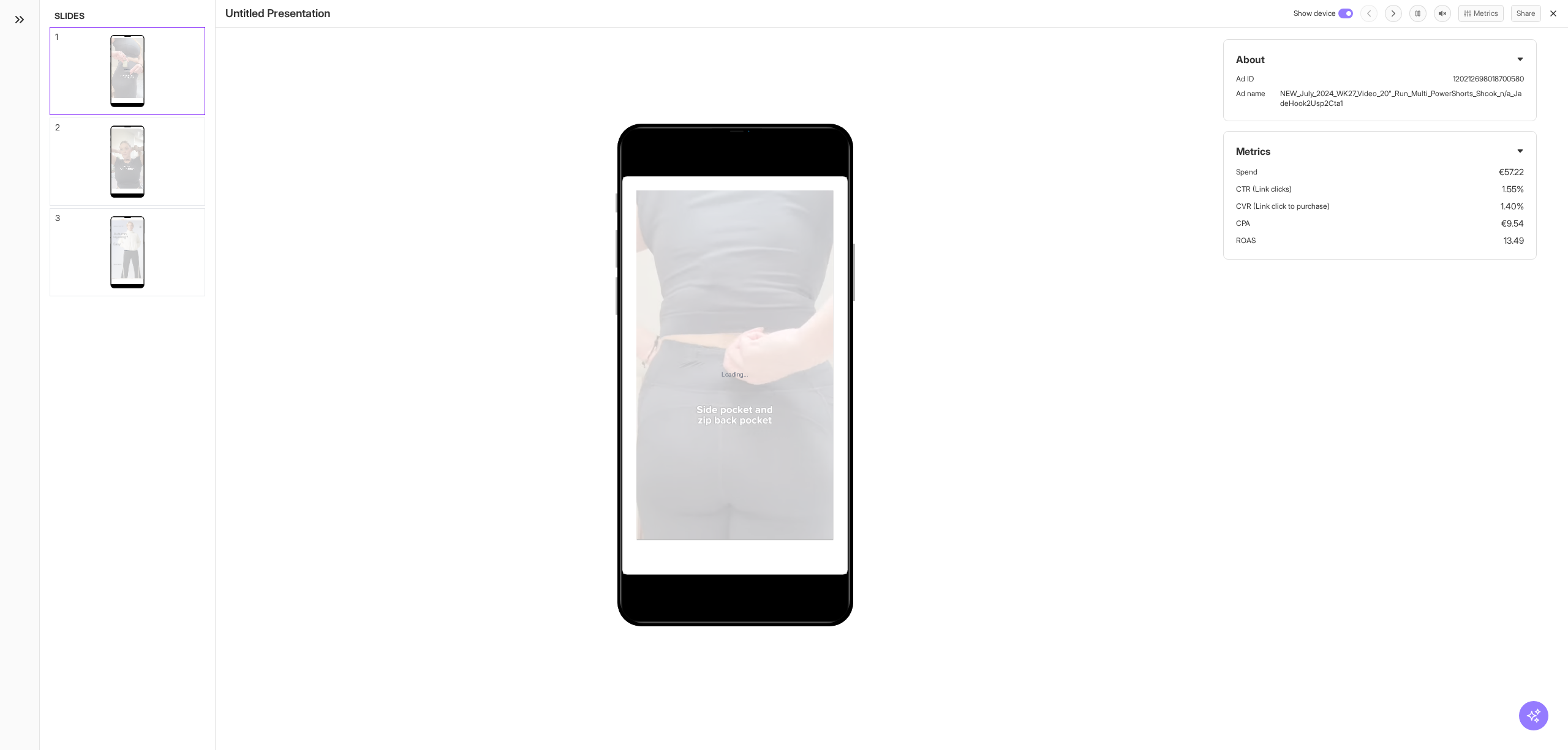
click at [1325, 95] on p "NEW_July_2024_WK27_Video_20"_Run_Multi_PowerShorts_Shook_n/a_JadeHook2Usp2Cta1" at bounding box center [1402, 98] width 243 height 19
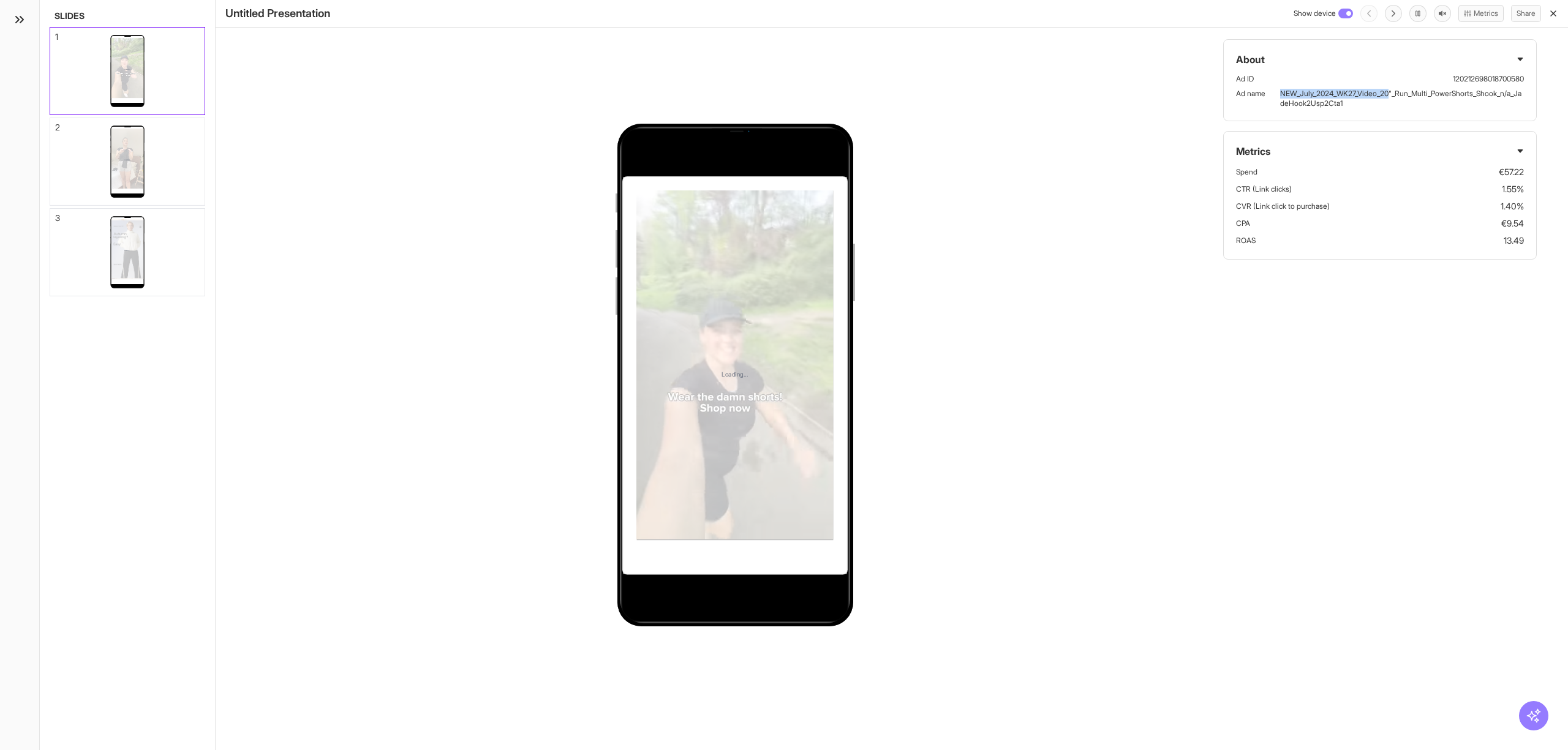
click at [1325, 95] on p "NEW_July_2024_WK27_Video_20"_Run_Multi_PowerShorts_Shook_n/a_JadeHook2Usp2Cta1" at bounding box center [1402, 98] width 243 height 19
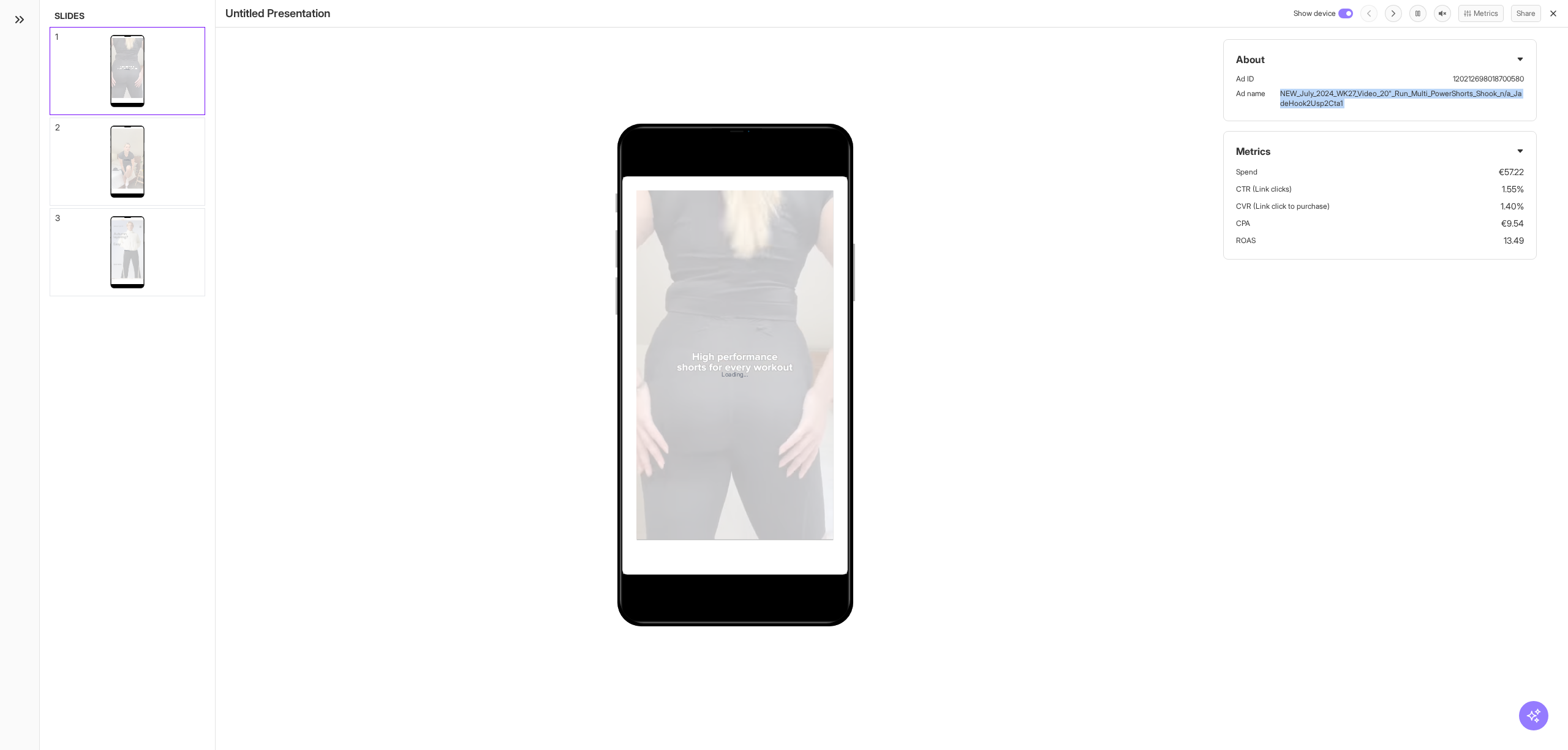
click at [1325, 95] on p "NEW_July_2024_WK27_Video_20"_Run_Multi_PowerShorts_Shook_n/a_JadeHook2Usp2Cta1" at bounding box center [1402, 98] width 243 height 19
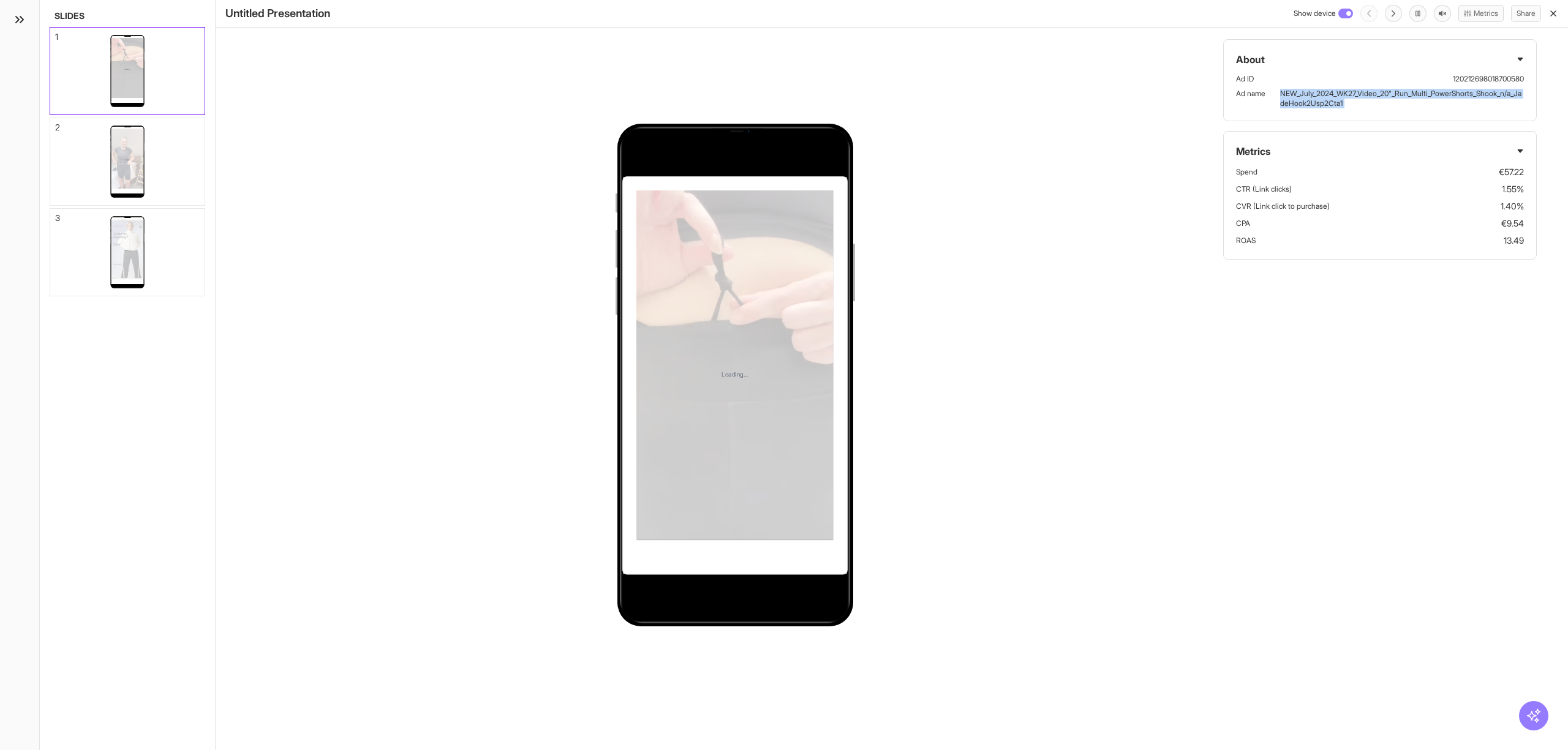
copy p "NEW_July_2024_WK27_Video_20"_Run_Multi_PowerShorts_Shook_n/a_JadeHook2Usp2Cta1"
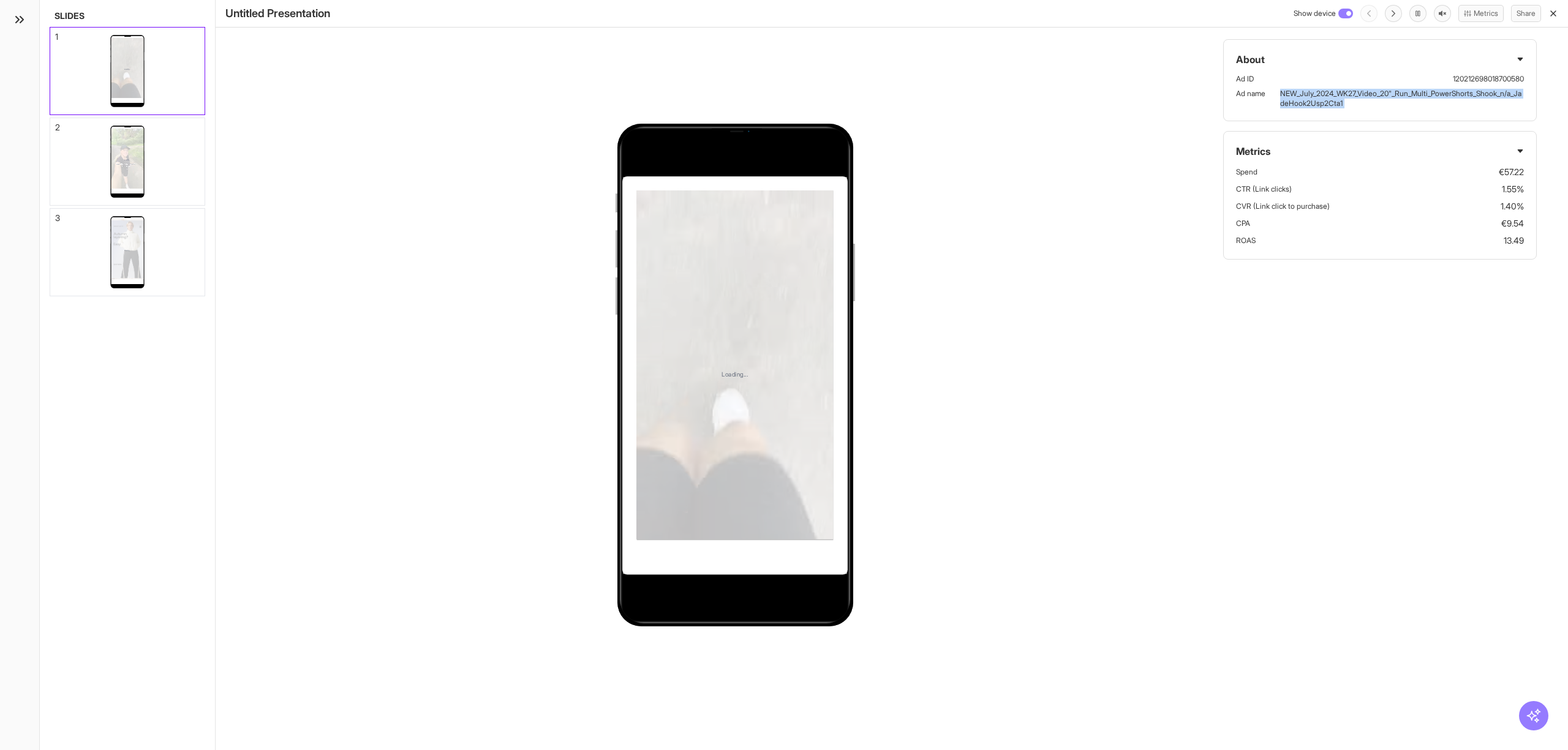
click at [1312, 87] on ul "Ad ID 120212698018700580 Ad name NEW_July_2024_WK27_Video_20"_Run_Multi_PowerSh…" at bounding box center [1380, 92] width 288 height 34
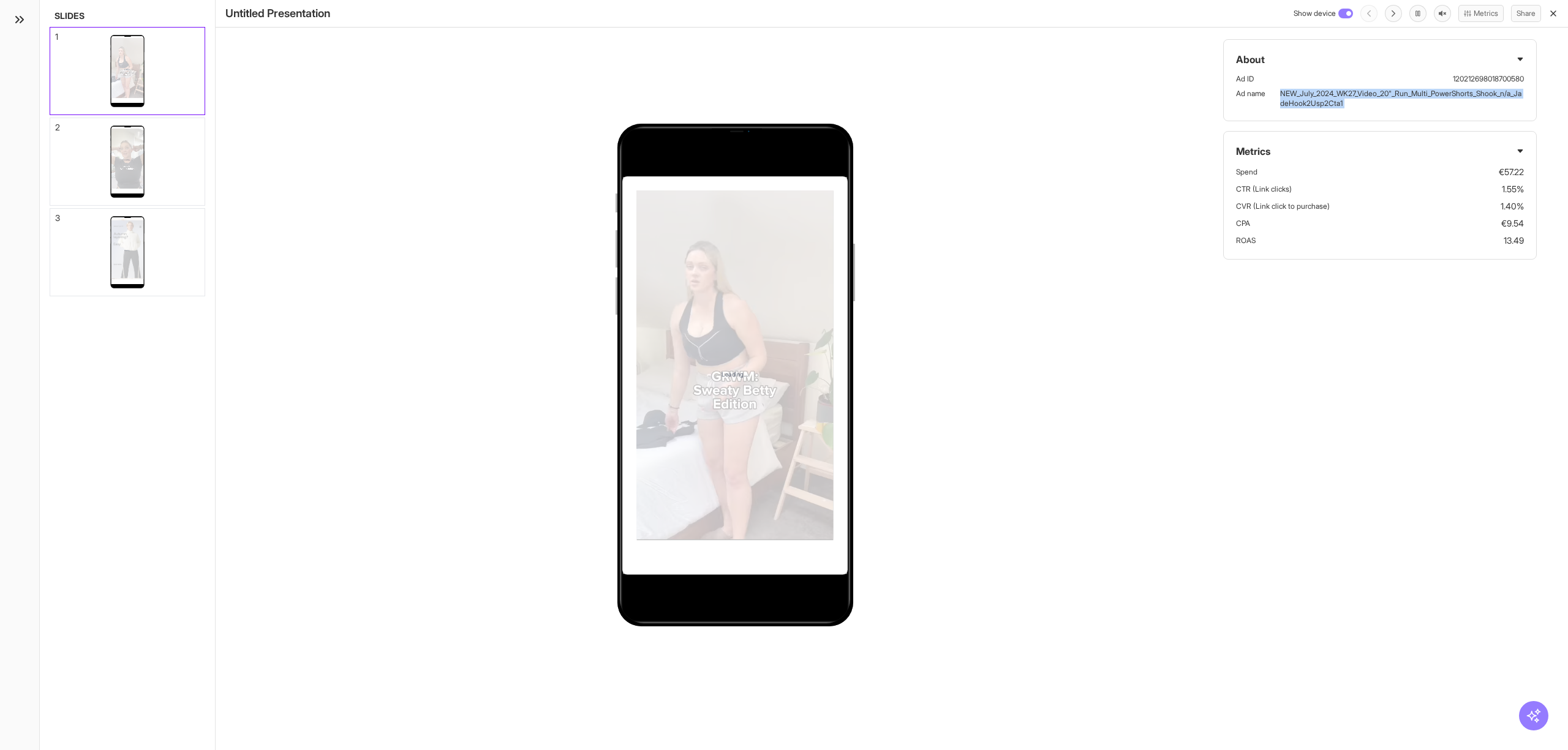
click at [1317, 94] on p "NEW_July_2024_WK27_Video_20"_Run_Multi_PowerShorts_Shook_n/a_JadeHook2Usp2Cta1" at bounding box center [1402, 98] width 243 height 19
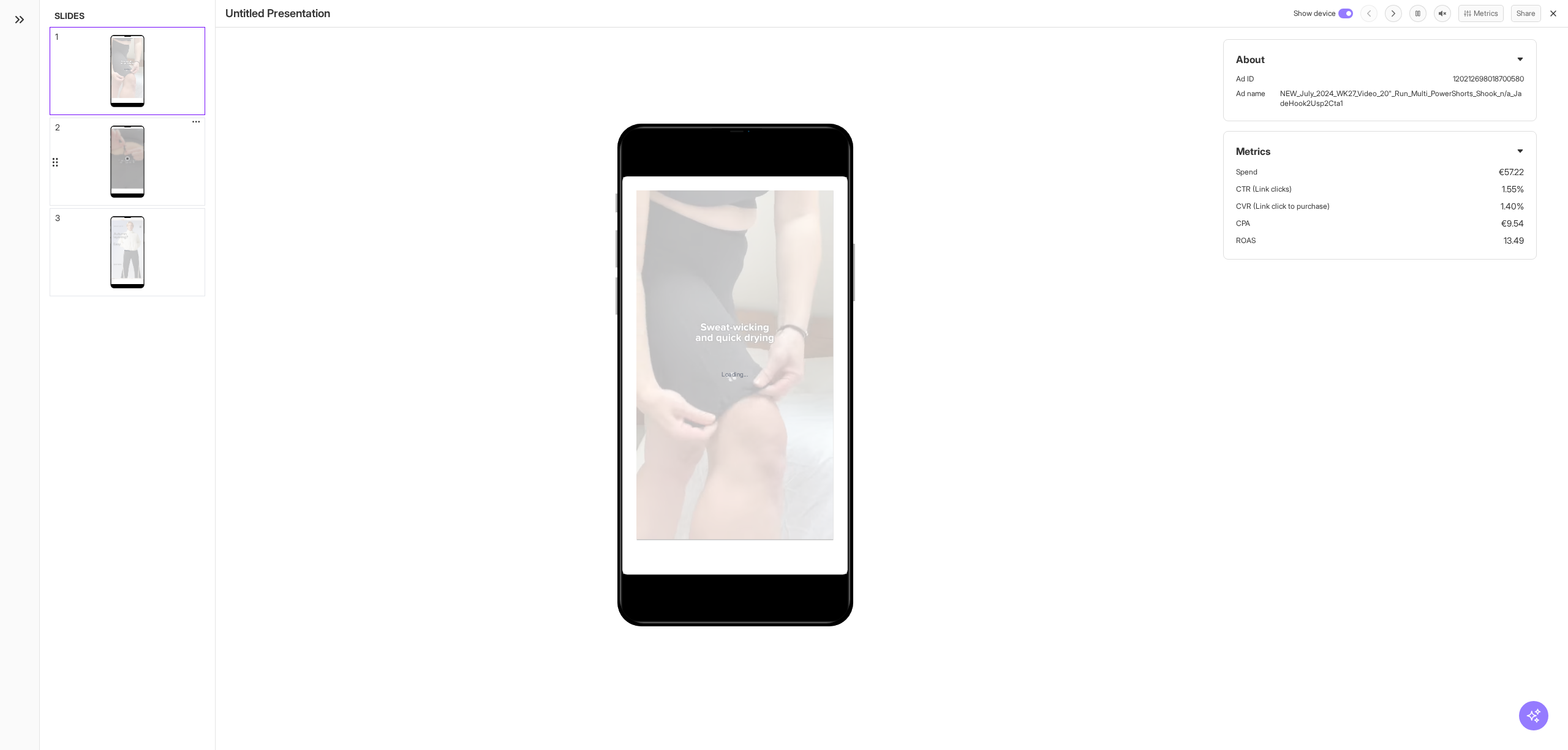
click at [173, 176] on div "Loading..." at bounding box center [127, 161] width 154 height 87
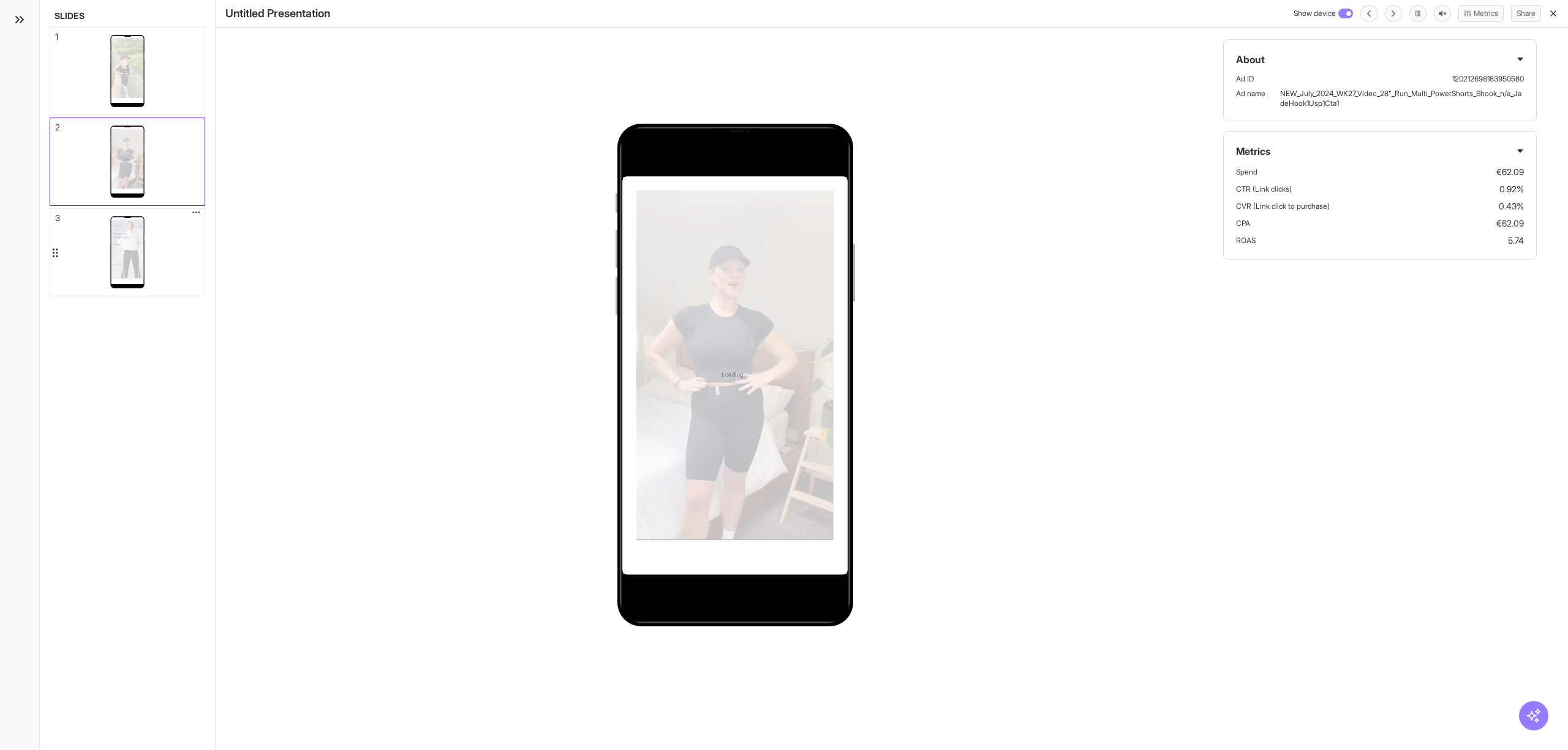
click at [155, 245] on div "Loading..." at bounding box center [127, 252] width 154 height 87
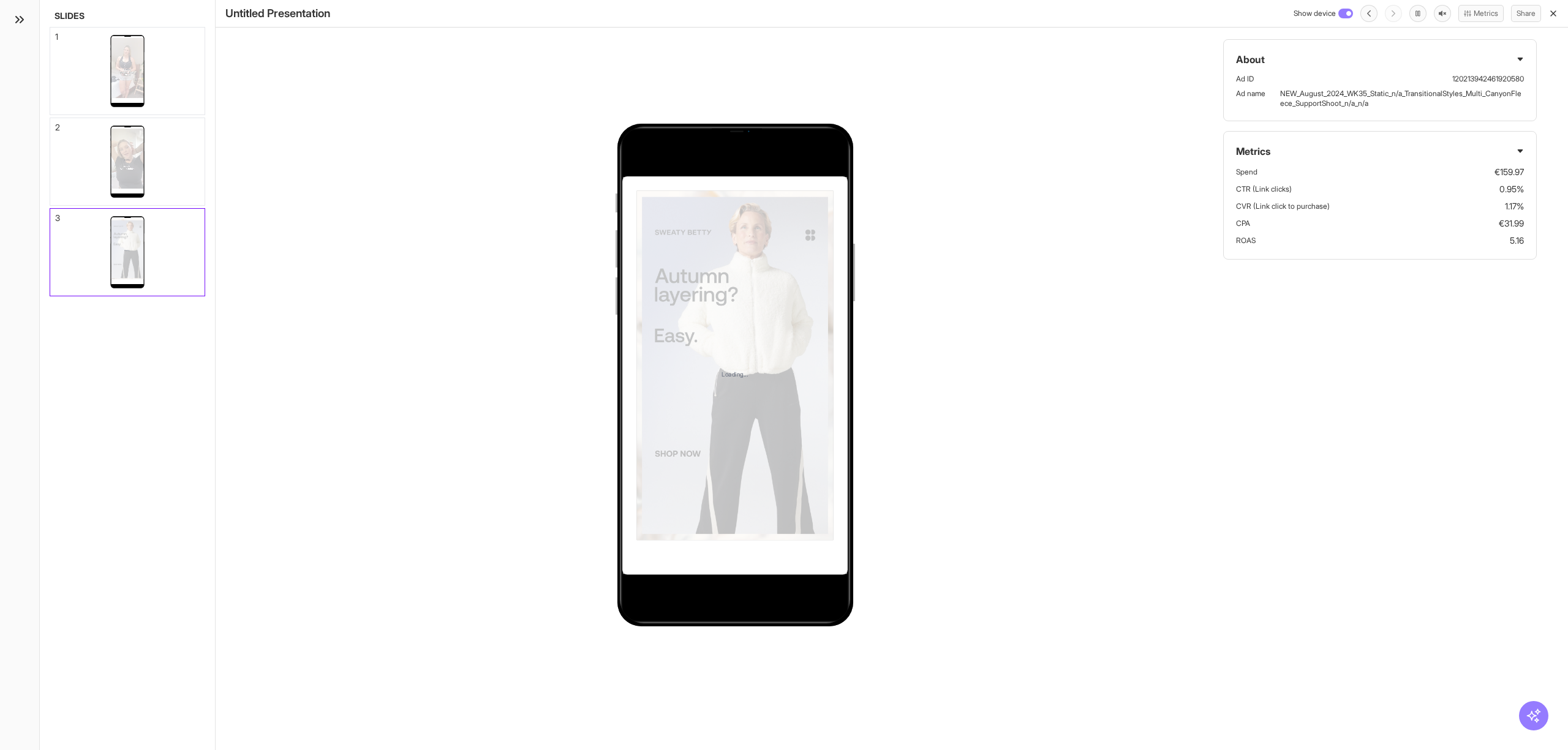
click at [1354, 92] on p "NEW_August_2024_WK35_Static_n/a_TransitionalStyles_Multi_CanyonFleece_SupportSh…" at bounding box center [1402, 98] width 243 height 19
copy p "NEW_August_2024_WK35_Static_n/a_TransitionalStyles_Multi_CanyonFleece_SupportSh…"
click at [368, 522] on div "Loading... About Ad ID 120213942461920580 Ad name NEW_August_2024_WK35_Static_n…" at bounding box center [892, 375] width 1353 height 750
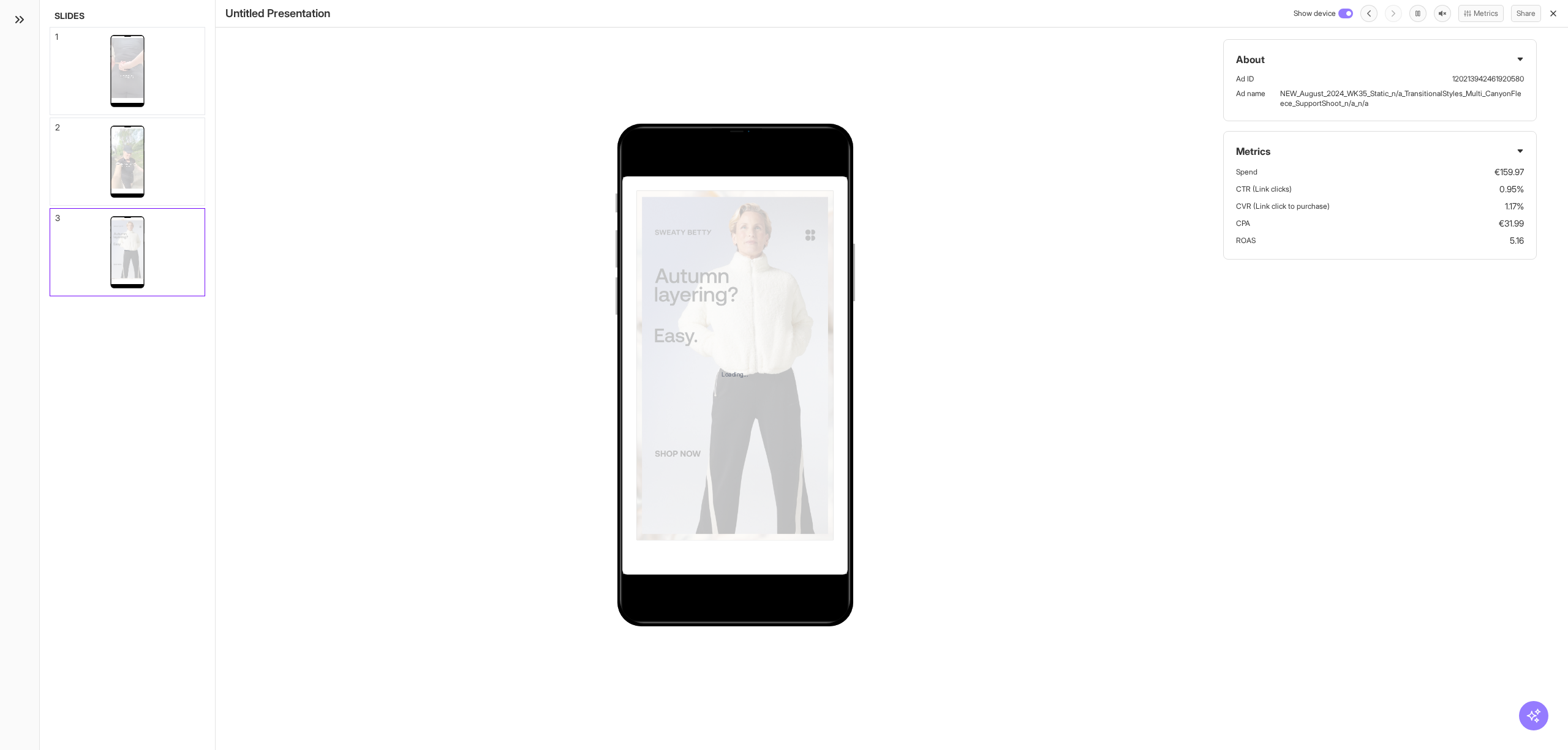
click at [1556, 13] on icon "button" at bounding box center [1553, 13] width 10 height 10
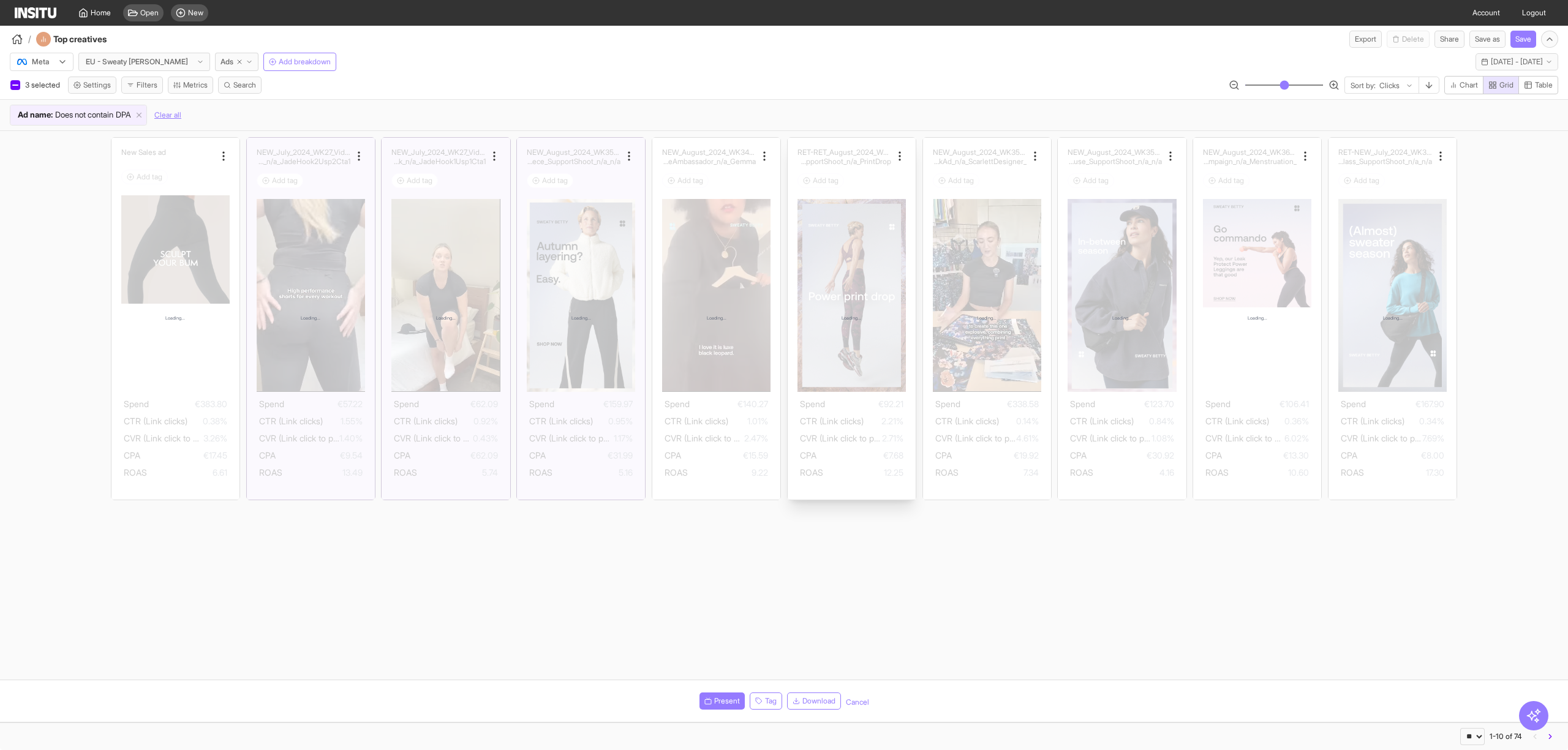
click at [849, 365] on div "Loading..." at bounding box center [852, 318] width 128 height 362
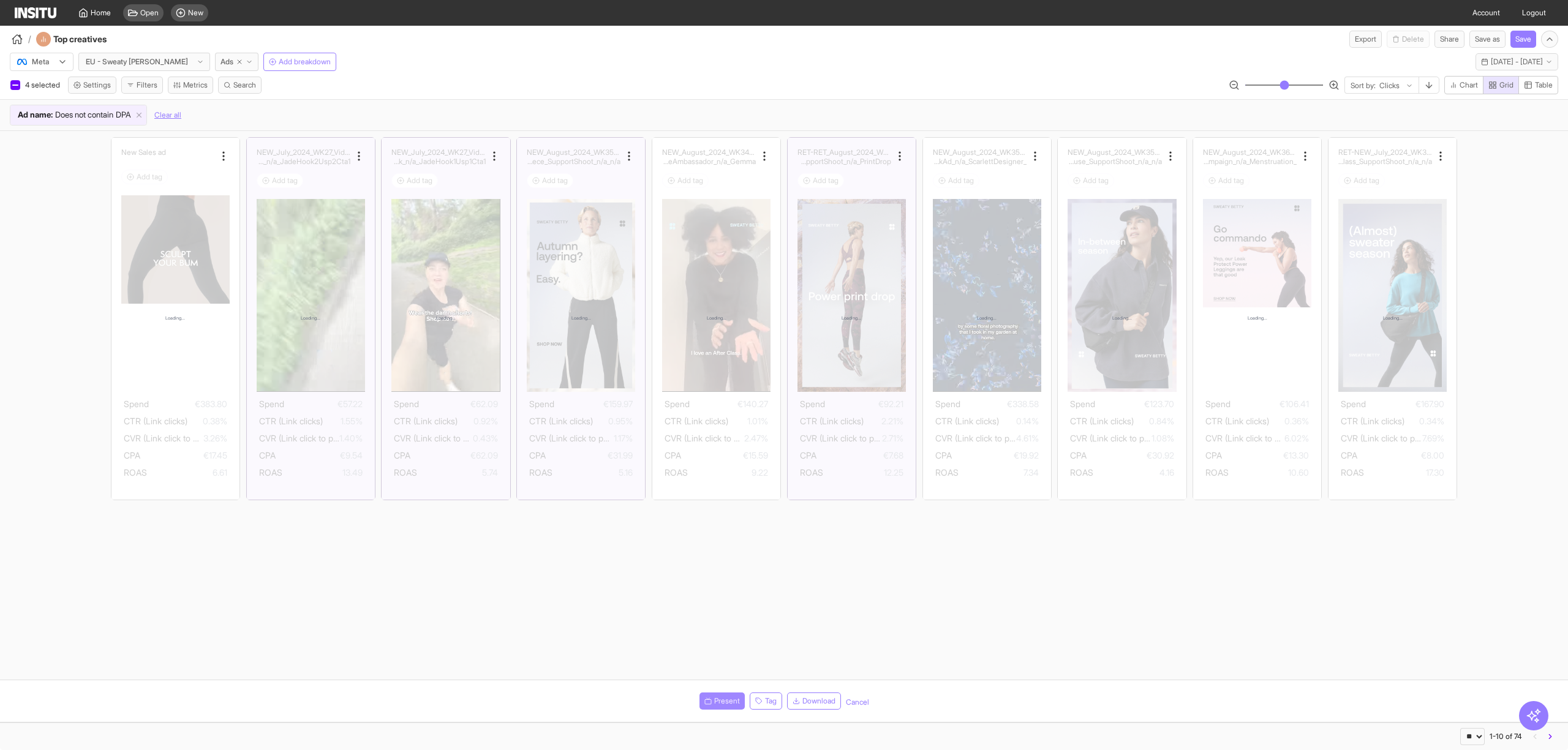
click at [714, 703] on span "Present" at bounding box center [727, 700] width 26 height 10
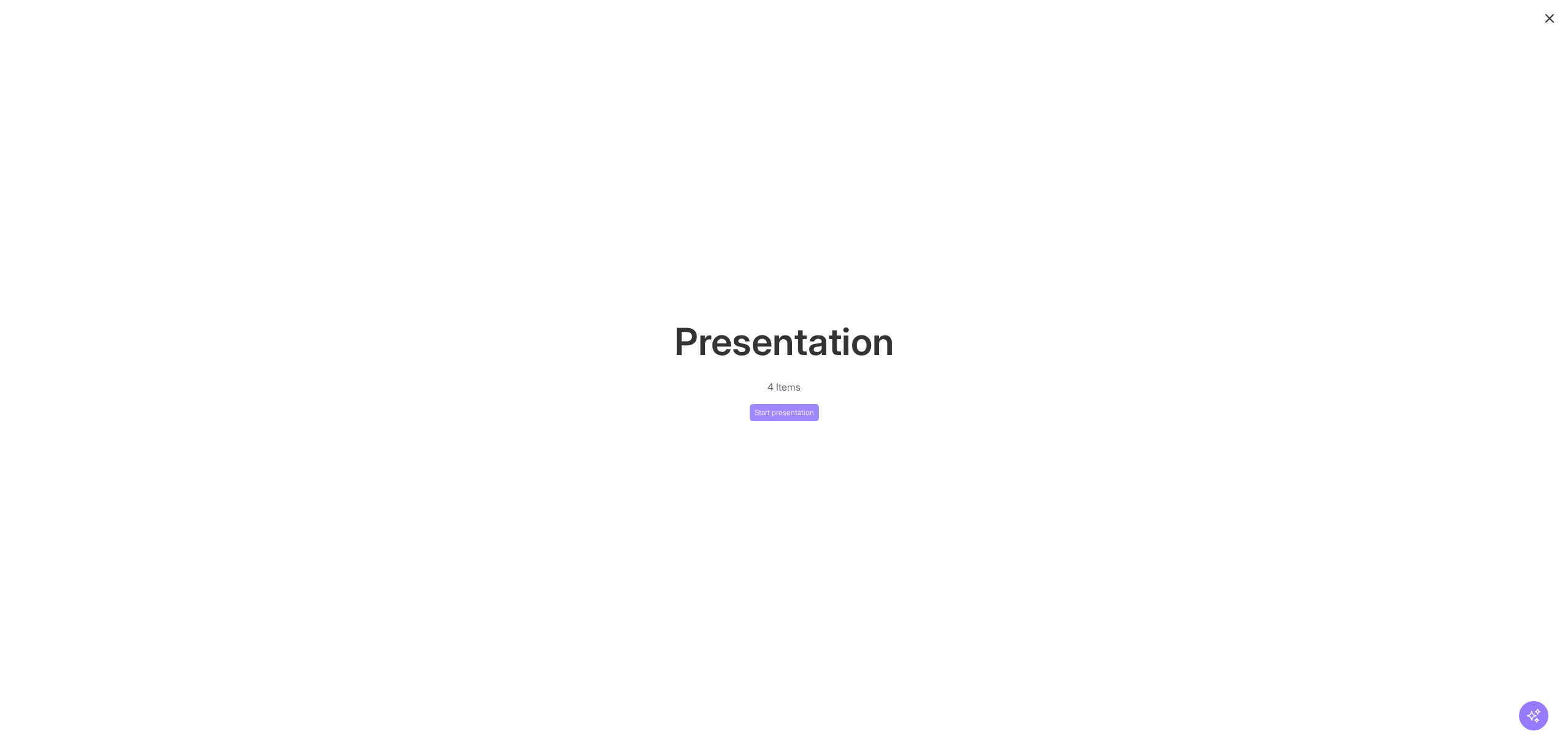
click at [801, 413] on button "Start presentation" at bounding box center [784, 412] width 69 height 17
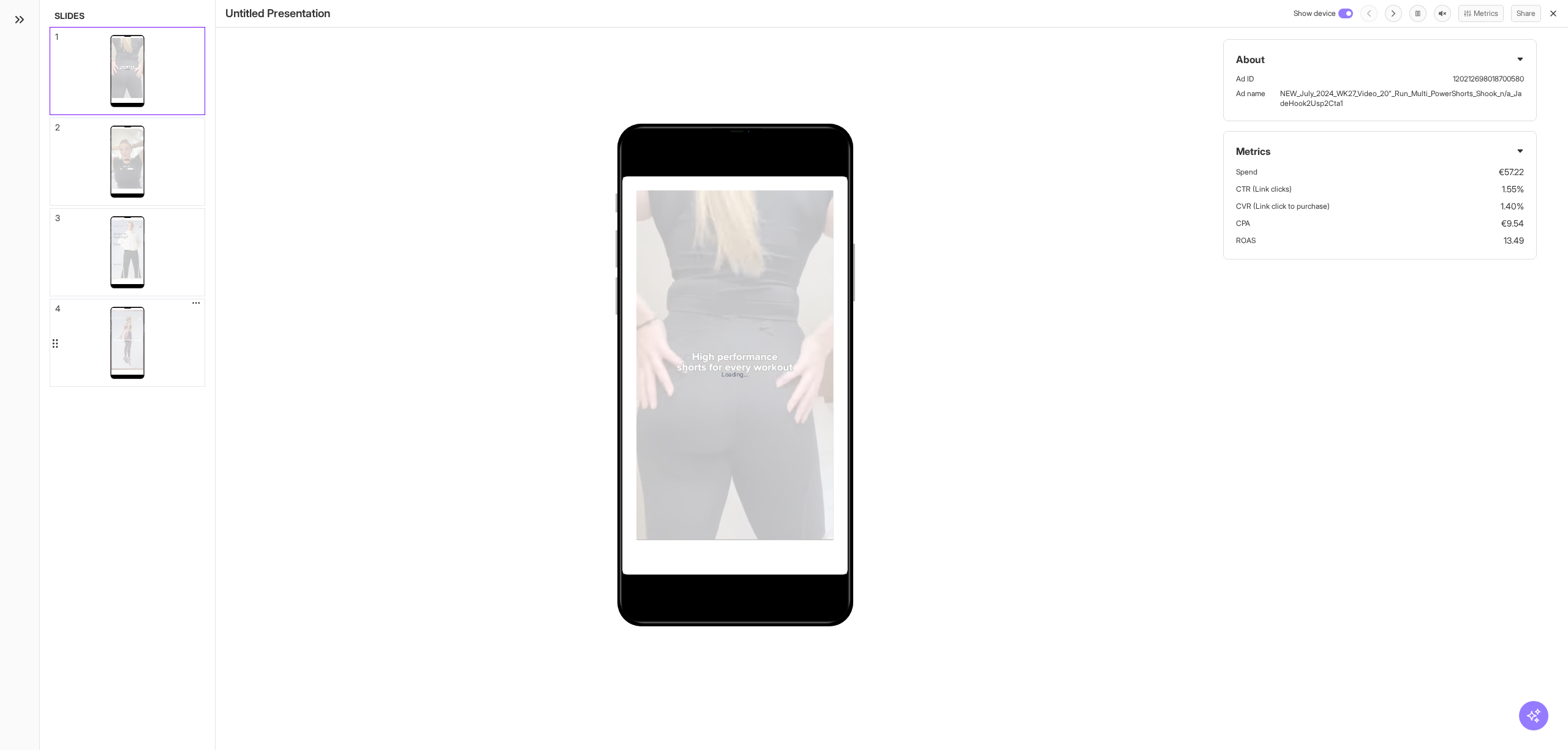
click at [168, 368] on div "Loading..." at bounding box center [127, 342] width 154 height 87
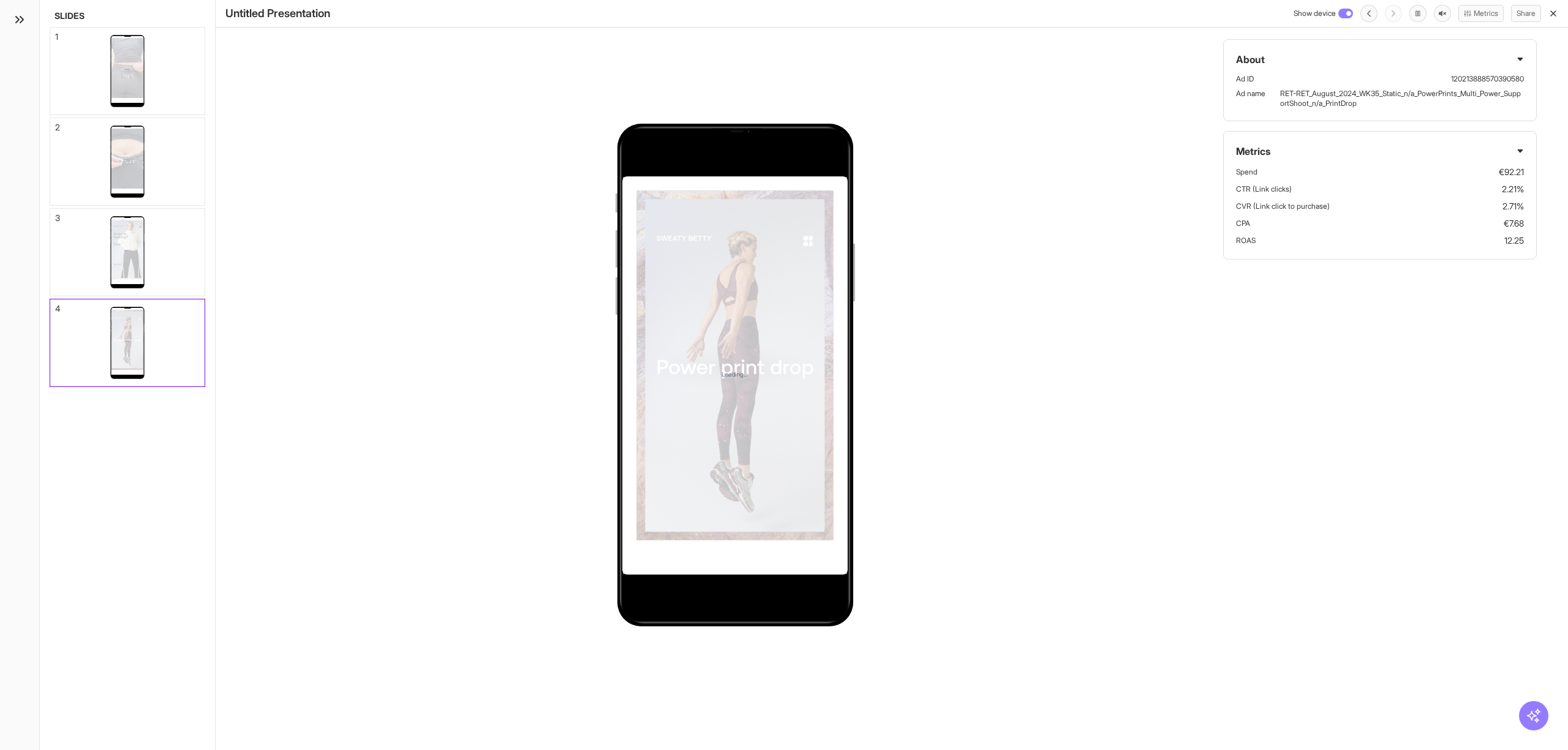
click at [1312, 101] on p "RET-RET_August_2024_WK35_Static_n/a_PowerPrints_Multi_Power_SupportShoot_n/a_Pr…" at bounding box center [1402, 98] width 243 height 19
copy p "RET-RET_August_2024_WK35_Static_n/a_PowerPrints_Multi_Power_SupportShoot_n/a_Pr…"
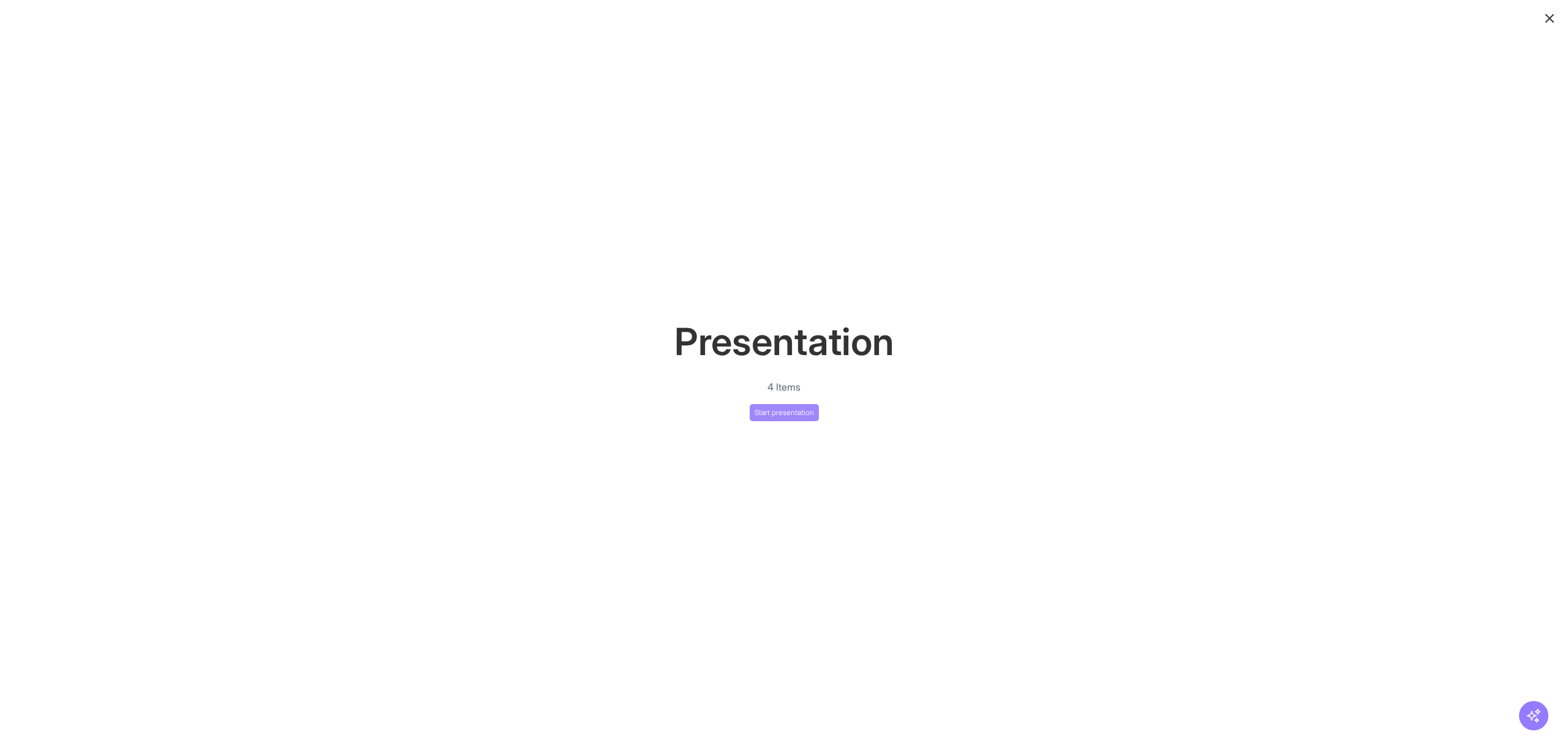
click at [793, 406] on button "Start presentation" at bounding box center [784, 412] width 69 height 17
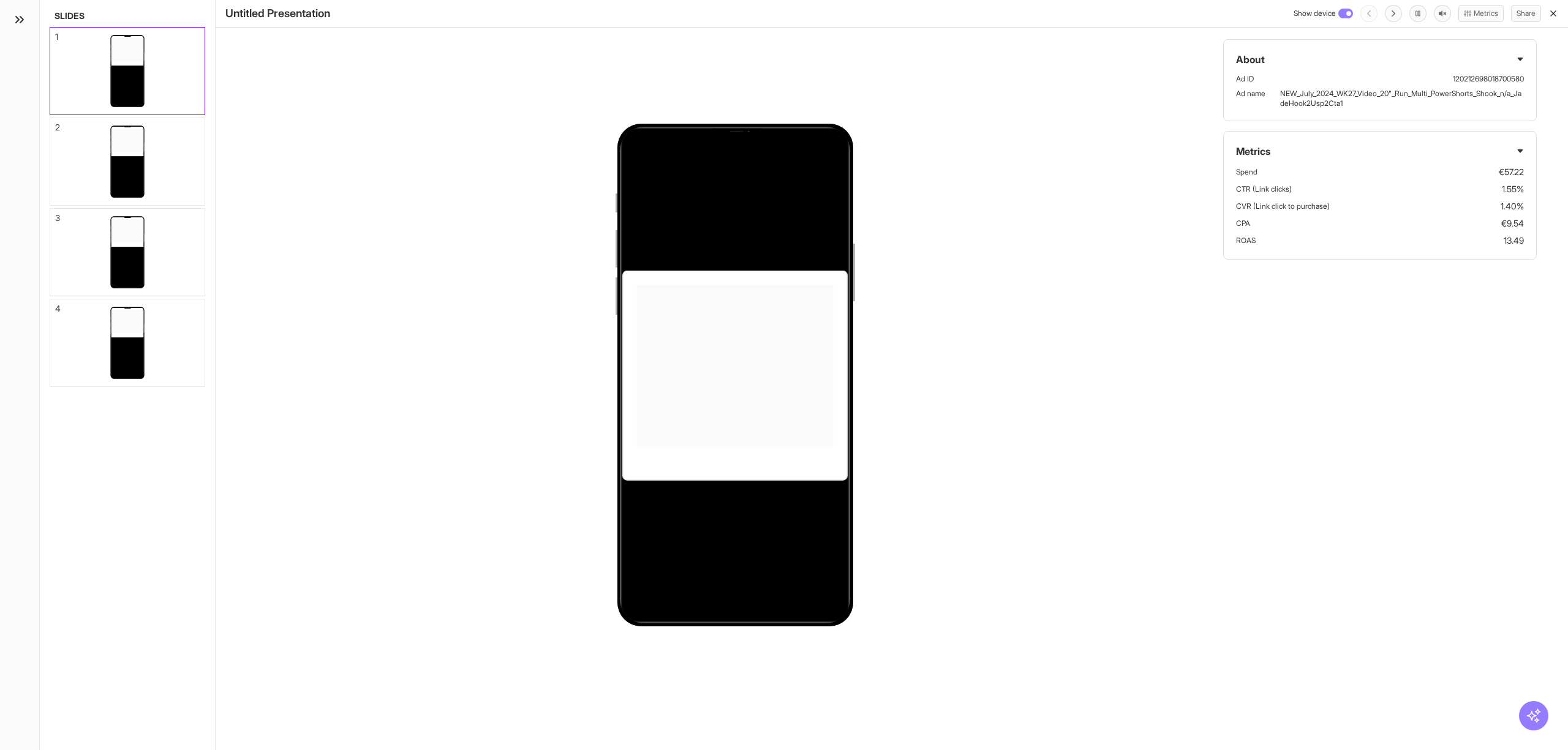
click at [1554, 9] on icon "button" at bounding box center [1553, 13] width 10 height 10
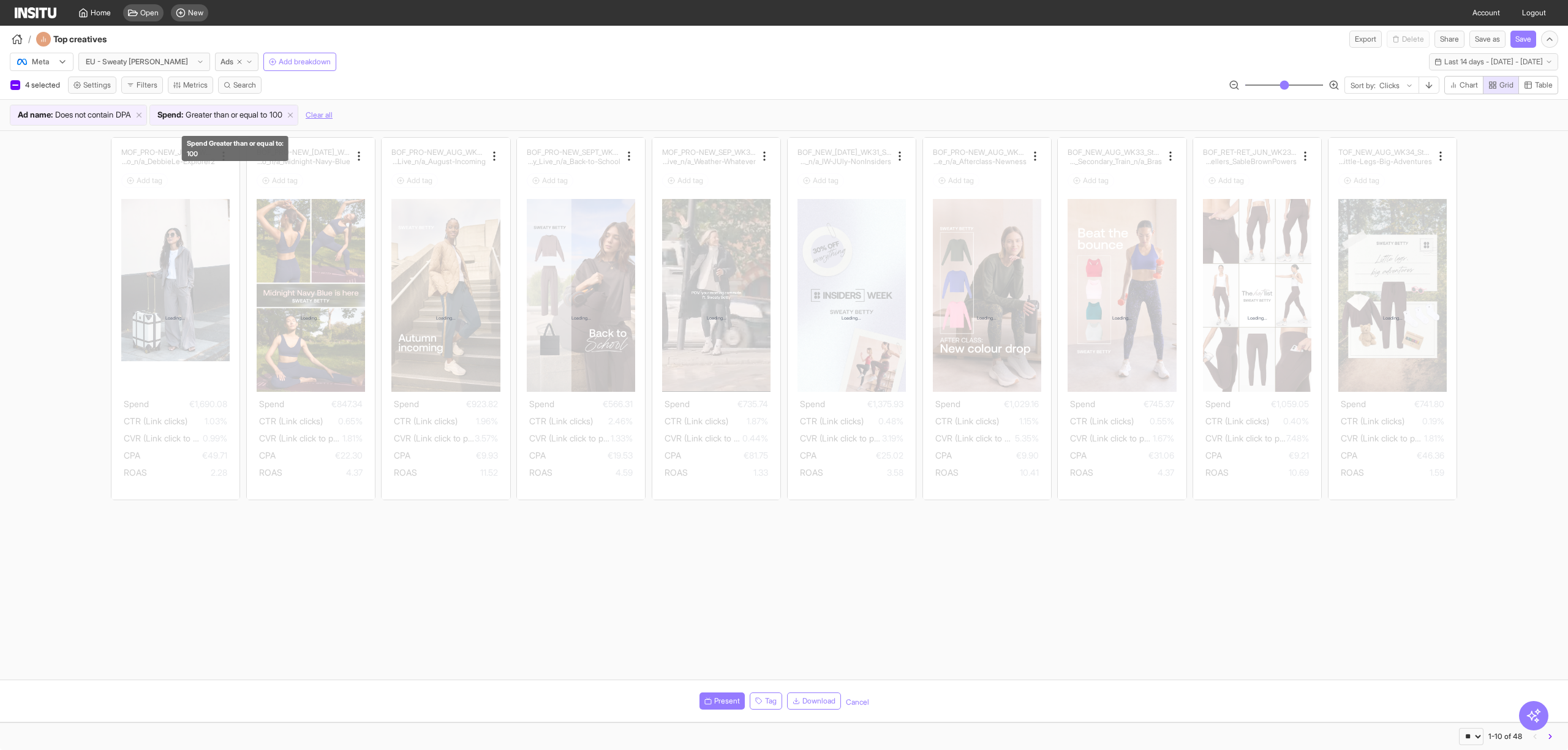
click at [290, 110] on span "Spend : Greater than or equal to 100" at bounding box center [220, 115] width 140 height 12
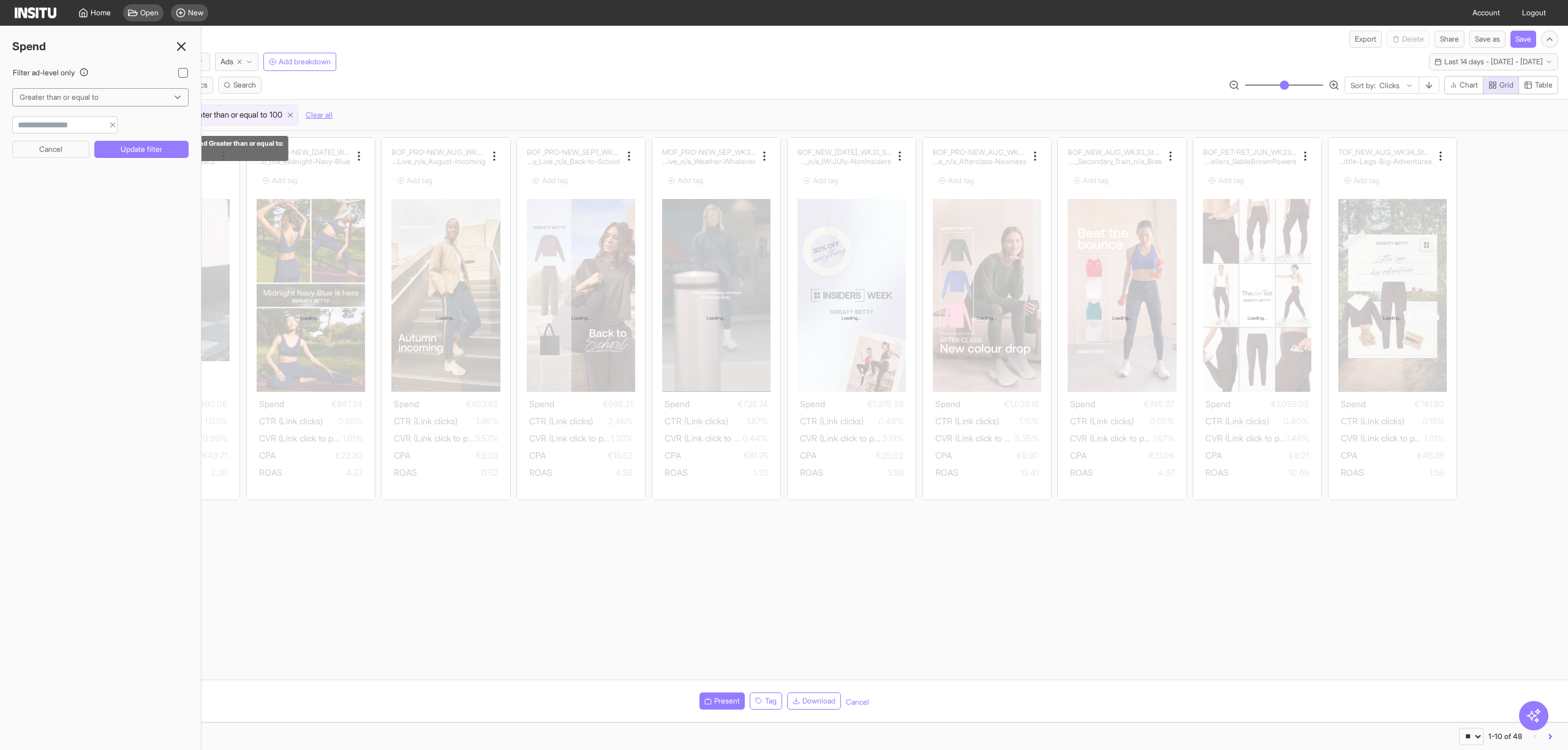
click at [293, 114] on line at bounding box center [291, 115] width 4 height 4
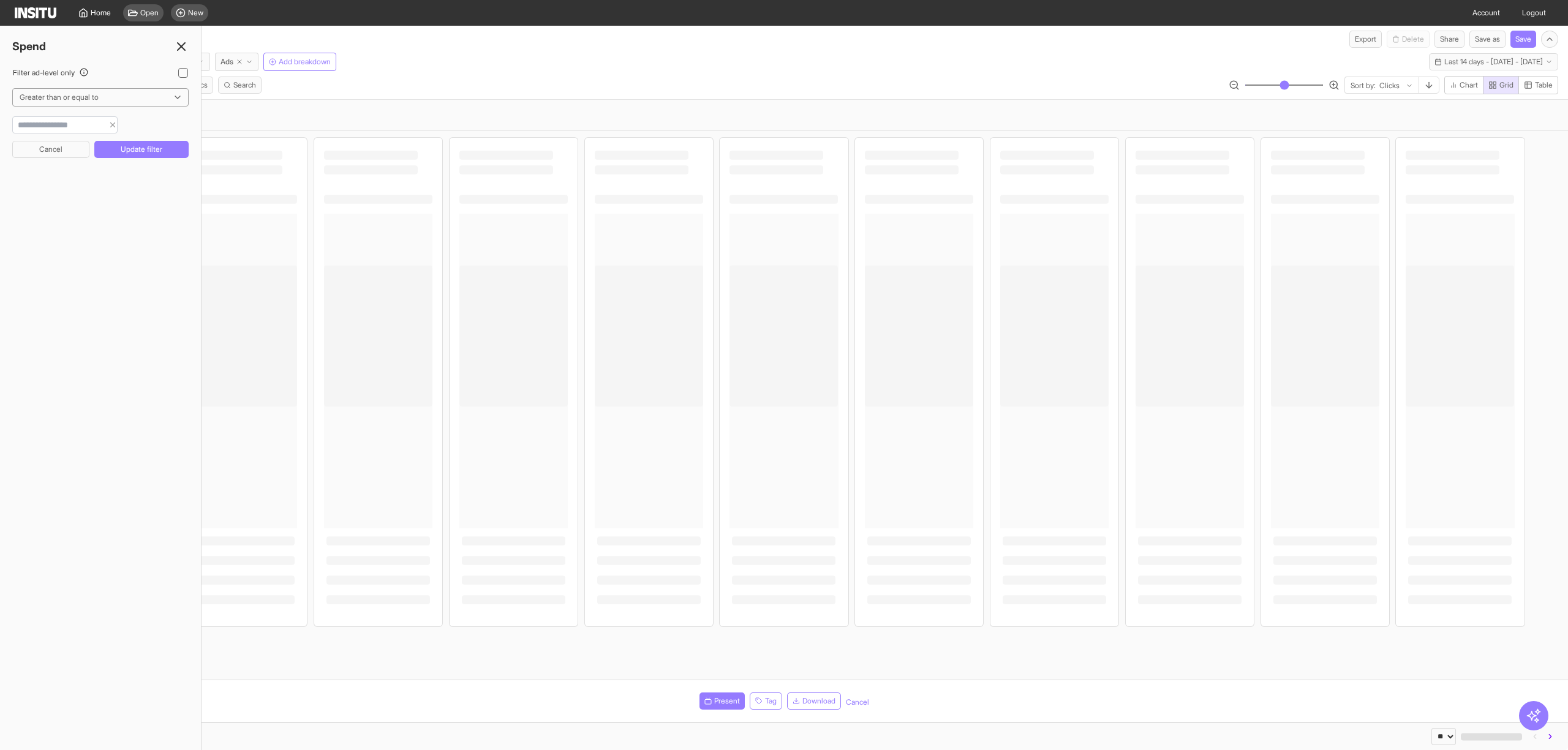
click at [185, 40] on icon at bounding box center [182, 47] width 15 height 15
